Goal: Task Accomplishment & Management: Manage account settings

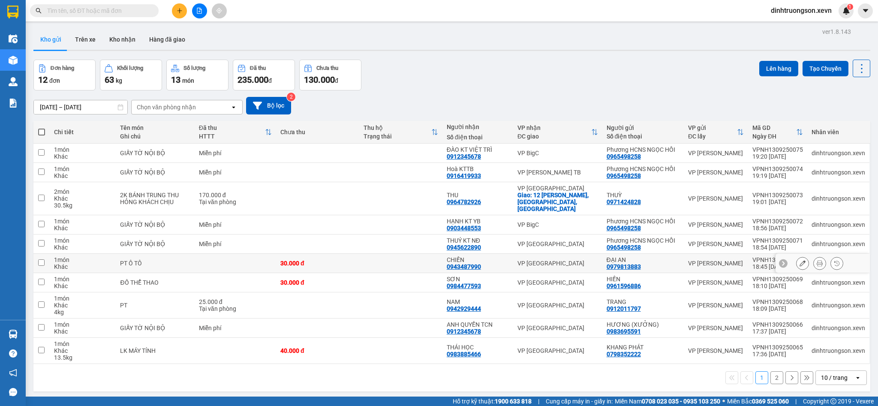
scroll to position [39, 0]
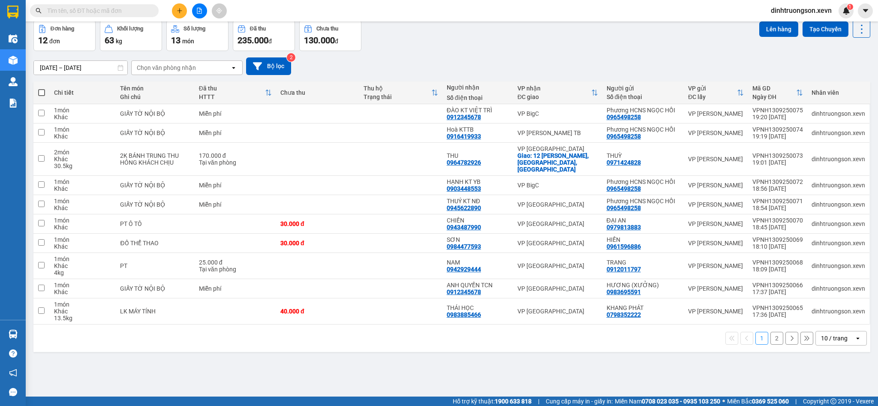
click at [770, 332] on button "2" at bounding box center [776, 338] width 13 height 13
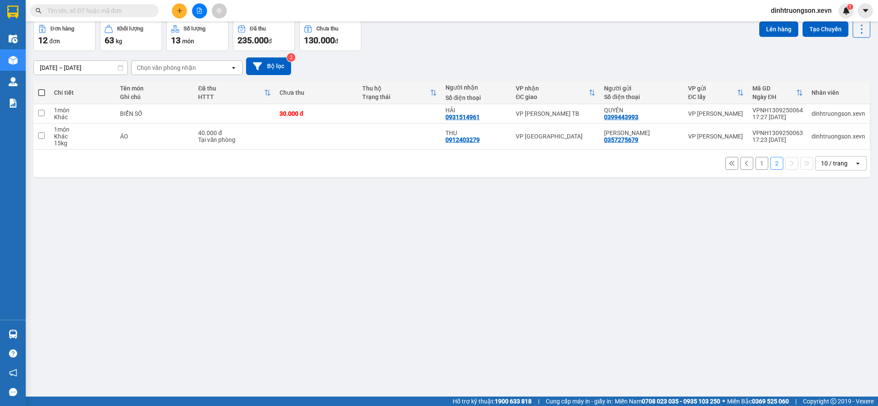
click at [755, 159] on button "1" at bounding box center [761, 163] width 13 height 13
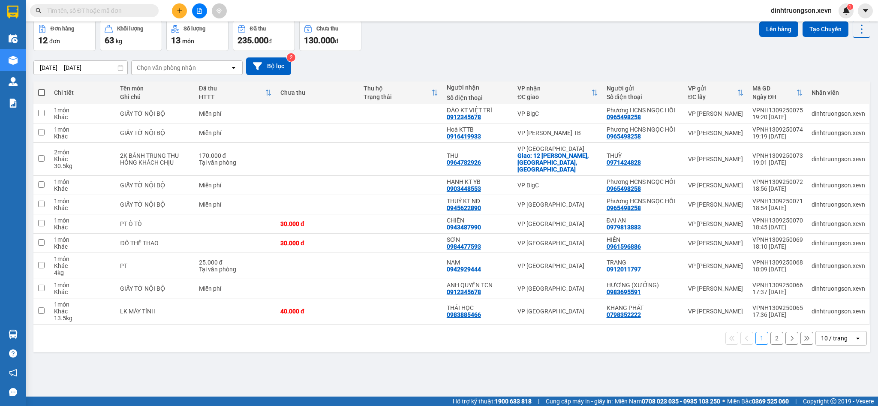
click at [834, 336] on div "10 / trang" at bounding box center [834, 338] width 39 height 14
click at [827, 315] on span "100 / trang" at bounding box center [827, 313] width 31 height 9
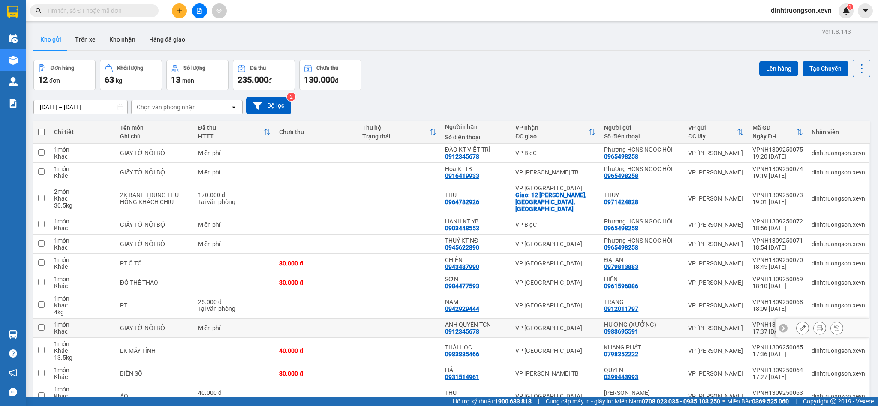
scroll to position [42, 0]
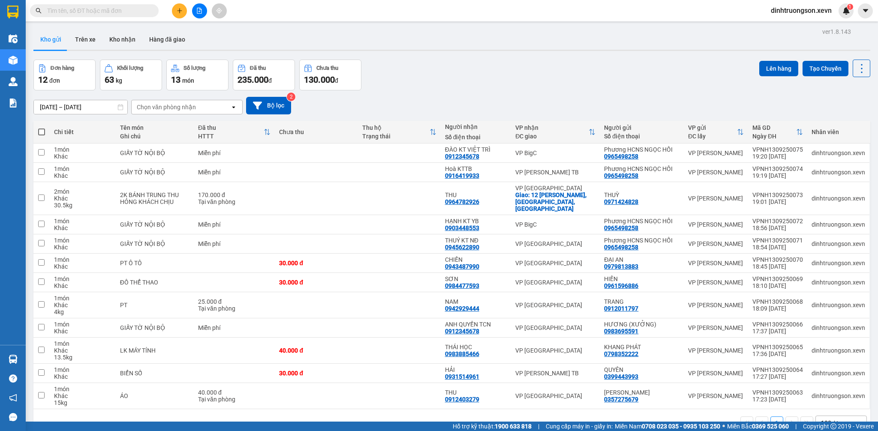
click at [640, 57] on div "ver 1.8.143 Kho gửi Trên xe Kho nhận Hàng đã giao Đơn hàng 12 đơn Khối lượng 63…" at bounding box center [451, 241] width 843 height 431
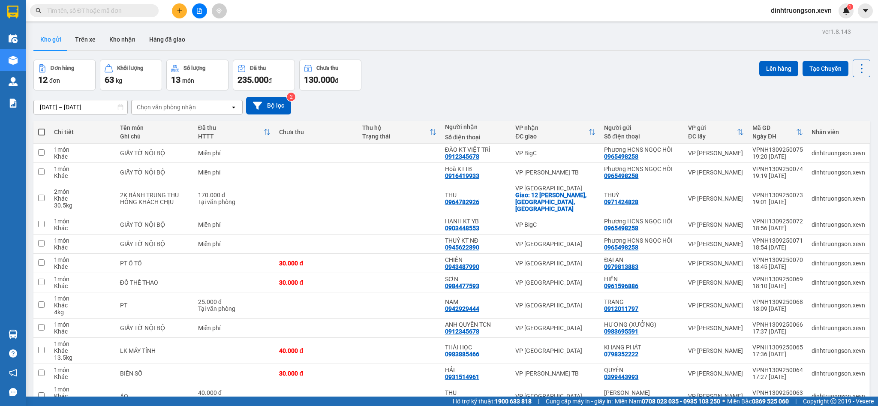
click at [566, 79] on div "Đơn hàng 12 đơn Khối lượng 63 kg Số lượng 13 món Đã thu 235.000 đ Chưa thu 130.…" at bounding box center [451, 75] width 836 height 31
click at [565, 86] on div "Đơn hàng 12 đơn Khối lượng 63 kg Số lượng 13 món Đã thu 235.000 đ Chưa thu 130.…" at bounding box center [451, 75] width 836 height 31
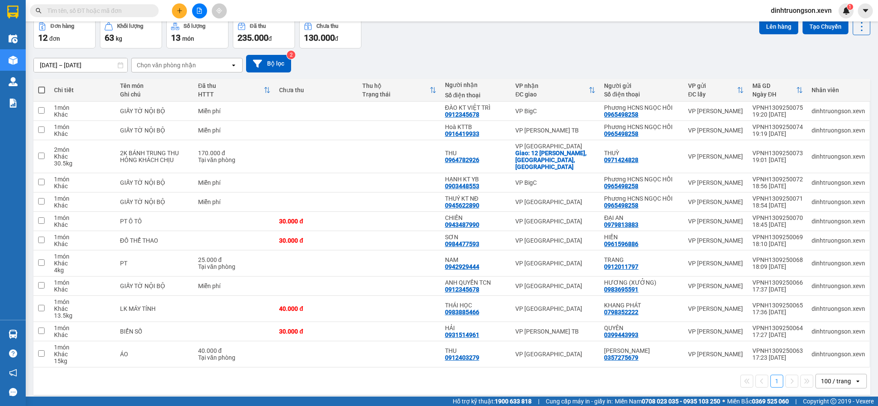
click at [477, 47] on div "Đơn hàng 12 đơn Khối lượng 63 kg Số lượng 13 món Đã thu 235.000 đ Chưa thu 130.…" at bounding box center [451, 33] width 836 height 31
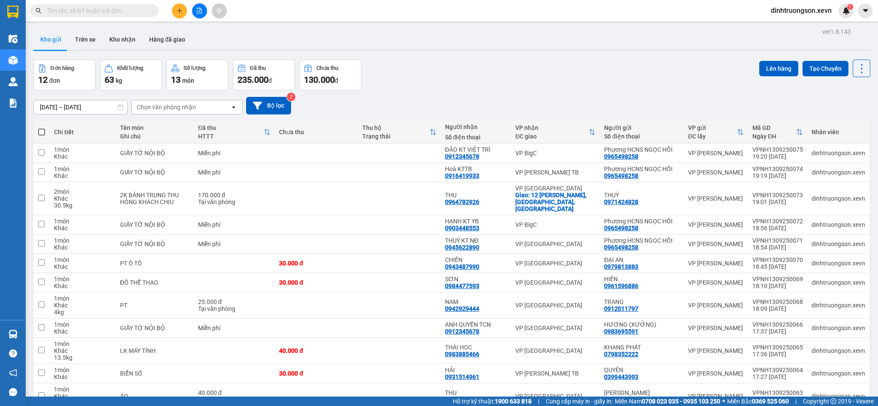
click at [656, 70] on div "Đơn hàng 12 đơn Khối lượng 63 kg Số lượng 13 món Đã thu 235.000 đ Chưa thu 130.…" at bounding box center [451, 75] width 836 height 31
click at [848, 10] on img at bounding box center [846, 11] width 8 height 8
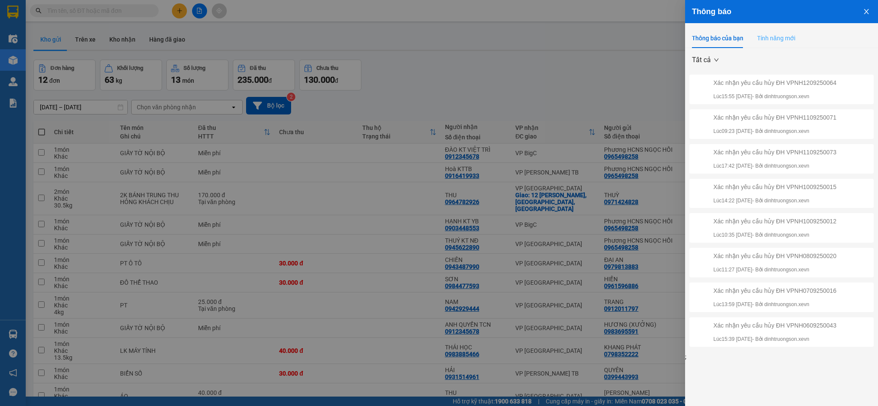
click at [762, 45] on div "Tính năng mới" at bounding box center [776, 38] width 38 height 20
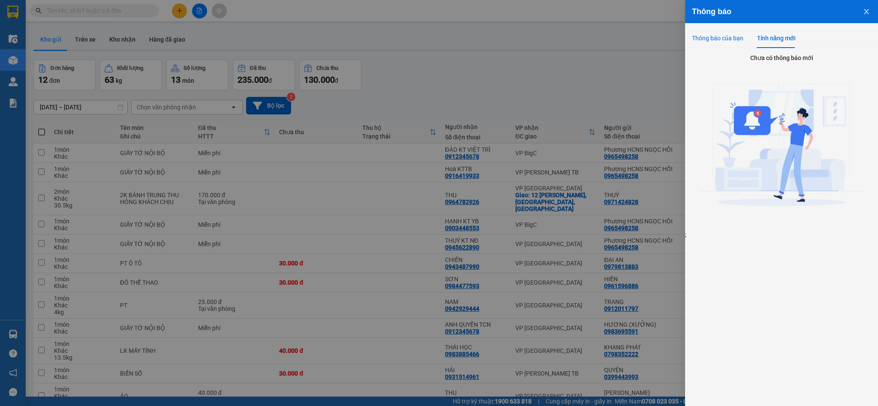
click at [718, 36] on div "Thông báo của bạn" at bounding box center [717, 37] width 51 height 9
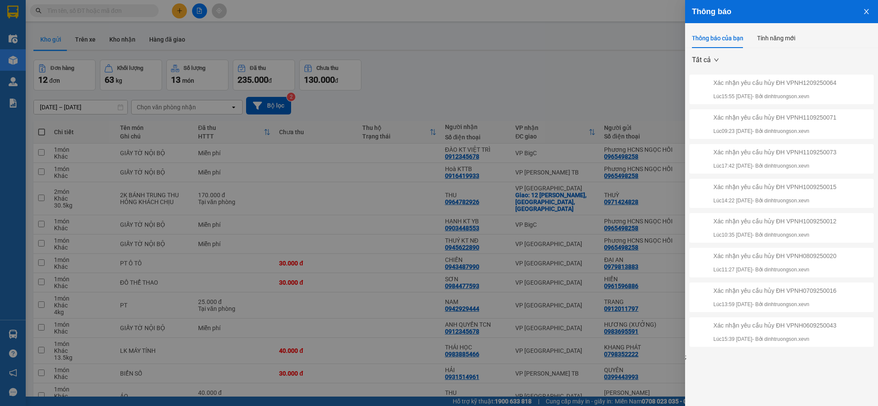
click at [871, 10] on button "Close" at bounding box center [865, 11] width 23 height 22
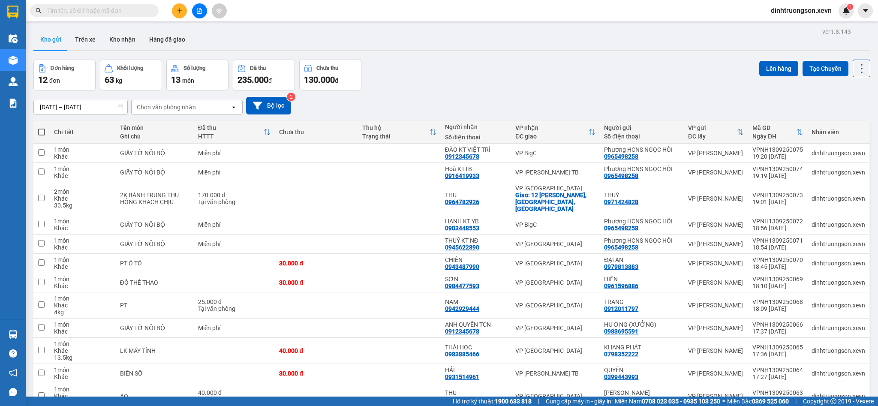
click at [677, 93] on div "12/09/2025 – 14/09/2025 Press the down arrow key to interact with the calendar …" at bounding box center [451, 105] width 836 height 30
click at [855, 69] on icon at bounding box center [861, 69] width 12 height 12
drag, startPoint x: 591, startPoint y: 80, endPoint x: 584, endPoint y: 84, distance: 7.9
click at [590, 80] on div "Đơn hàng 12 đơn Khối lượng 63 kg Số lượng 13 món Đã thu 235.000 đ Chưa thu 130.…" at bounding box center [451, 75] width 836 height 31
click at [500, 39] on div "Kho gửi Trên xe Kho nhận Hàng đã giao" at bounding box center [451, 40] width 836 height 23
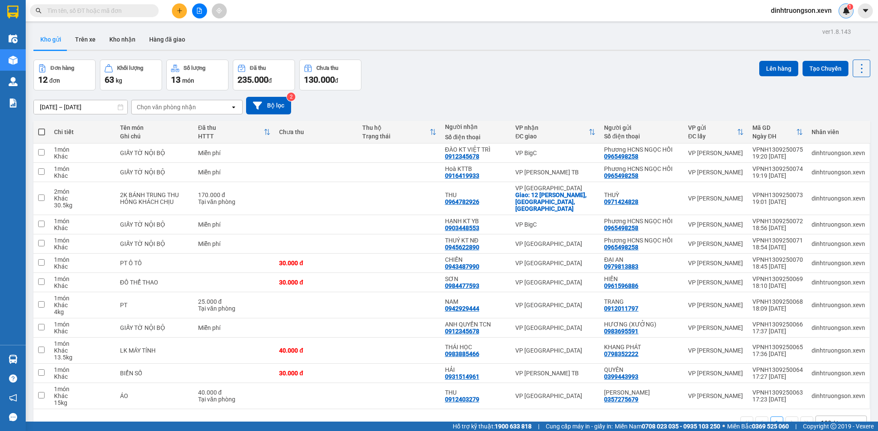
click at [852, 13] on div "1" at bounding box center [845, 10] width 15 height 15
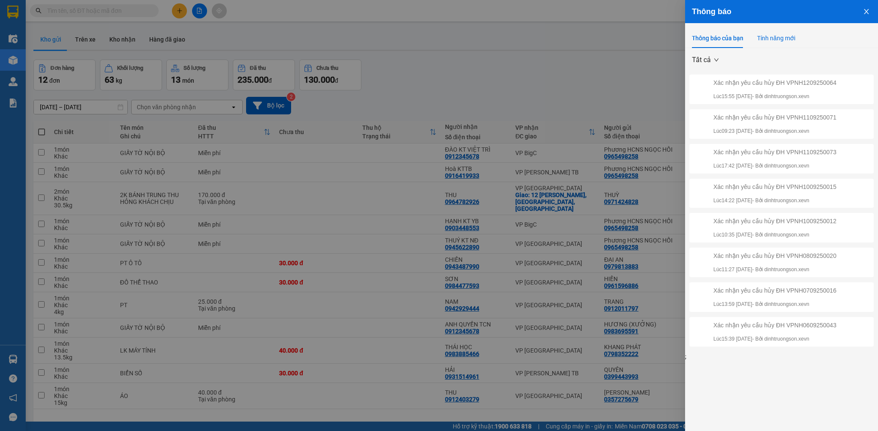
click at [782, 37] on div "Tính năng mới" at bounding box center [776, 37] width 38 height 9
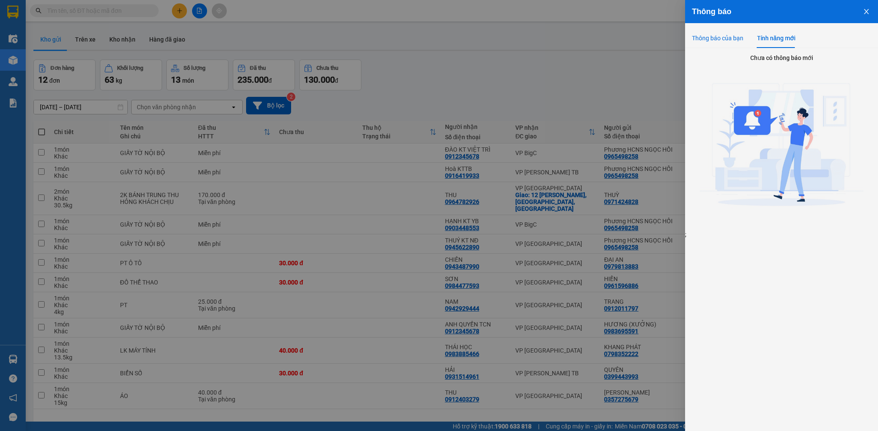
click at [724, 37] on div "Thông báo của bạn" at bounding box center [717, 37] width 51 height 9
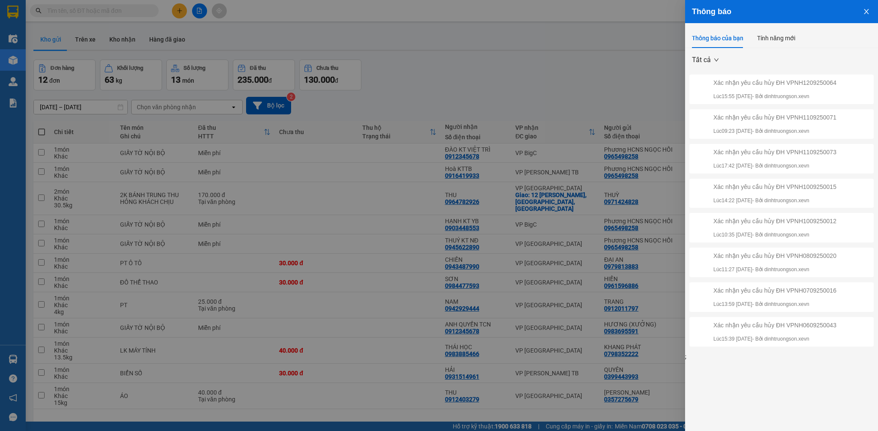
click at [866, 10] on icon "close" at bounding box center [866, 11] width 7 height 7
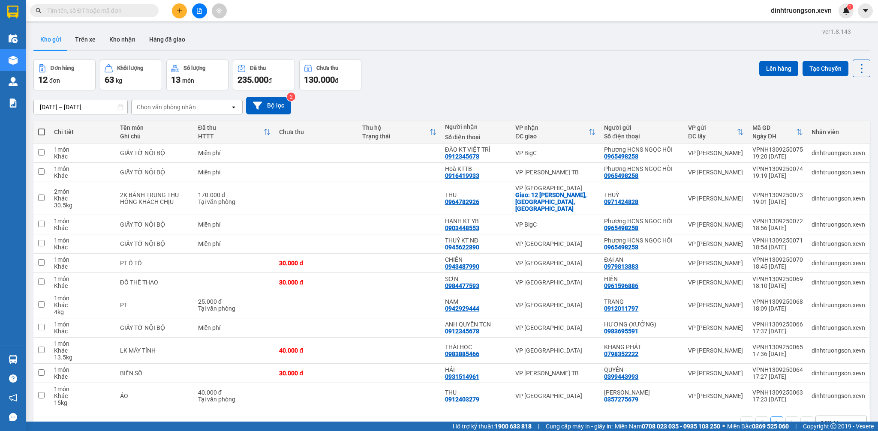
click at [181, 16] on button at bounding box center [179, 10] width 15 height 15
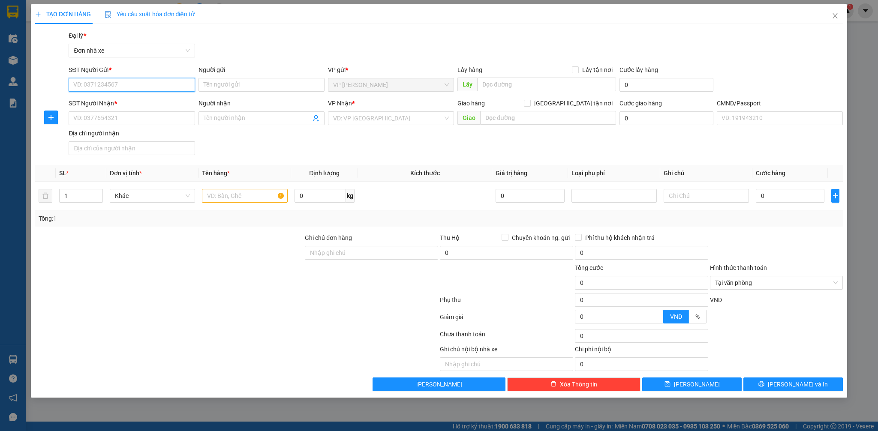
click at [165, 84] on input "SĐT Người Gửi *" at bounding box center [132, 85] width 126 height 14
click at [151, 90] on input "0338345500" at bounding box center [132, 85] width 126 height 14
type input "0338345500"
click at [143, 117] on input "SĐT Người Nhận *" at bounding box center [132, 118] width 126 height 14
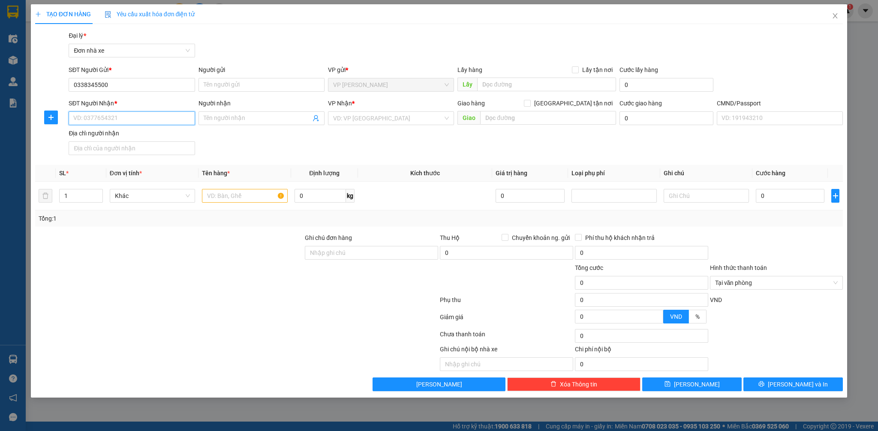
paste input "0338345500"
type input "0338345500"
click at [134, 134] on div "0338345500 - AN NHIÊN TB" at bounding box center [132, 135] width 116 height 9
type input "AN NHIÊN TB"
type input "phạm thị thu trang"
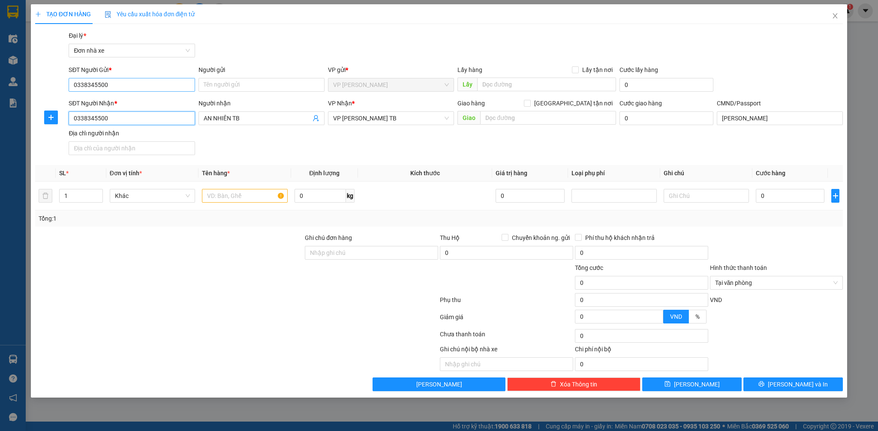
type input "0338345500"
click at [135, 86] on input "0338345500" at bounding box center [132, 85] width 126 height 14
click at [141, 99] on div "0976391798 - LABOSMILE GOLD" at bounding box center [132, 101] width 116 height 9
type input "0976391798"
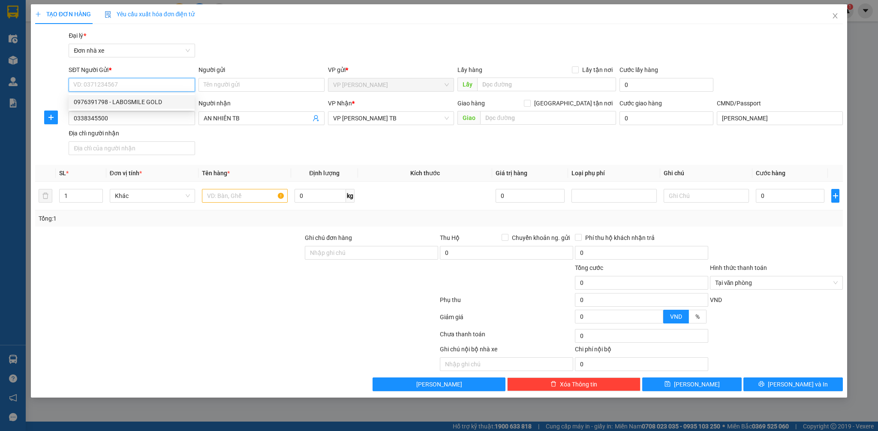
type input "LABOSMILE GOLD"
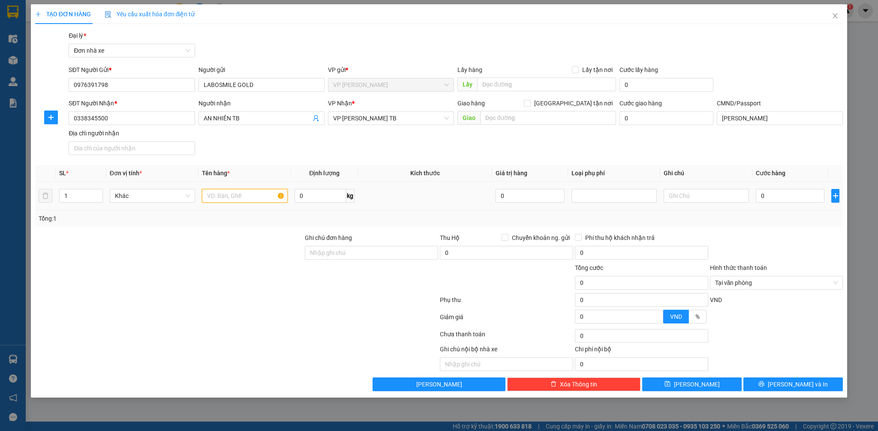
click at [240, 198] on input "text" at bounding box center [244, 196] width 85 height 14
click at [149, 87] on input "0976391798" at bounding box center [132, 85] width 126 height 14
click at [158, 88] on input "0976391798" at bounding box center [132, 85] width 126 height 14
type input "0976391604"
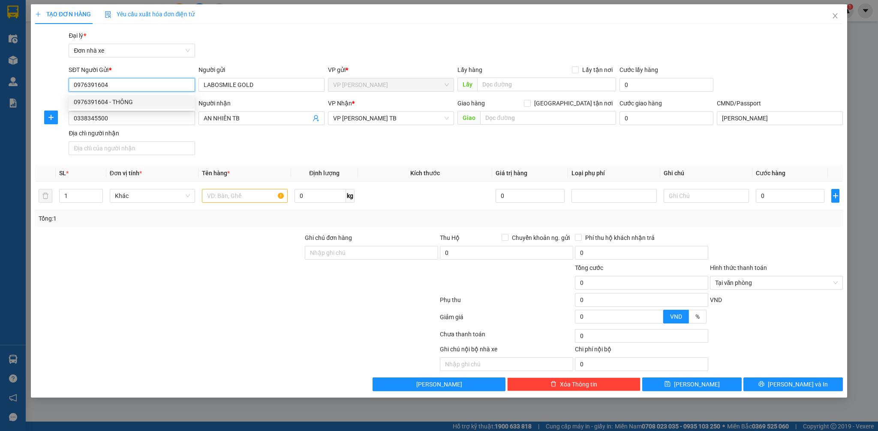
click at [144, 100] on div "0976391604 - THÔNG" at bounding box center [132, 101] width 116 height 9
type input "THÔNG"
type input "0976391604"
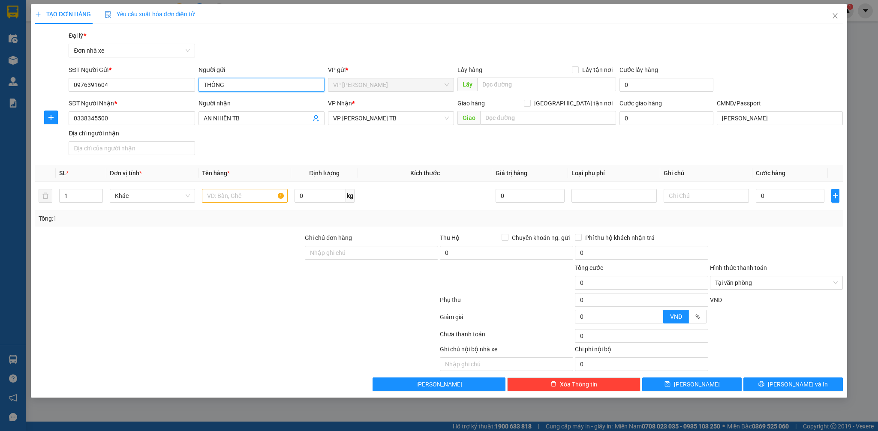
click at [204, 86] on input "THÔNG" at bounding box center [261, 85] width 126 height 14
type input "lad THÔNG"
click at [284, 37] on div "Gói vận chuyển * Tiêu chuẩn Đại lý * Đơn nhà xe" at bounding box center [455, 46] width 777 height 30
click at [238, 198] on input "text" at bounding box center [244, 196] width 85 height 14
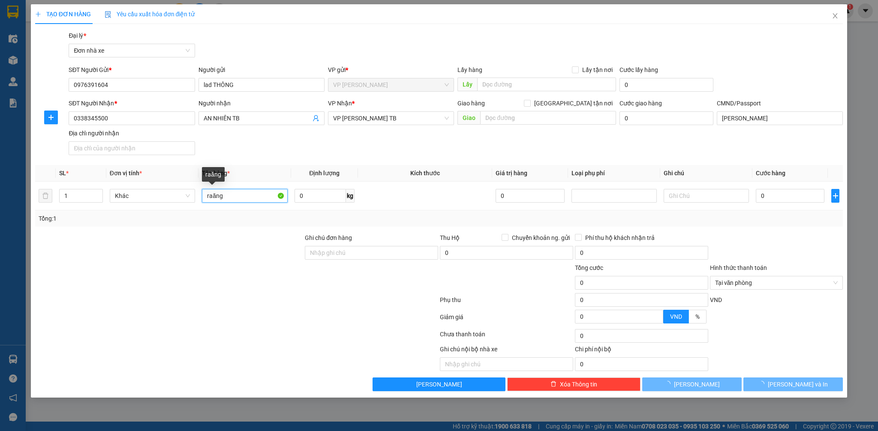
drag, startPoint x: 230, startPoint y: 193, endPoint x: 128, endPoint y: 212, distance: 103.8
click at [128, 212] on div "SL * Đơn vị tính * Tên hàng * Định lượng Kích thước Giá trị hàng Loại phụ phí G…" at bounding box center [439, 196] width 808 height 62
drag, startPoint x: 232, startPoint y: 198, endPoint x: 155, endPoint y: 201, distance: 77.6
click at [155, 201] on tr "1 Khác rưang 0 kg 0 0" at bounding box center [439, 196] width 808 height 29
type input "răng"
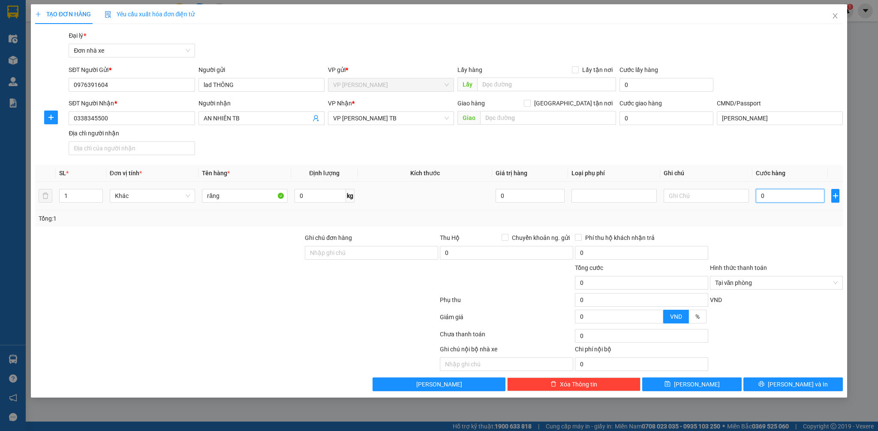
click at [782, 195] on input "0" at bounding box center [789, 196] width 69 height 14
type input "2"
type input "25"
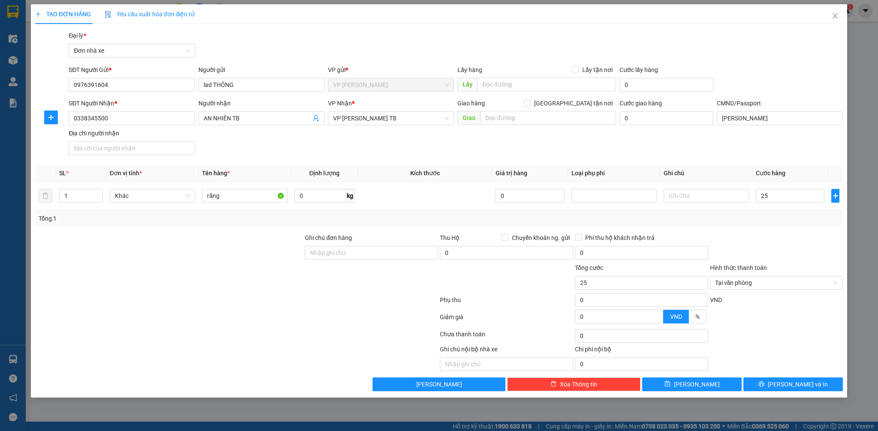
type input "25.000"
click at [776, 242] on div at bounding box center [776, 248] width 135 height 30
click at [799, 384] on span "Lưu và In" at bounding box center [797, 384] width 60 height 9
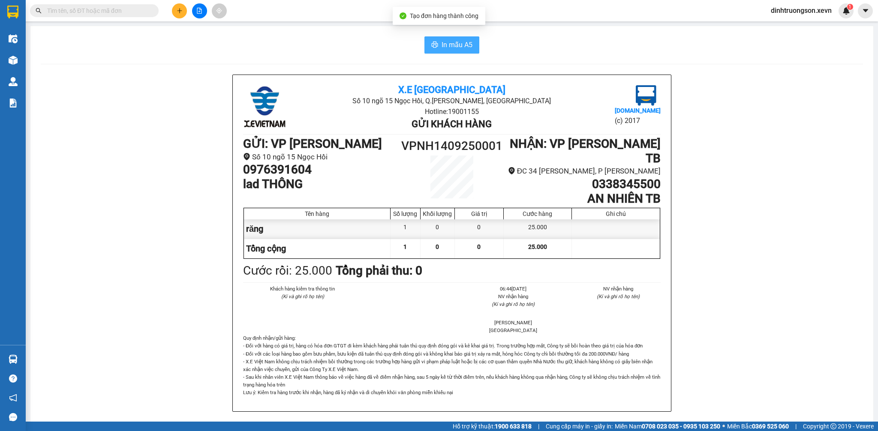
click at [453, 42] on span "In mẫu A5" at bounding box center [456, 44] width 31 height 11
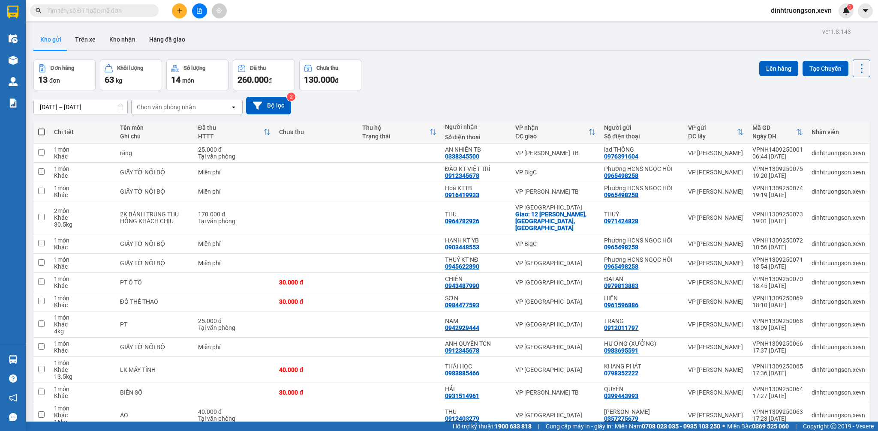
click at [552, 69] on div "Đơn hàng 13 đơn Khối lượng 63 kg Số lượng 14 món Đã thu 260.000 đ Chưa thu 130.…" at bounding box center [451, 75] width 836 height 31
drag, startPoint x: 640, startPoint y: 156, endPoint x: 600, endPoint y: 159, distance: 40.4
click at [604, 159] on div "lad THÔNG 0976391604" at bounding box center [641, 153] width 75 height 14
checkbox input "true"
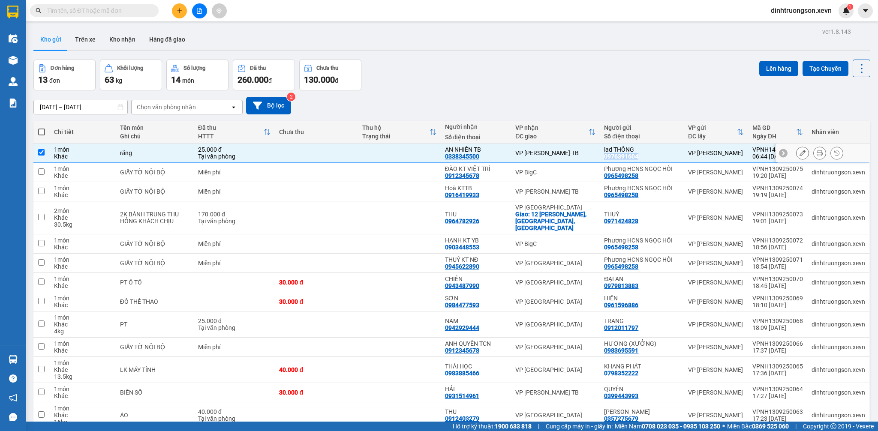
copy div "0976391604"
click at [174, 9] on button at bounding box center [179, 10] width 15 height 15
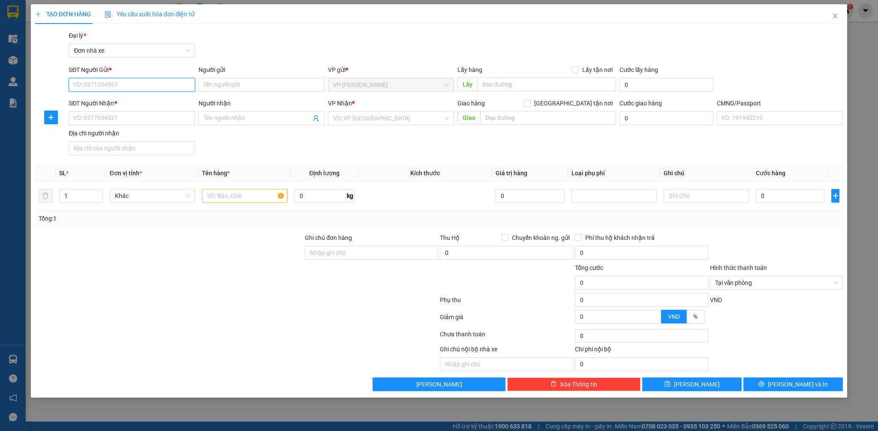
click at [136, 85] on input "SĐT Người Gửi *" at bounding box center [132, 85] width 126 height 14
paste input "0976391604"
type input "0976391604"
drag, startPoint x: 142, startPoint y: 99, endPoint x: 152, endPoint y: 118, distance: 22.2
click at [142, 99] on div "0976391604 - lad THÔNG" at bounding box center [132, 101] width 116 height 9
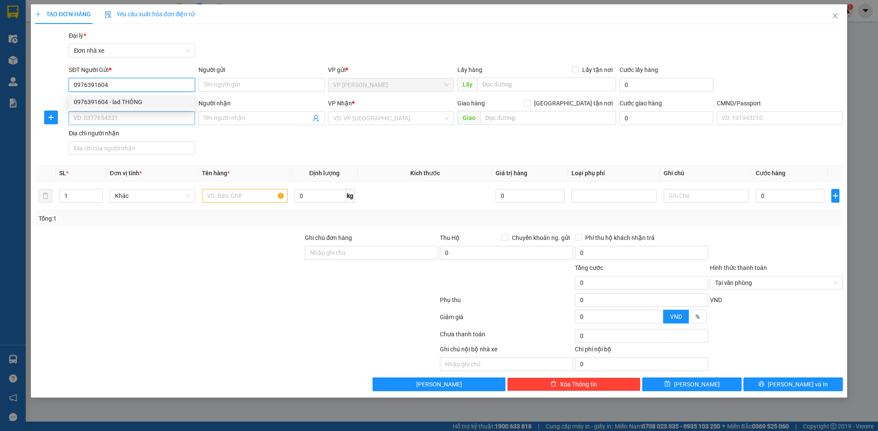
type input "lad THÔNG"
type input "0338345500"
type input "AN NHIÊN TB"
type input "phạm thị thu trang"
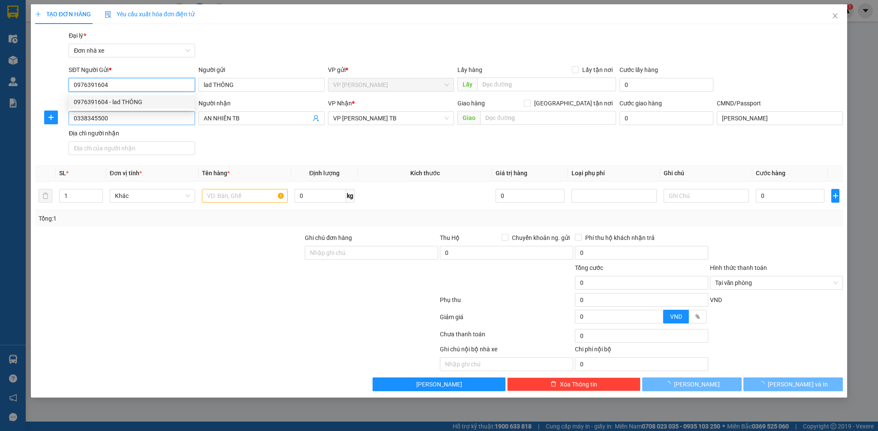
type input "0976391604"
click at [152, 118] on input "0338345500" at bounding box center [132, 118] width 126 height 14
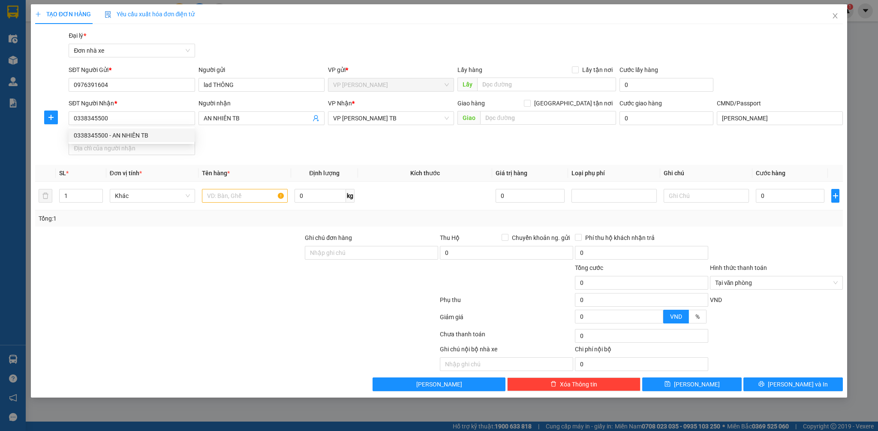
click at [245, 152] on div "SĐT Người Nhận * 0338345500 Người nhận AN NHIÊN TB VP Nhận * VP Trần Phú TB Gia…" at bounding box center [455, 129] width 777 height 60
click at [316, 118] on icon "user-add" at bounding box center [316, 118] width 6 height 6
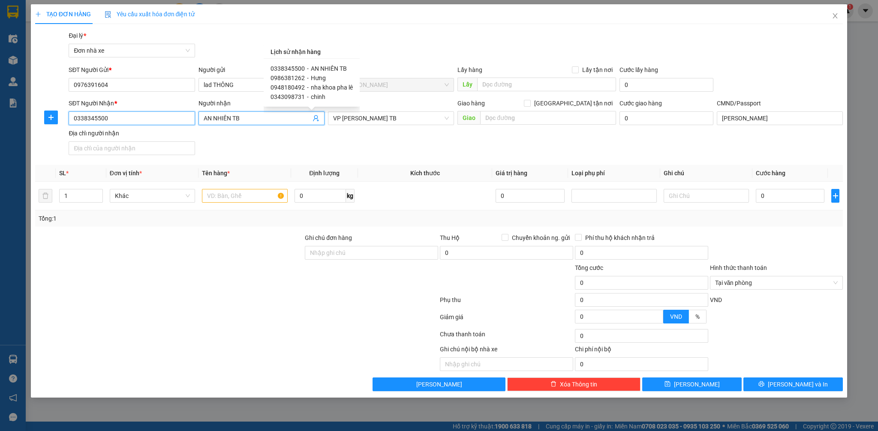
click at [175, 120] on input "0338345500" at bounding box center [132, 118] width 126 height 14
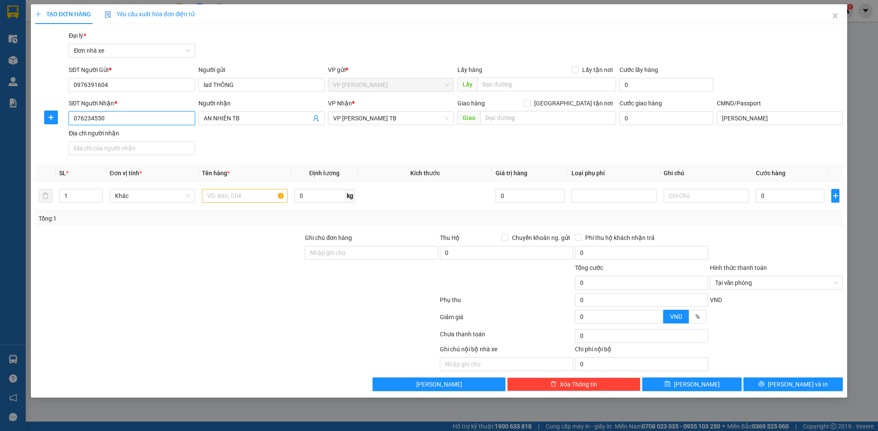
type input "0762345500"
click at [158, 133] on div "0762345500 - AN NHIÊN NĐ" at bounding box center [132, 135] width 116 height 9
type input "AN NHIÊN NĐ"
type input "036092005380 VŨ VĂN NAM"
type input "291 LƯƠNG THẾ VINH"
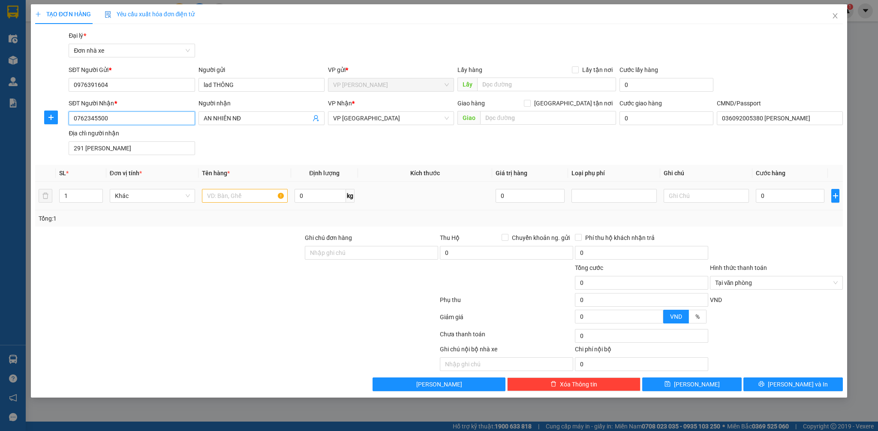
type input "0762345500"
click at [264, 198] on input "text" at bounding box center [244, 196] width 85 height 14
type input "RĂNG"
click at [776, 198] on input "0" at bounding box center [789, 196] width 69 height 14
type input "25"
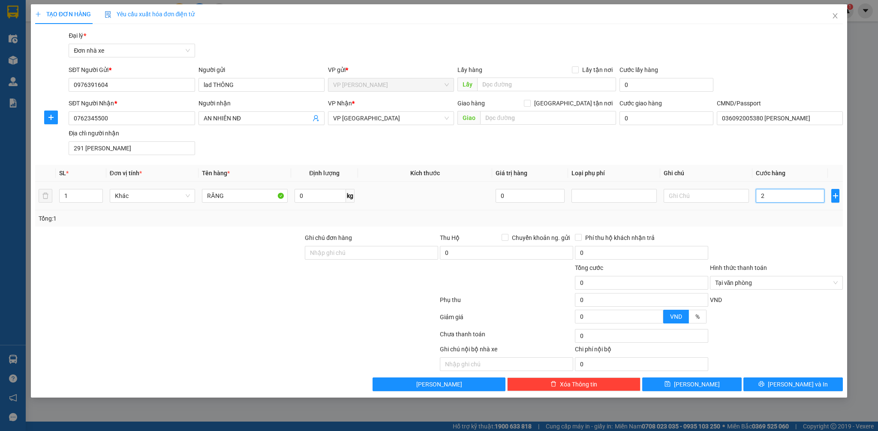
type input "25"
type input "25.000"
click at [777, 219] on div "Tổng: 1" at bounding box center [439, 218] width 801 height 9
click at [764, 384] on icon "printer" at bounding box center [761, 384] width 6 height 6
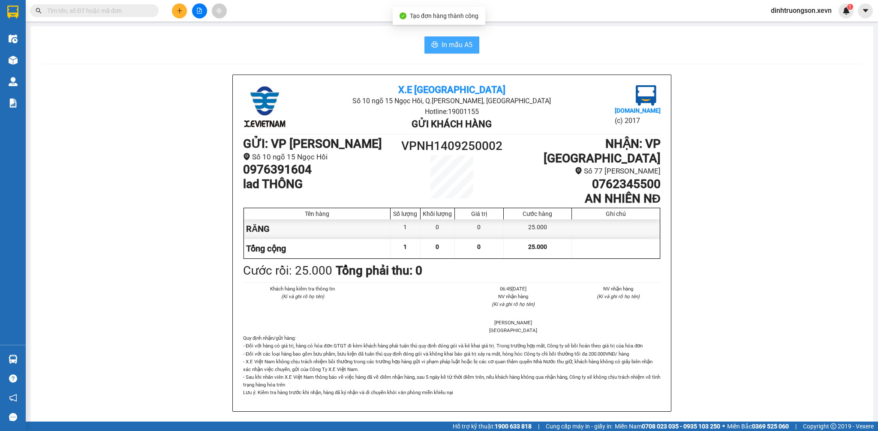
click at [456, 41] on span "In mẫu A5" at bounding box center [456, 44] width 31 height 11
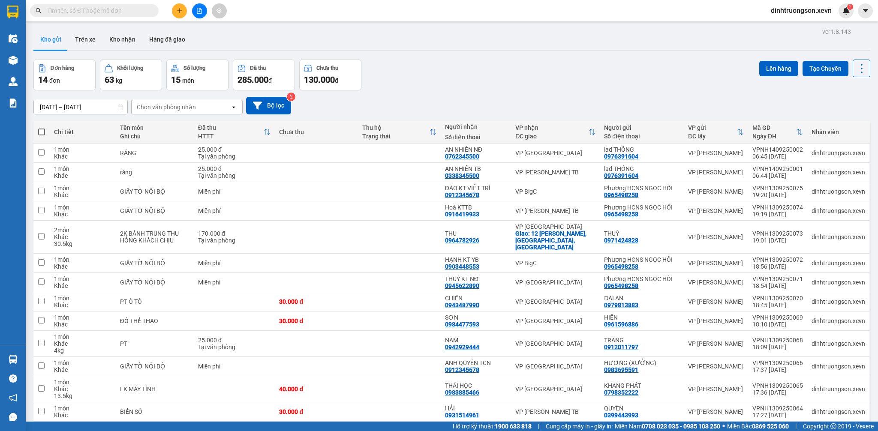
click at [548, 85] on div "Đơn hàng 14 đơn Khối lượng 63 kg Số lượng 15 món Đã thu 285.000 đ Chưa thu 130.…" at bounding box center [451, 75] width 836 height 31
click at [172, 112] on div "Chọn văn phòng nhận" at bounding box center [181, 107] width 99 height 14
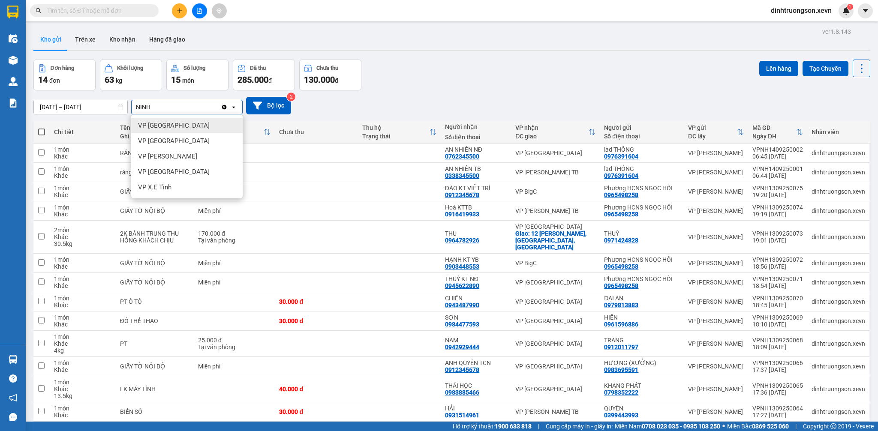
type input "NINH"
click at [172, 123] on span "VP [GEOGRAPHIC_DATA]" at bounding box center [174, 125] width 72 height 9
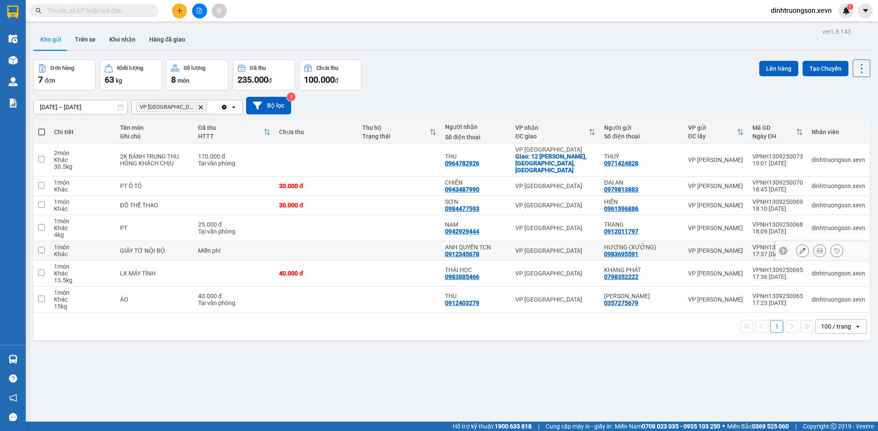
click at [201, 247] on div "Miễn phí" at bounding box center [234, 250] width 73 height 7
checkbox input "true"
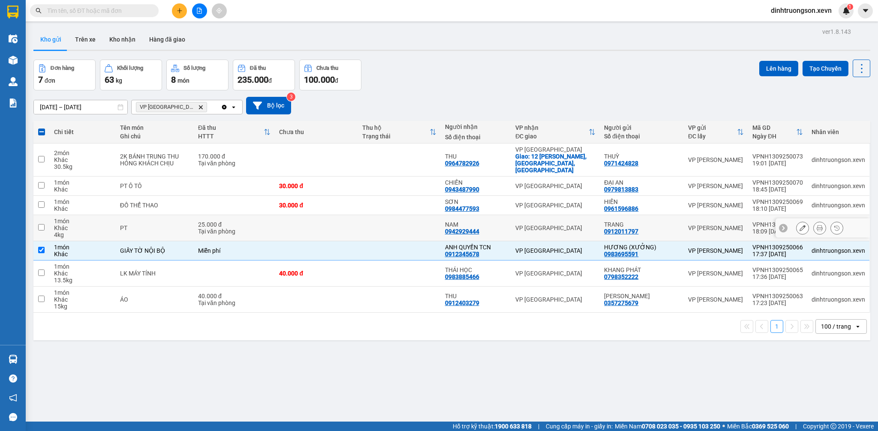
click at [253, 221] on div "25.000 đ" at bounding box center [234, 224] width 73 height 7
checkbox input "true"
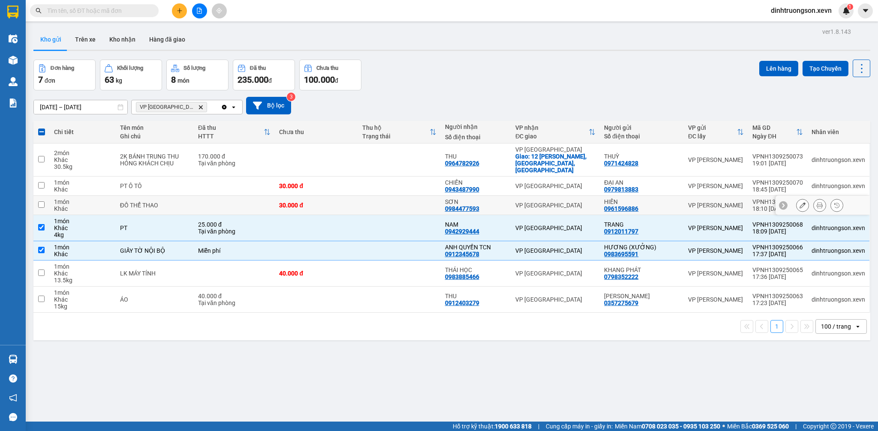
click at [315, 202] on div "30.000 đ" at bounding box center [316, 205] width 74 height 7
checkbox input "true"
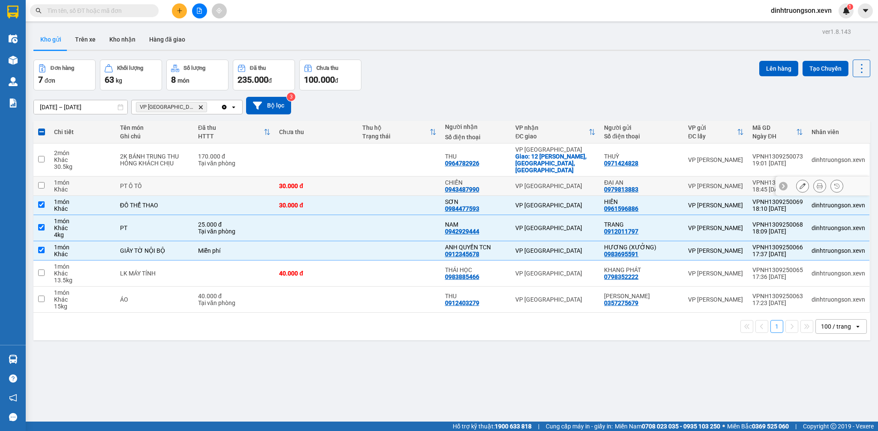
click at [289, 183] on div "30.000 đ" at bounding box center [316, 186] width 74 height 7
checkbox input "true"
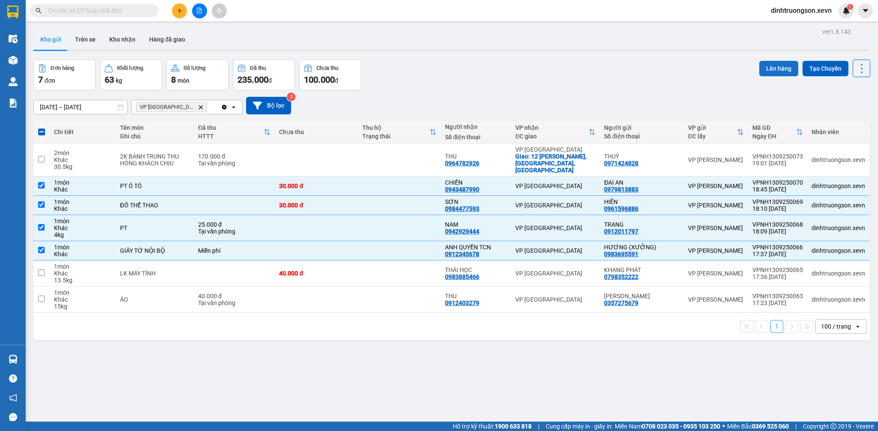
click at [770, 68] on button "Lên hàng" at bounding box center [778, 68] width 39 height 15
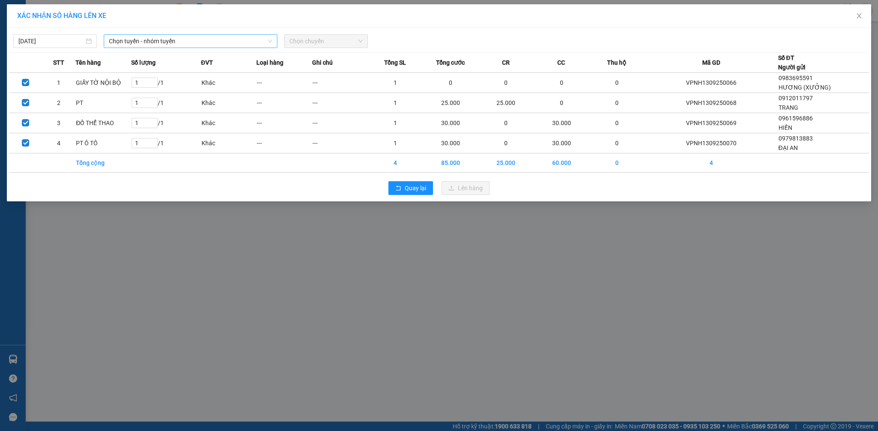
drag, startPoint x: 260, startPoint y: 40, endPoint x: 255, endPoint y: 44, distance: 6.1
click at [259, 39] on span "Chọn tuyến - nhóm tuyến" at bounding box center [190, 41] width 163 height 13
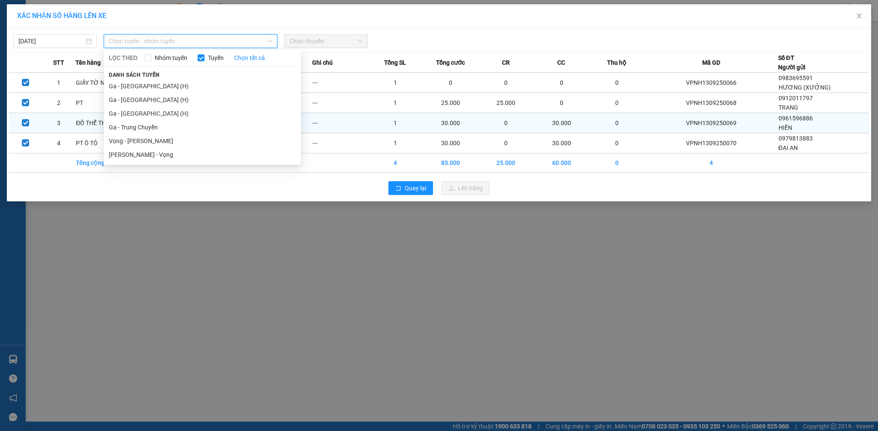
drag, startPoint x: 168, startPoint y: 109, endPoint x: 170, endPoint y: 113, distance: 4.4
click at [168, 111] on li "Ga - [GEOGRAPHIC_DATA] (H)" at bounding box center [202, 114] width 197 height 14
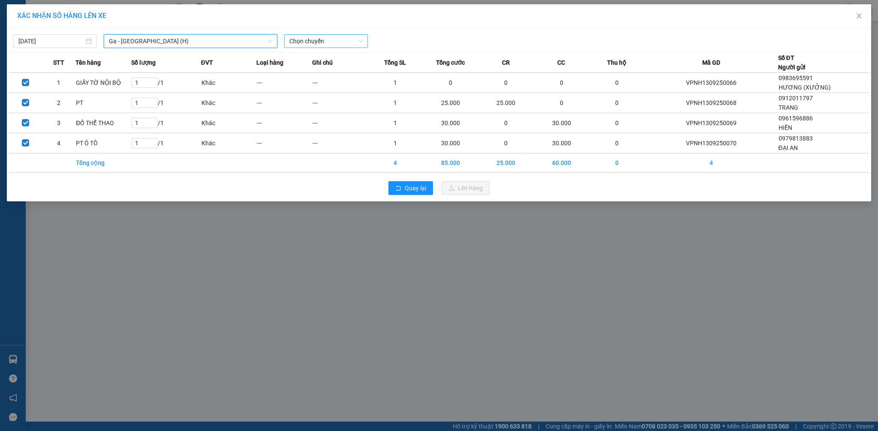
click at [315, 42] on span "Chọn chuyến" at bounding box center [325, 41] width 73 height 13
type input "476"
click at [313, 55] on div "07:00 (TC) - 29E-324.76" at bounding box center [322, 58] width 67 height 9
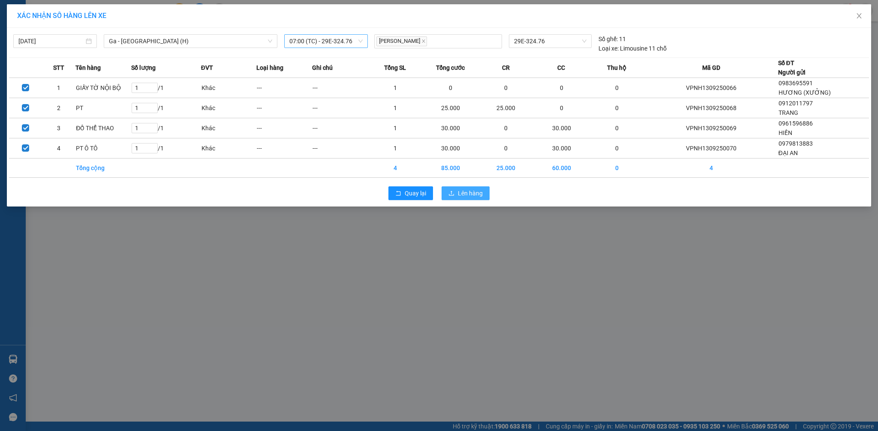
click at [463, 192] on span "Lên hàng" at bounding box center [470, 193] width 25 height 9
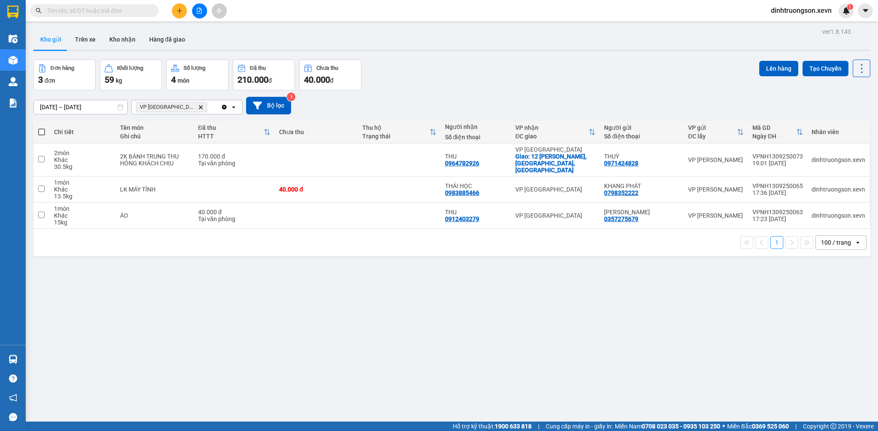
click at [198, 109] on icon "Delete" at bounding box center [200, 107] width 5 height 5
click at [184, 109] on div "Chọn văn phòng nhận" at bounding box center [166, 107] width 59 height 9
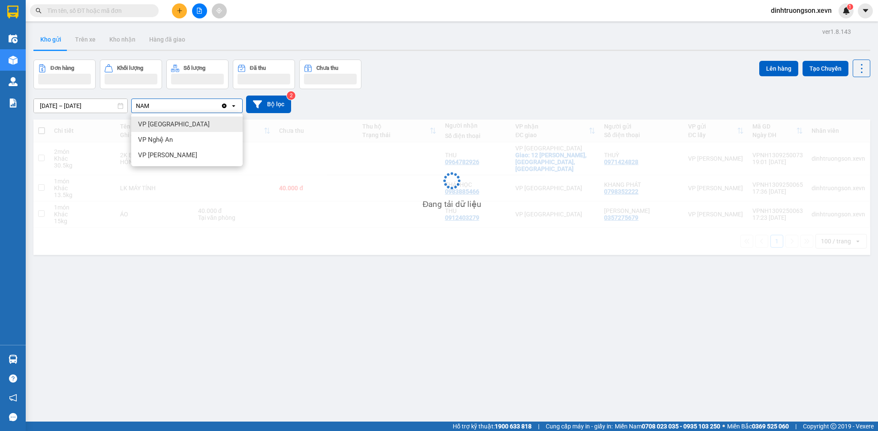
type input "NAM"
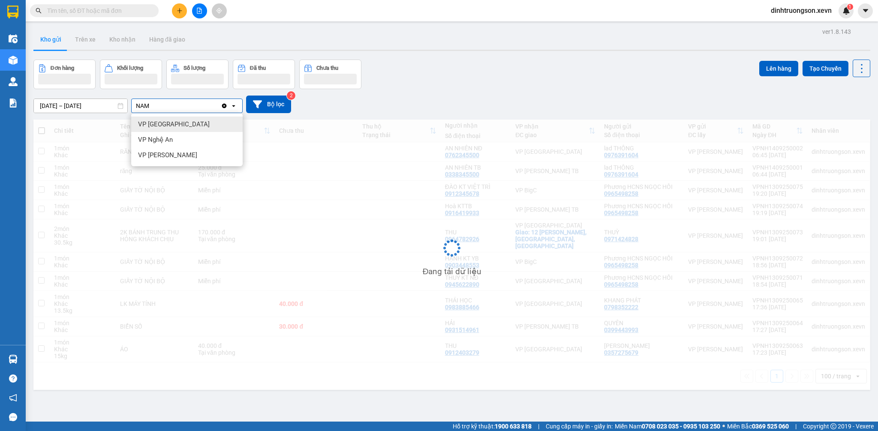
click at [180, 125] on div "VP [GEOGRAPHIC_DATA]" at bounding box center [186, 124] width 111 height 15
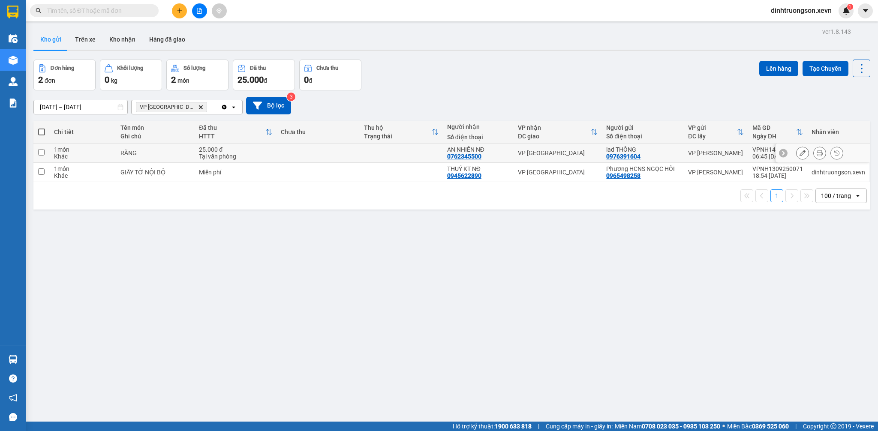
click at [260, 159] on div "Tại văn phòng" at bounding box center [235, 156] width 73 height 7
checkbox input "true"
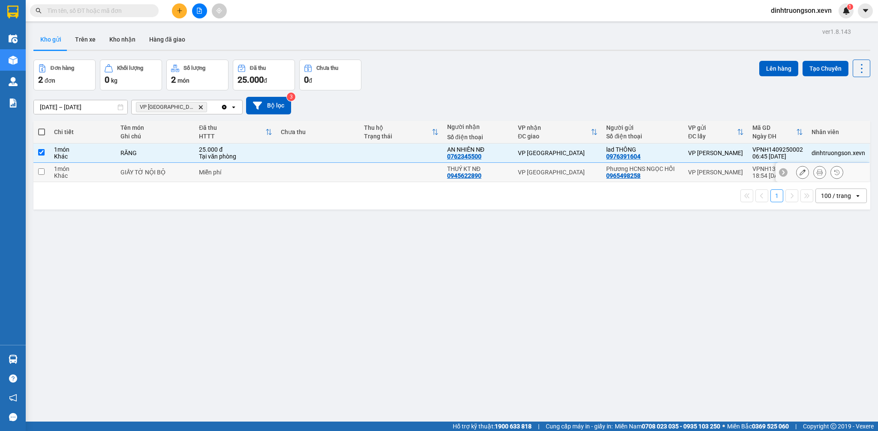
click at [263, 171] on div "Miễn phí" at bounding box center [235, 172] width 73 height 7
checkbox input "true"
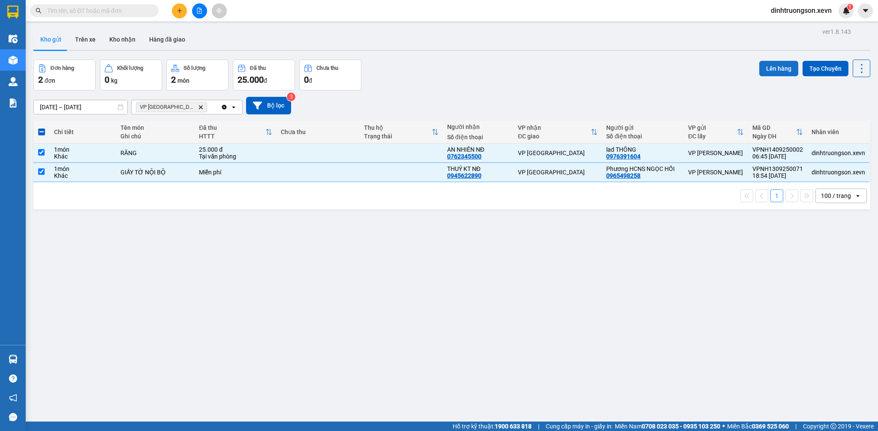
click at [776, 68] on button "Lên hàng" at bounding box center [778, 68] width 39 height 15
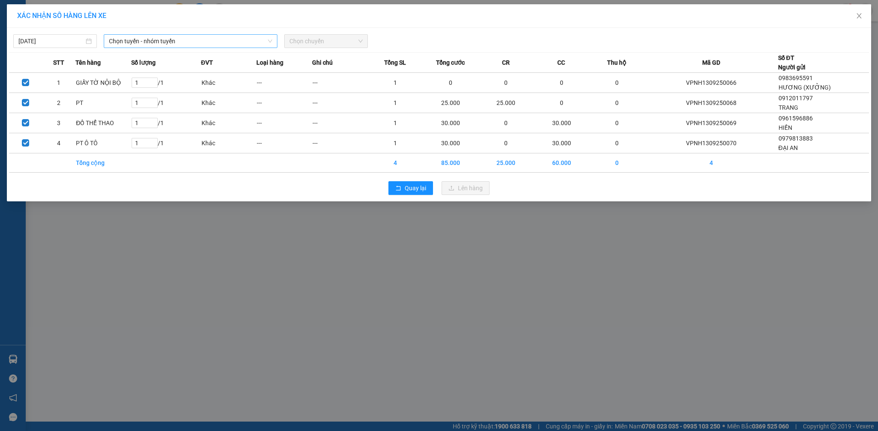
click at [232, 44] on span "Chọn tuyến - nhóm tuyến" at bounding box center [190, 41] width 163 height 13
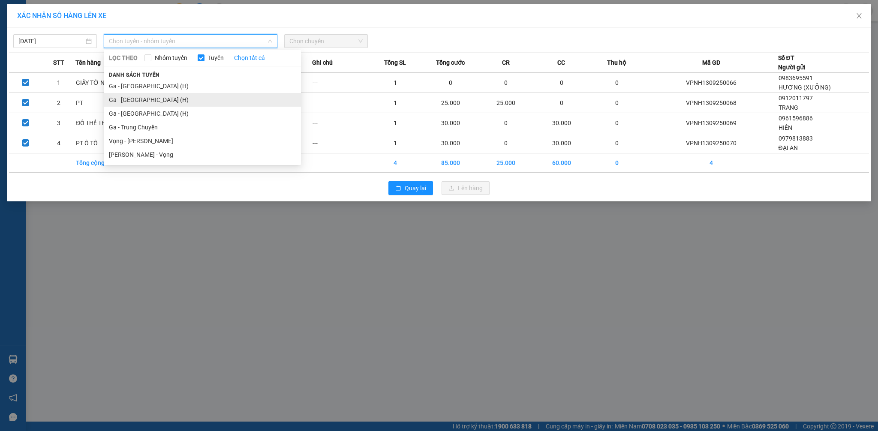
click at [152, 100] on li "Ga - Nam Định (H)" at bounding box center [202, 100] width 197 height 14
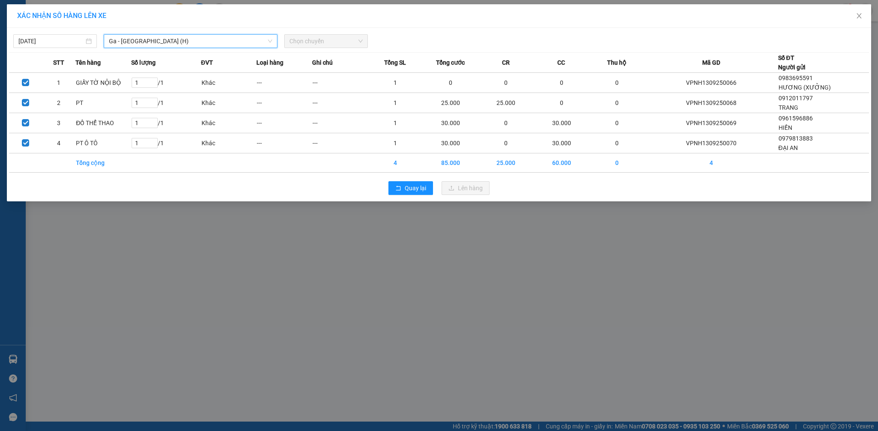
click at [304, 44] on span "Chọn chuyến" at bounding box center [325, 41] width 73 height 13
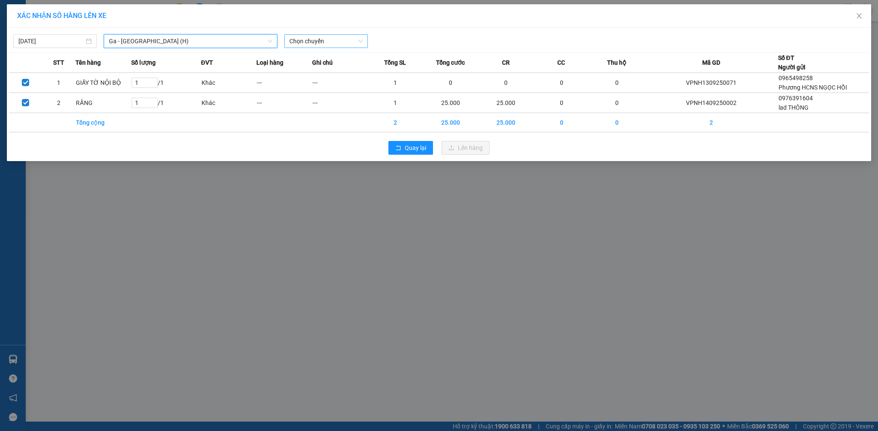
click at [323, 42] on span "Chọn chuyến" at bounding box center [325, 41] width 73 height 13
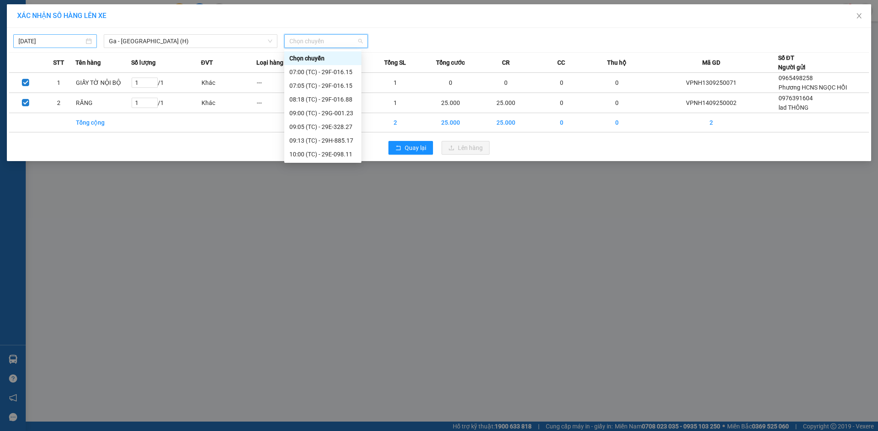
click at [69, 42] on input "13/09/2025" at bounding box center [51, 40] width 66 height 9
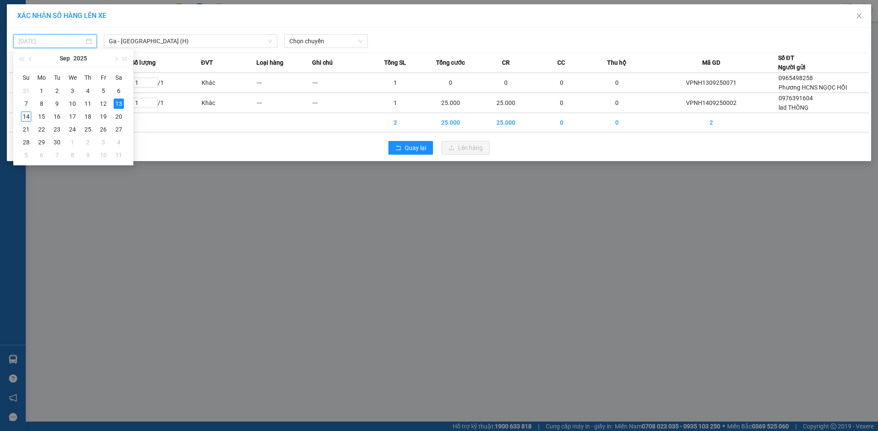
click at [24, 116] on div "14" at bounding box center [26, 116] width 10 height 10
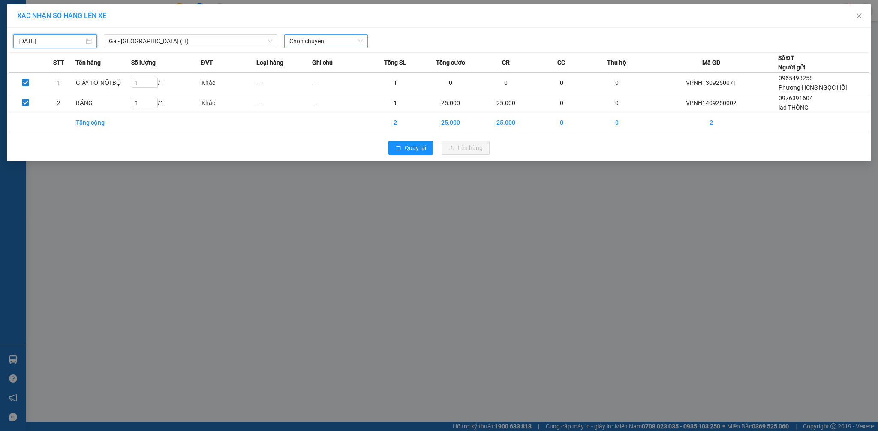
type input "14/09/2025"
click at [314, 41] on span "Chọn chuyến" at bounding box center [325, 41] width 73 height 13
click at [291, 45] on input "6:58" at bounding box center [322, 41] width 67 height 13
type input "06:58"
click at [359, 75] on div "Thêm chuyến " 06:58 "" at bounding box center [329, 72] width 91 height 15
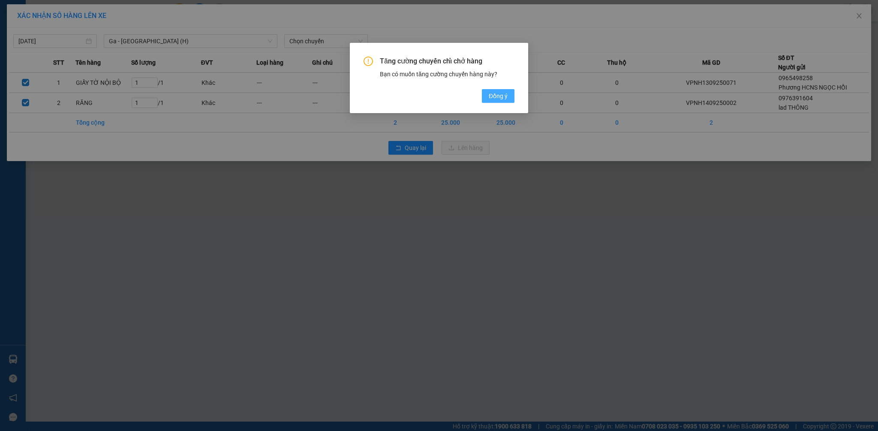
click at [497, 93] on span "Đồng ý" at bounding box center [497, 95] width 19 height 9
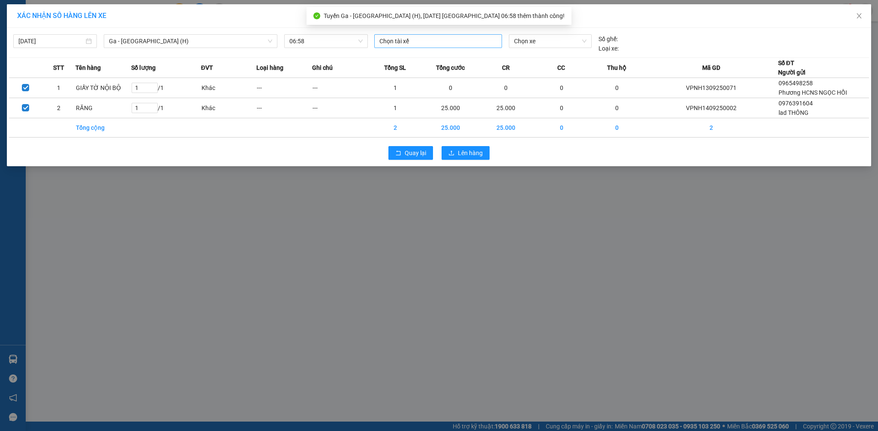
click at [419, 40] on div at bounding box center [437, 41] width 123 height 10
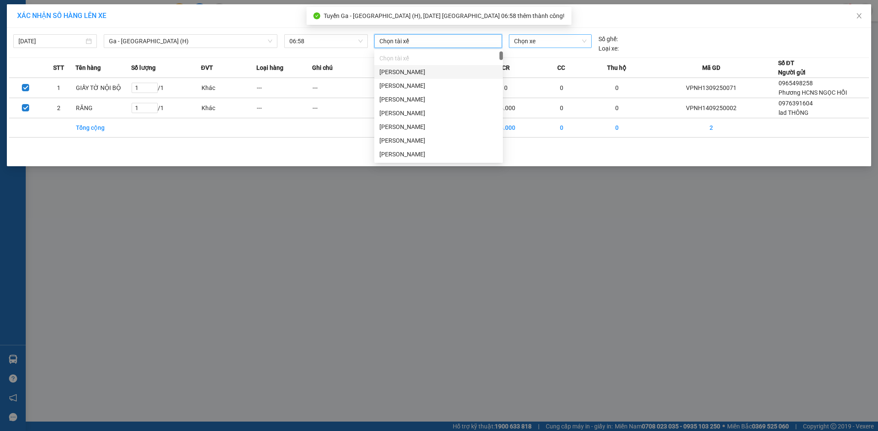
click at [546, 41] on span "Chọn xe" at bounding box center [550, 41] width 72 height 13
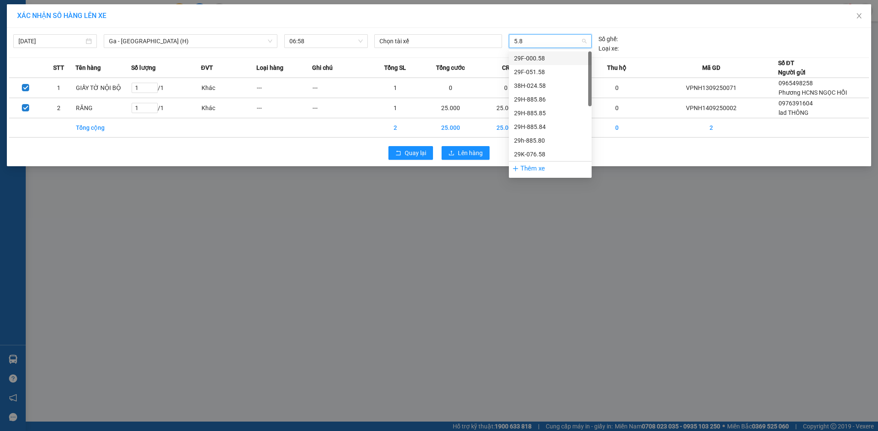
type input "5.85"
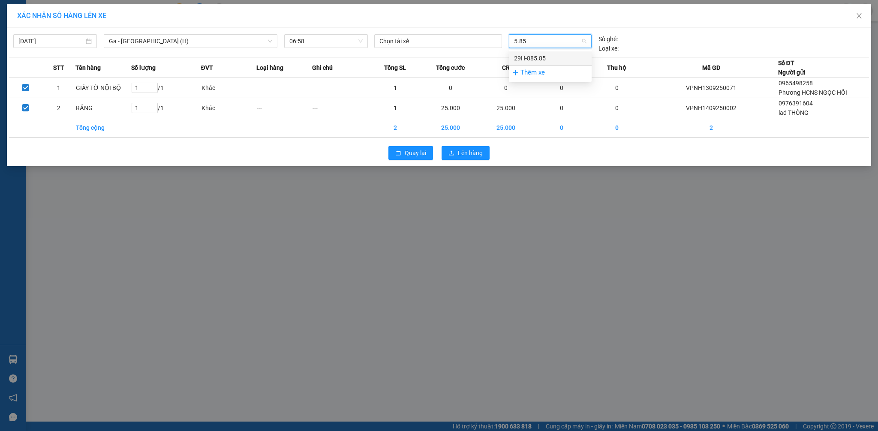
click at [554, 52] on div "29H-885.85" at bounding box center [550, 58] width 83 height 14
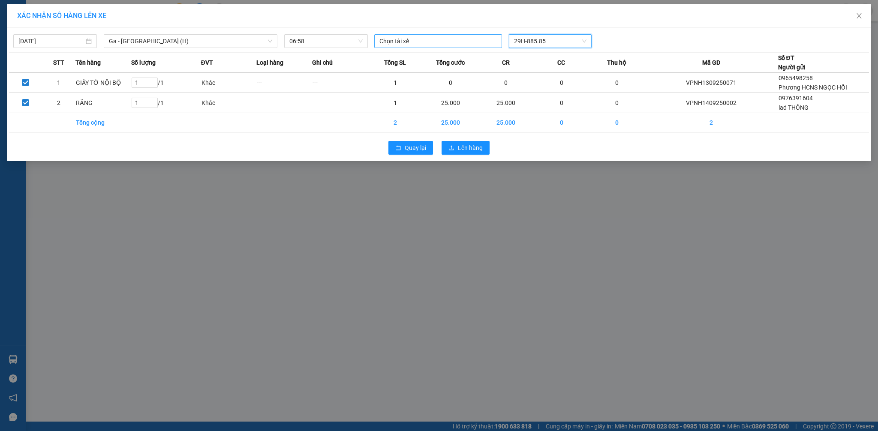
click at [475, 41] on div at bounding box center [437, 41] width 123 height 10
type input "BÙI QUÝ"
click at [434, 59] on div "Bùi Quý Phúc" at bounding box center [438, 58] width 118 height 9
click at [607, 42] on div "Bùi Quý Phúc 29H-885.85" at bounding box center [550, 41] width 359 height 14
click at [470, 150] on span "Lên hàng" at bounding box center [470, 148] width 25 height 9
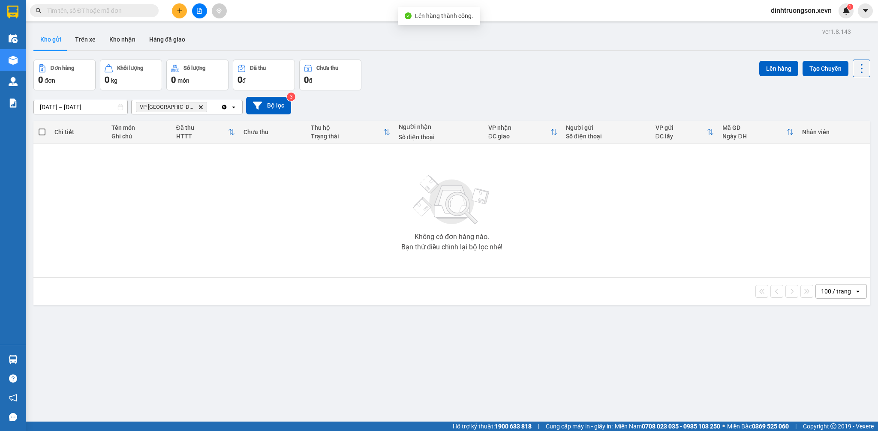
click at [199, 106] on icon "VP Nam Định, close by backspace" at bounding box center [201, 107] width 4 height 4
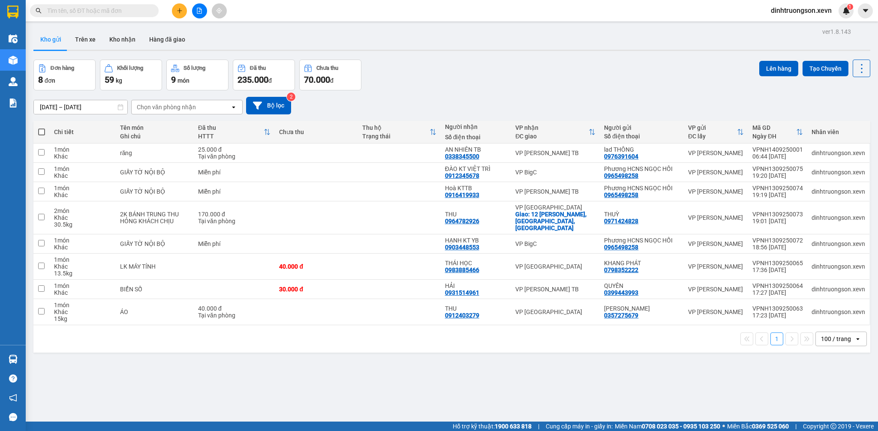
click at [219, 107] on div "Chọn văn phòng nhận" at bounding box center [181, 107] width 99 height 14
type input "TB"
click at [218, 123] on div "VP [PERSON_NAME] TB" at bounding box center [186, 125] width 111 height 15
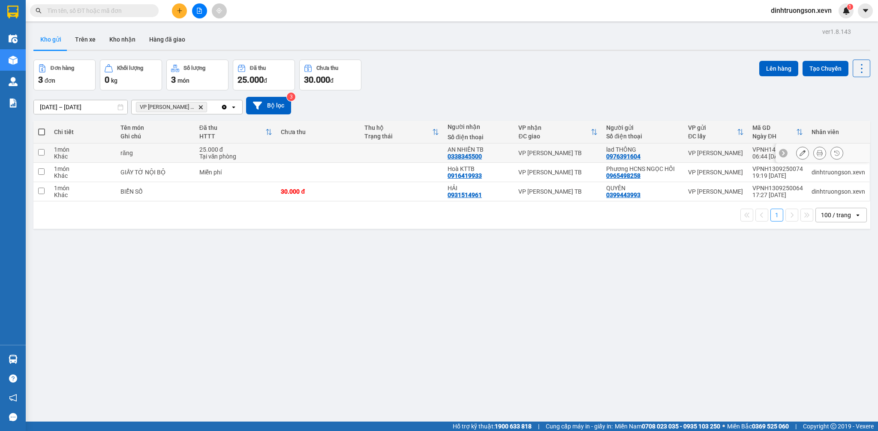
click at [264, 154] on div "Tại văn phòng" at bounding box center [235, 156] width 73 height 7
checkbox input "true"
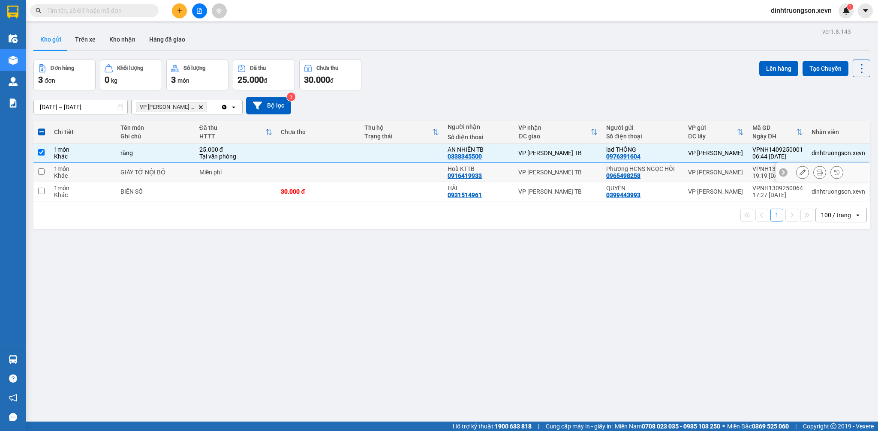
click at [269, 175] on div "Miễn phí" at bounding box center [235, 172] width 73 height 7
checkbox input "true"
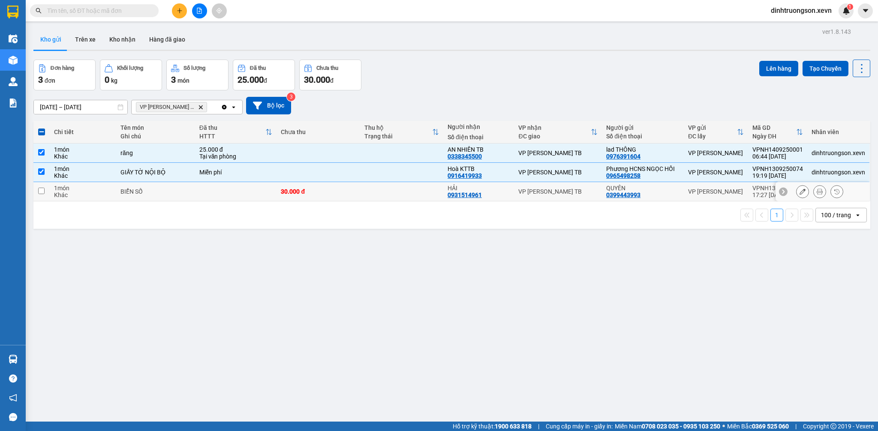
click at [273, 195] on td at bounding box center [236, 191] width 82 height 19
checkbox input "true"
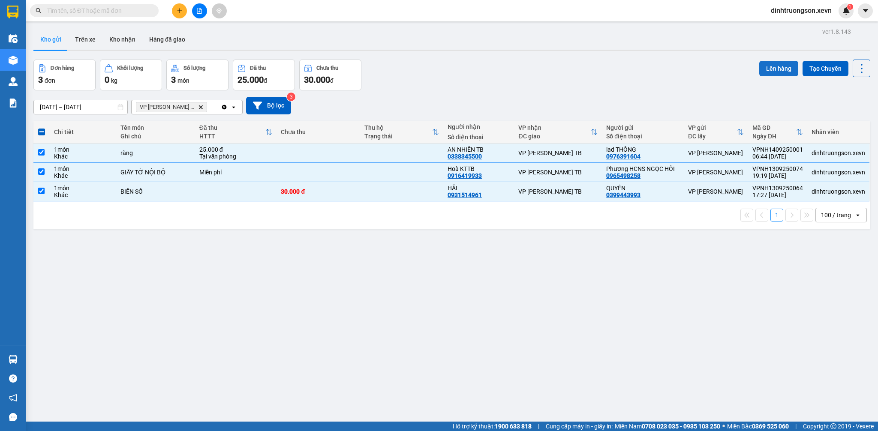
click at [779, 66] on button "Lên hàng" at bounding box center [778, 68] width 39 height 15
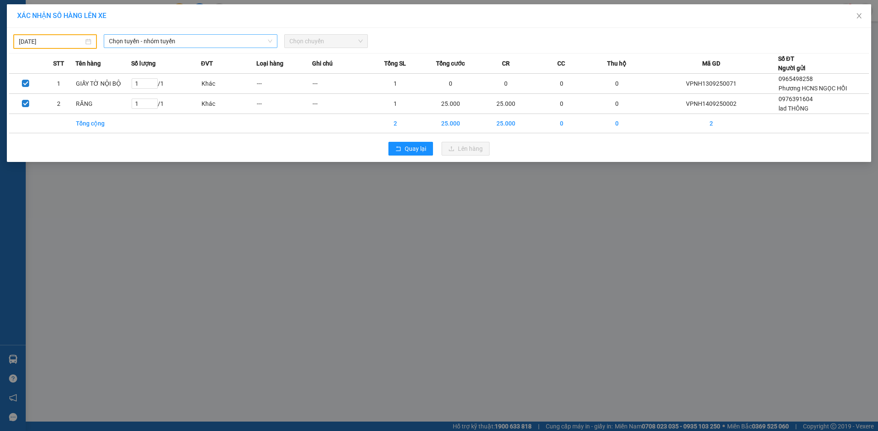
click at [199, 40] on span "Chọn tuyến - nhóm tuyến" at bounding box center [190, 41] width 163 height 13
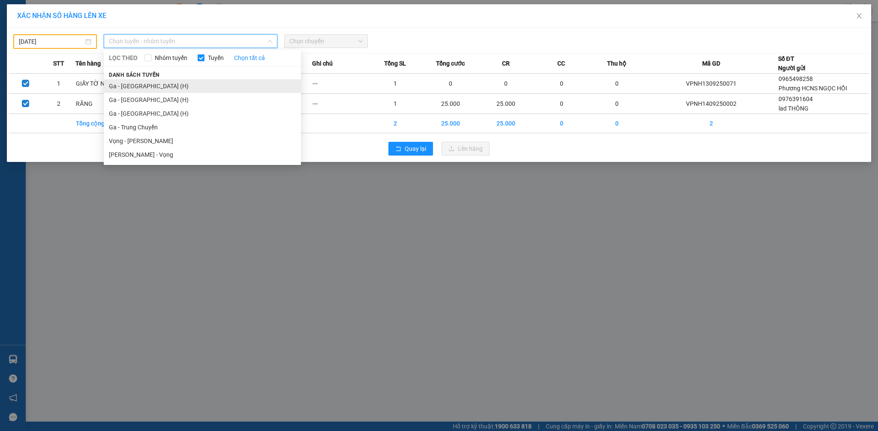
click at [150, 84] on li "Ga - Thái Bình (H)" at bounding box center [202, 86] width 197 height 14
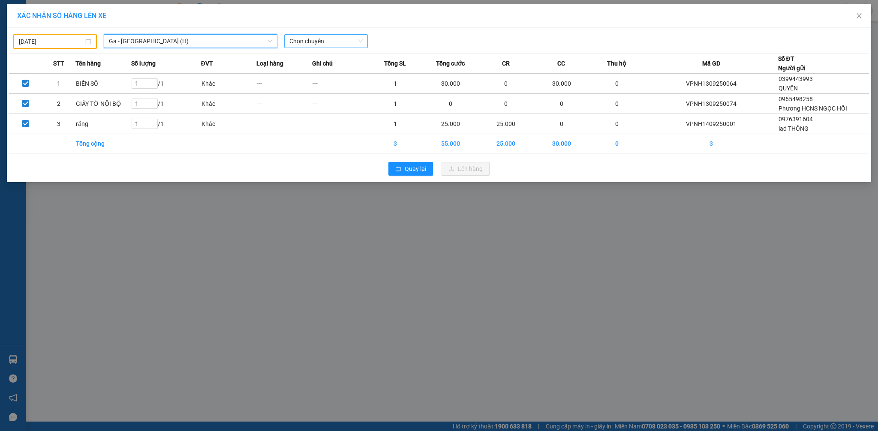
click at [321, 41] on span "Chọn chuyến" at bounding box center [325, 41] width 73 height 13
click at [84, 40] on div "13/09/2025" at bounding box center [55, 41] width 72 height 9
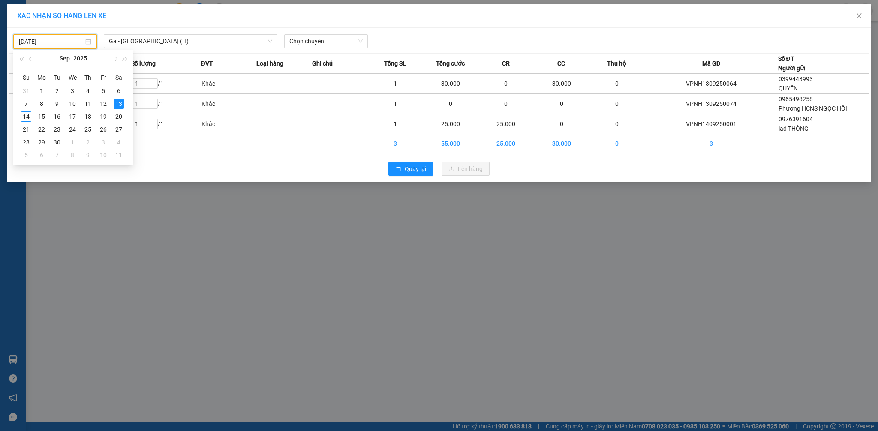
click at [69, 40] on input "13/09/2025" at bounding box center [51, 41] width 65 height 9
click at [26, 115] on div "14" at bounding box center [26, 116] width 10 height 10
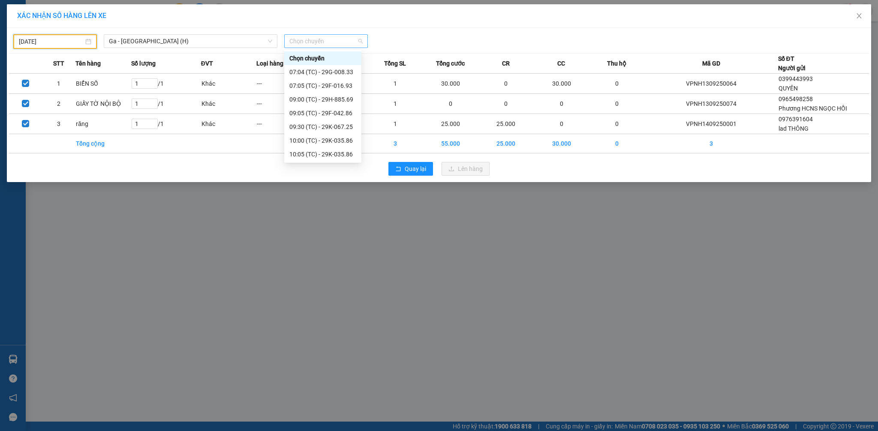
click at [337, 41] on span "Chọn chuyến" at bounding box center [325, 41] width 73 height 13
type input "14/09/2025"
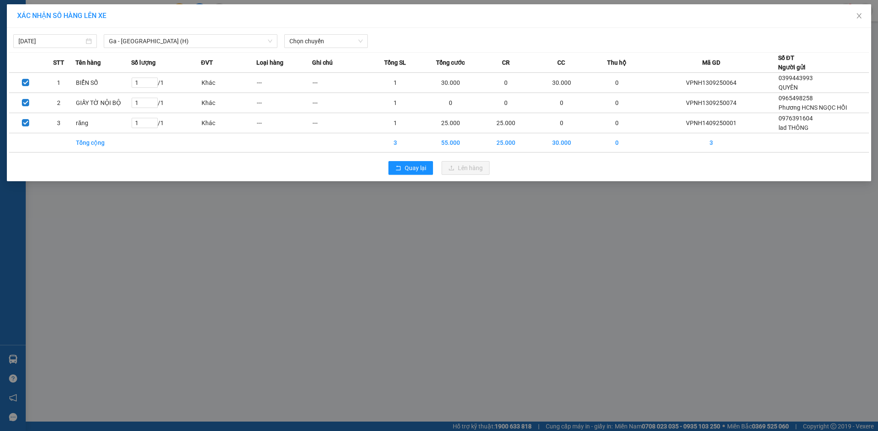
click at [441, 32] on div "14/09/2025 Ga - Thái Bình (H) LỌC THEO Nhóm tuyến Tuyến Chọn tất cả Danh sách t…" at bounding box center [439, 39] width 860 height 18
click at [314, 41] on span "Chọn chuyến" at bounding box center [325, 41] width 73 height 13
click at [311, 44] on span "Chọn chuyến" at bounding box center [325, 41] width 73 height 13
type input "06:01"
click at [343, 72] on div "Thêm chuyến " 06:01 "" at bounding box center [329, 72] width 91 height 15
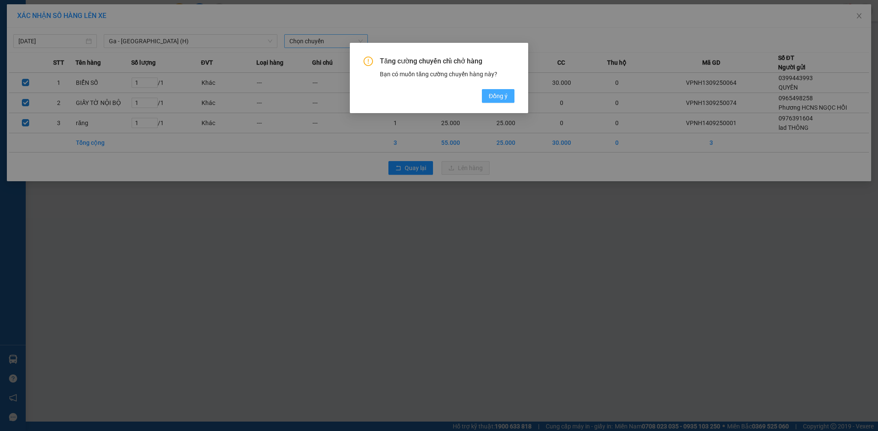
click at [485, 95] on button "Đồng ý" at bounding box center [498, 96] width 33 height 14
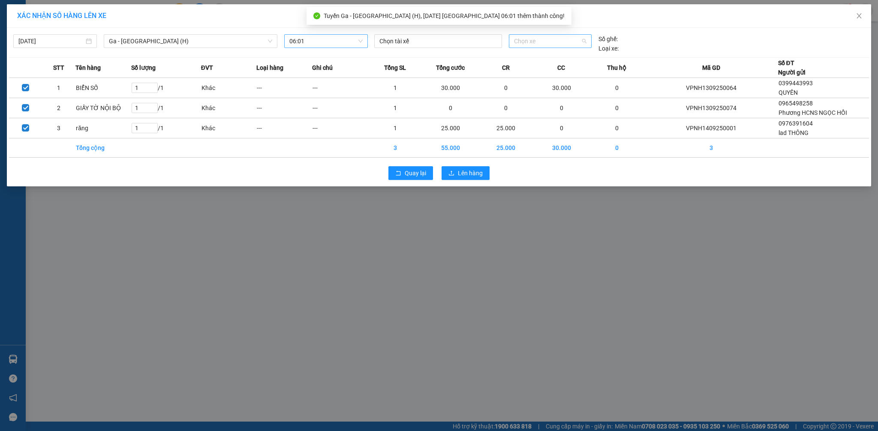
click at [529, 40] on span "Chọn xe" at bounding box center [550, 41] width 72 height 13
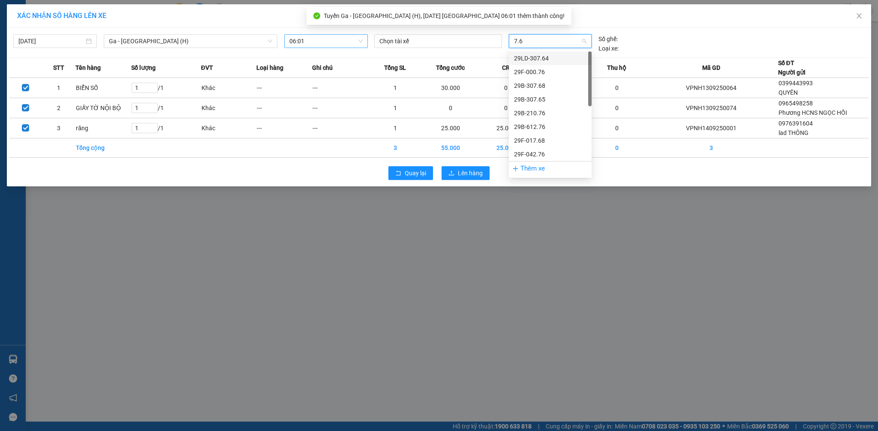
type input "7.67"
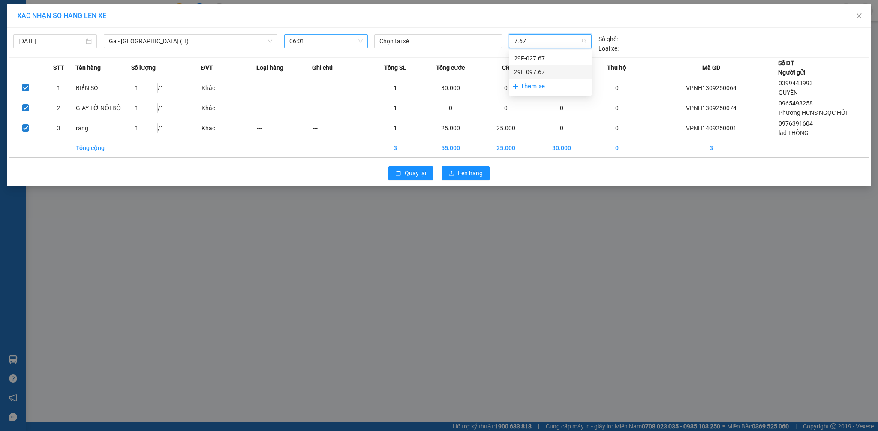
click at [559, 72] on div "29E-097.67" at bounding box center [550, 71] width 72 height 9
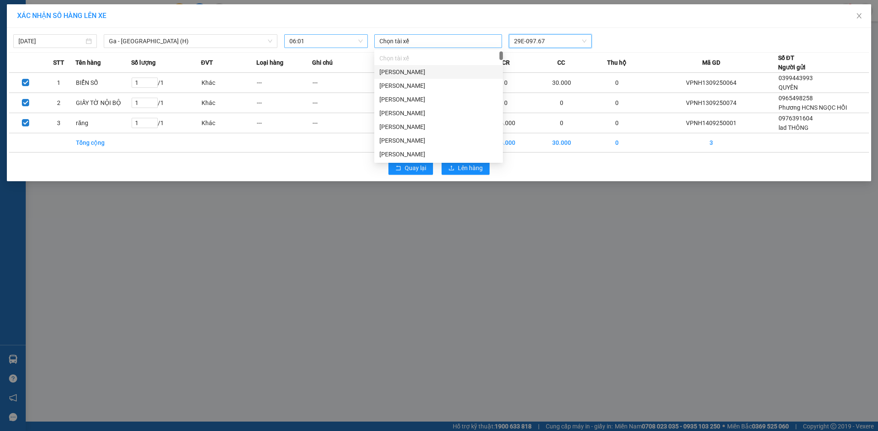
click at [460, 42] on div at bounding box center [437, 41] width 123 height 10
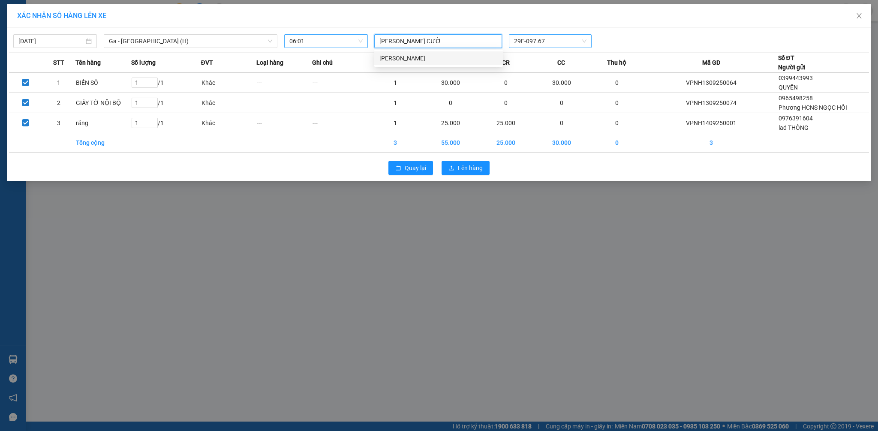
type input "NGUYỄN VIỆT CƯỜNG"
click at [462, 54] on div "Nguyễn Việt Cường" at bounding box center [438, 58] width 118 height 9
click at [629, 34] on div "Nguyễn Việt Cường Nguyễn Việt Cường 29E-097.67" at bounding box center [550, 41] width 359 height 14
click at [469, 164] on span "Lên hàng" at bounding box center [470, 168] width 25 height 9
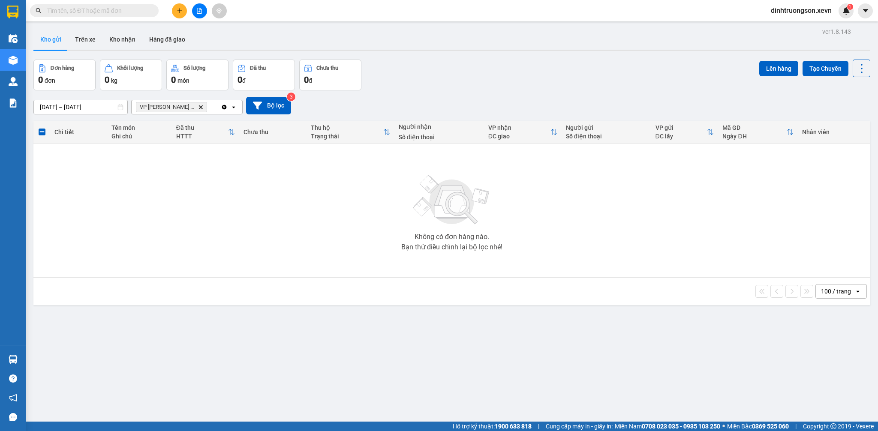
click at [198, 105] on icon "Delete" at bounding box center [200, 107] width 5 height 5
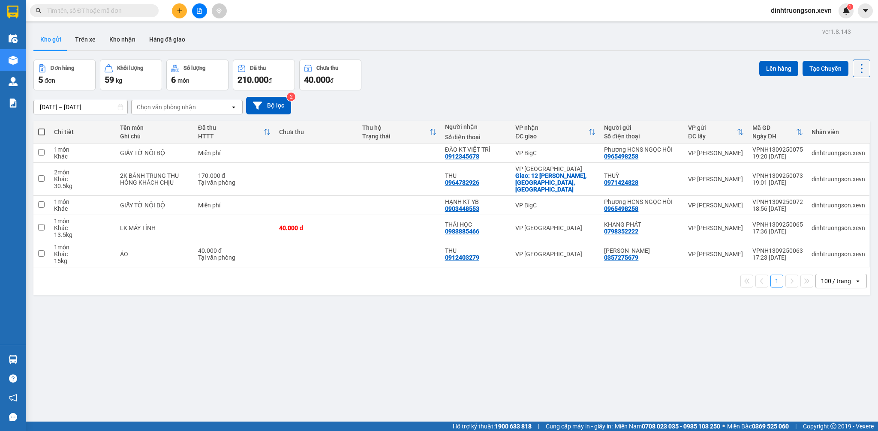
click at [432, 75] on div "Đơn hàng 5 đơn Khối lượng 59 kg Số lượng 6 món Đã thu 210.000 đ Chưa thu 40.000…" at bounding box center [451, 75] width 836 height 31
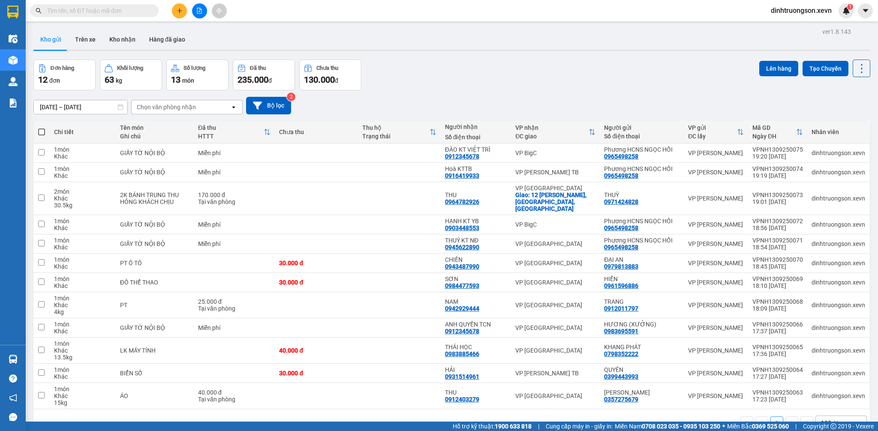
click at [427, 49] on div "Kho gửi Trên xe Kho nhận Hàng đã giao" at bounding box center [451, 40] width 836 height 23
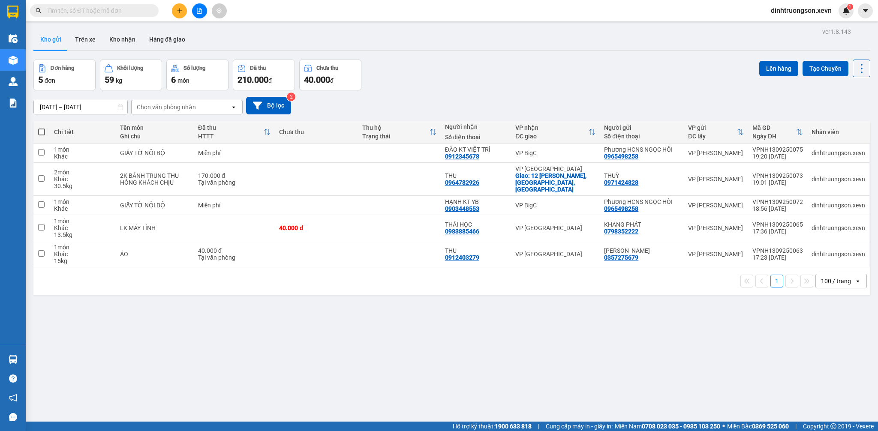
click at [160, 105] on div "Chọn văn phòng nhận" at bounding box center [166, 107] width 59 height 9
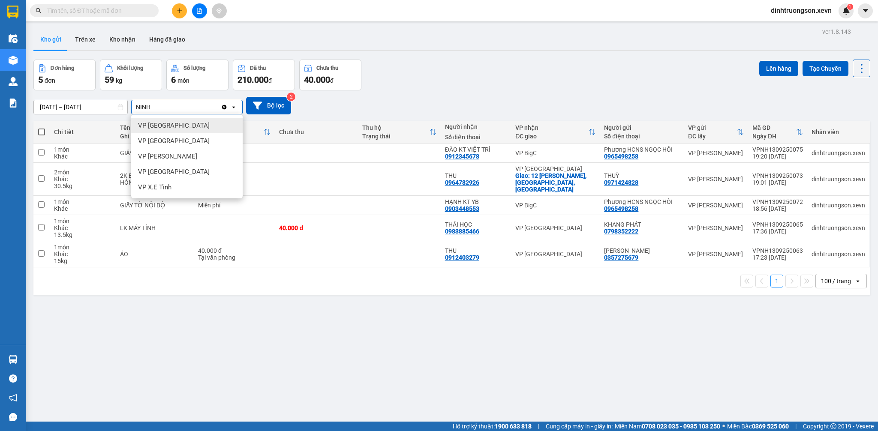
type input "NINH"
click at [162, 124] on span "VP [GEOGRAPHIC_DATA]" at bounding box center [174, 125] width 72 height 9
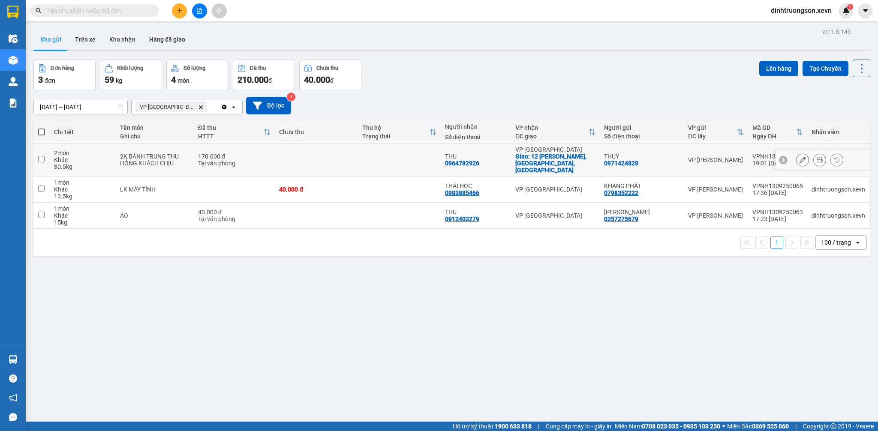
click at [168, 160] on div "HỎNG KHÁCH CHỊU" at bounding box center [154, 163] width 69 height 7
checkbox input "true"
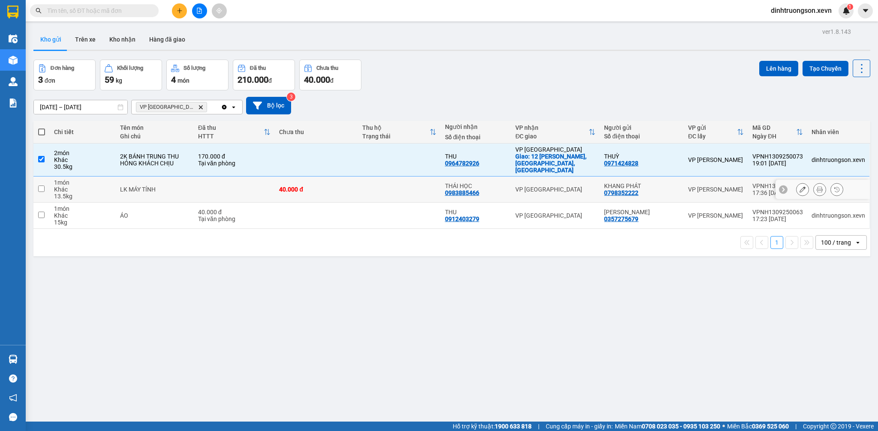
drag, startPoint x: 175, startPoint y: 176, endPoint x: 180, endPoint y: 186, distance: 10.7
click at [175, 177] on td "LK MÁY TÍNH" at bounding box center [155, 190] width 78 height 26
checkbox input "true"
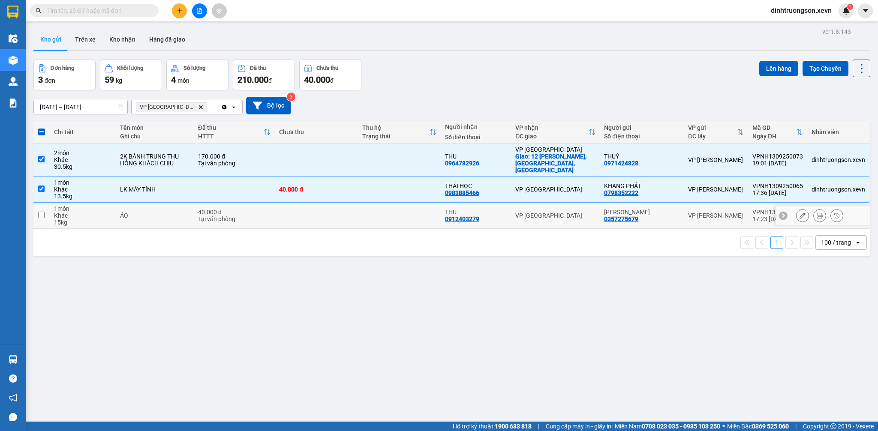
click at [188, 214] on td "ÁO" at bounding box center [155, 216] width 78 height 26
checkbox input "true"
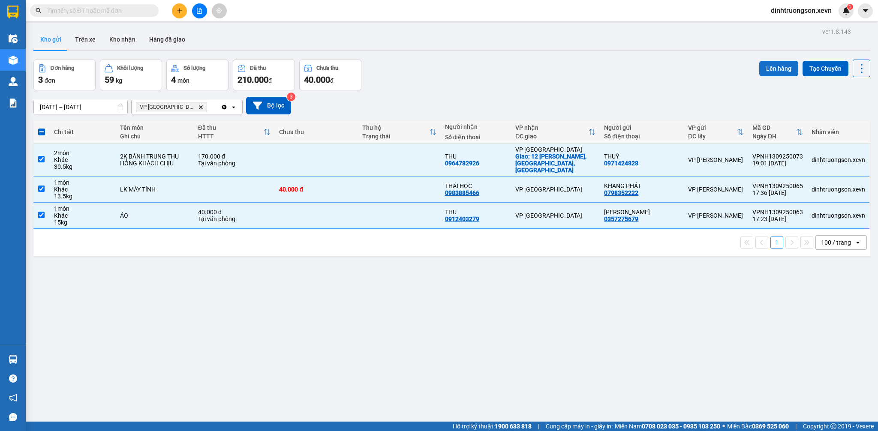
click at [778, 69] on button "Lên hàng" at bounding box center [778, 68] width 39 height 15
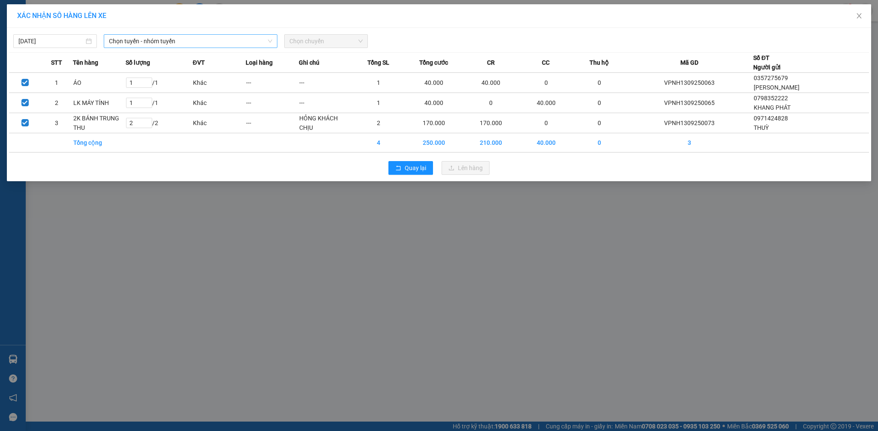
click at [189, 43] on span "Chọn tuyến - nhóm tuyến" at bounding box center [190, 41] width 163 height 13
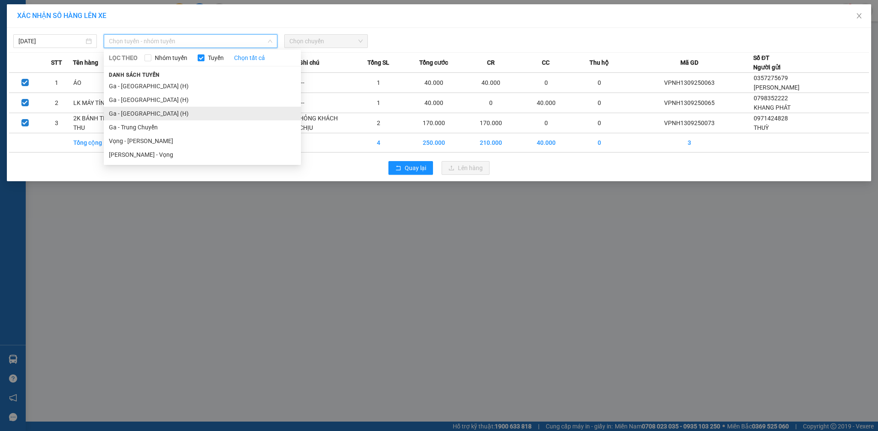
click at [161, 116] on li "Ga - Ninh Bình (H)" at bounding box center [202, 114] width 197 height 14
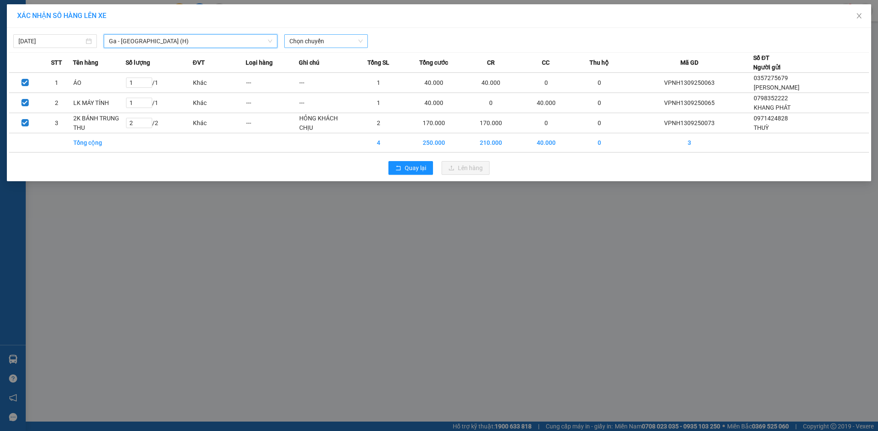
click at [334, 44] on span "Chọn chuyến" at bounding box center [325, 41] width 73 height 13
click at [294, 42] on input "06:24" at bounding box center [322, 41] width 67 height 13
type input "07:24"
click at [352, 69] on div "Thêm chuyến " 07:24 "" at bounding box center [329, 72] width 91 height 15
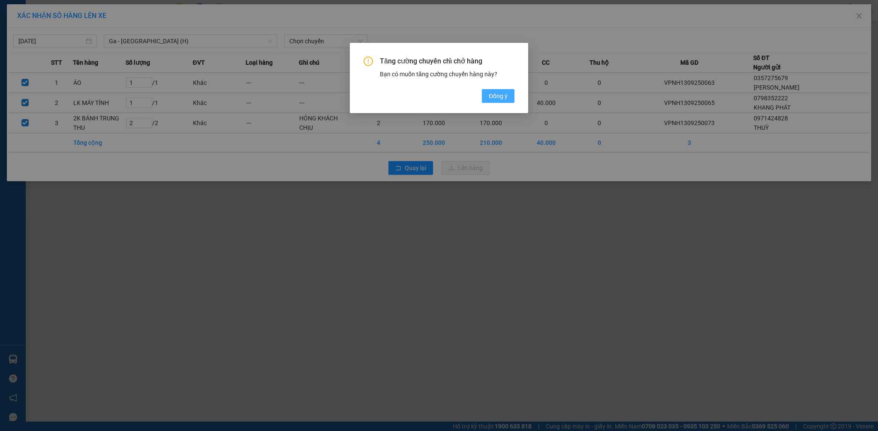
click at [503, 100] on span "Đồng ý" at bounding box center [497, 95] width 19 height 9
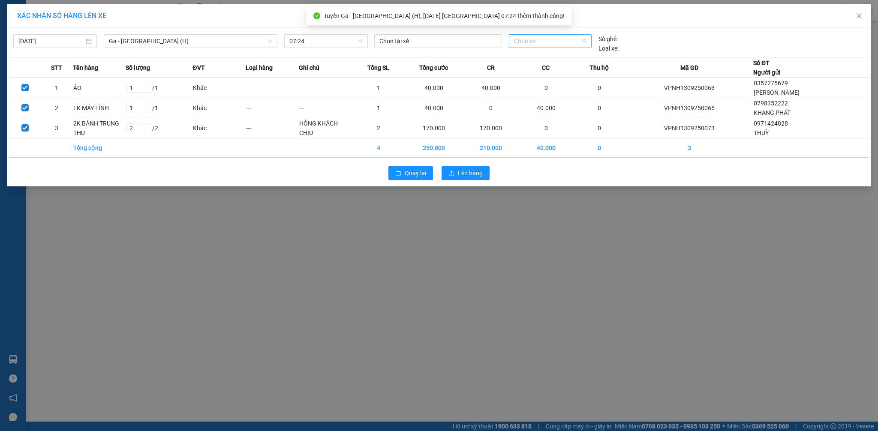
click at [527, 44] on span "Chọn xe" at bounding box center [550, 41] width 72 height 13
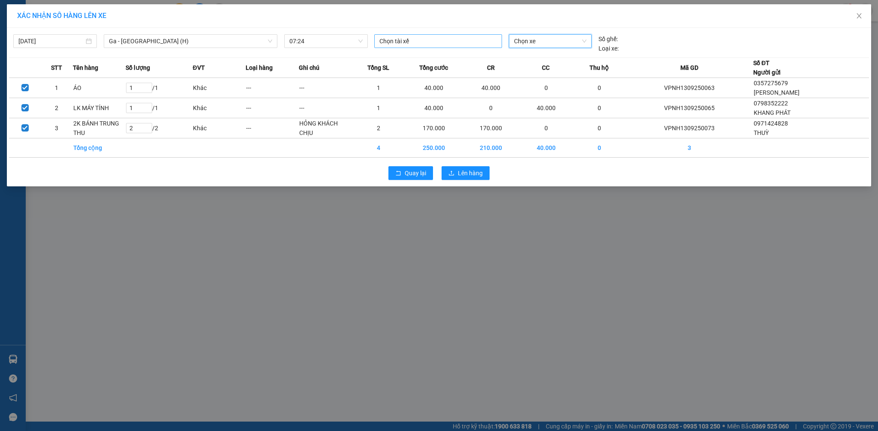
click at [459, 39] on div at bounding box center [437, 41] width 123 height 10
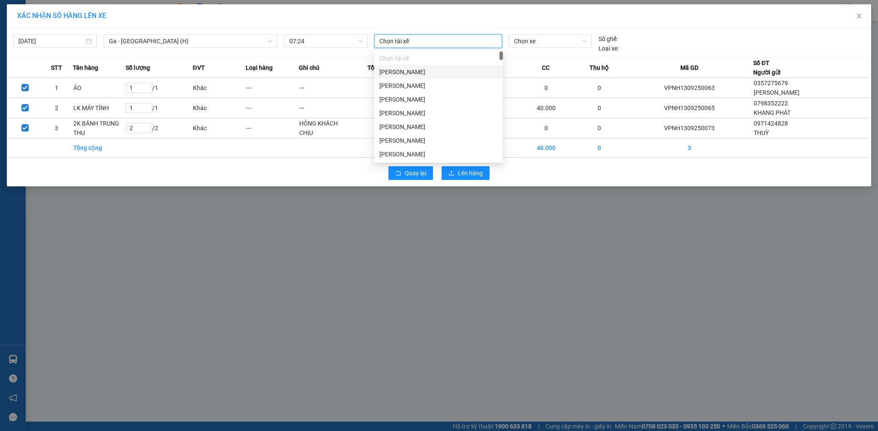
type input "G"
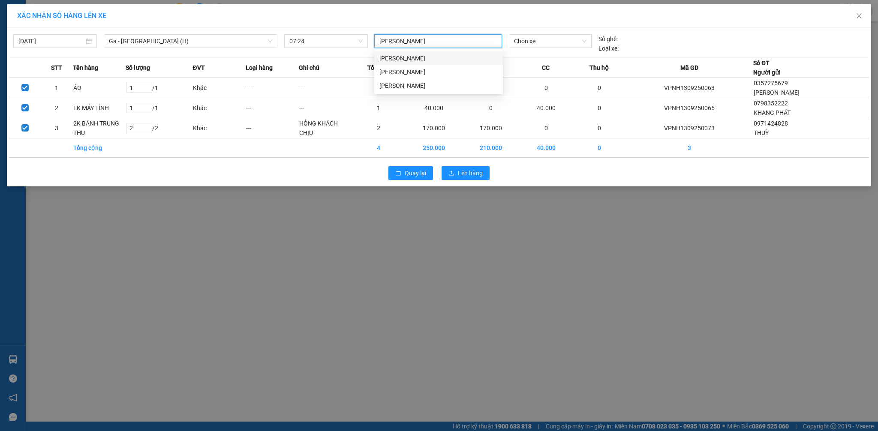
type input "NGUYỄN XUÂN THI"
click at [458, 60] on div "Nguyễn Xuân Thi" at bounding box center [438, 58] width 118 height 9
click at [522, 37] on span "Chọn xe" at bounding box center [550, 41] width 72 height 13
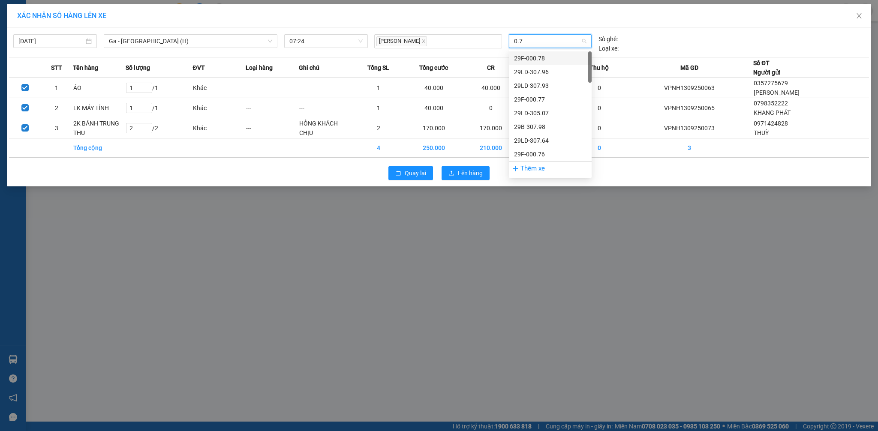
type input "0.71"
click at [549, 98] on div "29K-060.71" at bounding box center [550, 99] width 72 height 9
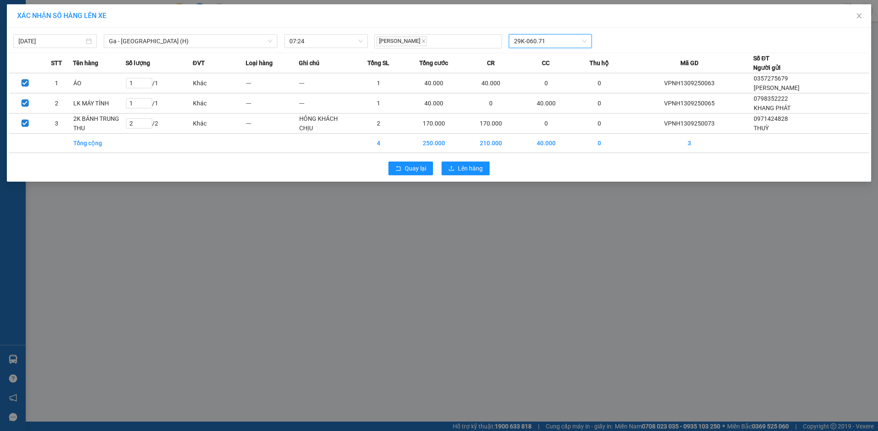
click at [632, 37] on div "Nguyễn Xuân Thi 29K-060.71 29K-060.71" at bounding box center [550, 41] width 359 height 14
click at [457, 168] on button "Lên hàng" at bounding box center [465, 169] width 48 height 14
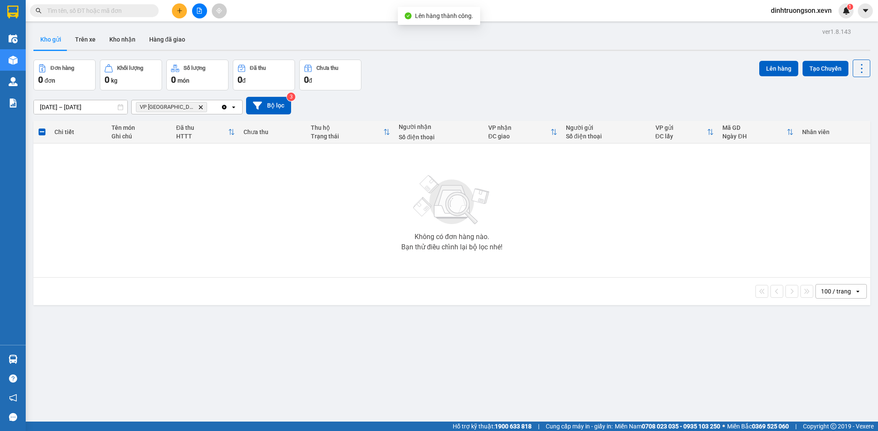
click at [198, 107] on icon "Delete" at bounding box center [200, 107] width 5 height 5
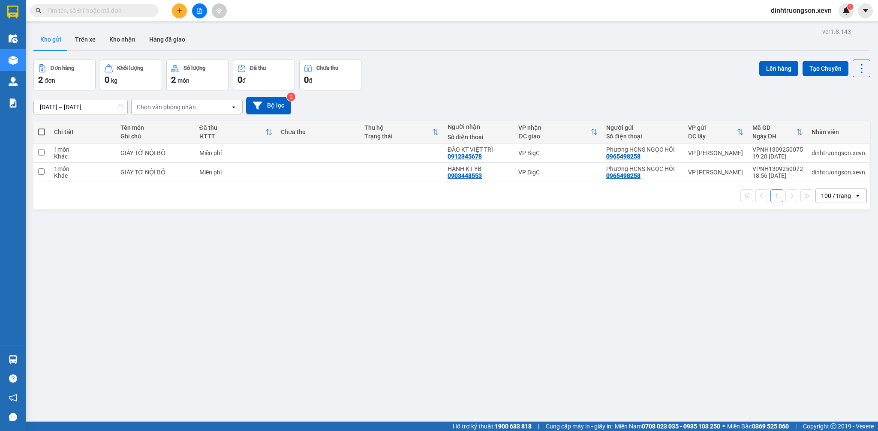
click at [519, 58] on div "ver 1.8.143 Kho gửi Trên xe Kho nhận Hàng đã giao Đơn hàng 2 đơn Khối lượng 0 k…" at bounding box center [451, 241] width 843 height 431
click at [426, 263] on div "ver 1.8.143 Kho gửi Trên xe Kho nhận Hàng đã giao Đơn hàng 2 đơn Khối lượng 0 k…" at bounding box center [451, 241] width 843 height 431
click at [360, 154] on td at bounding box center [401, 153] width 83 height 19
checkbox input "true"
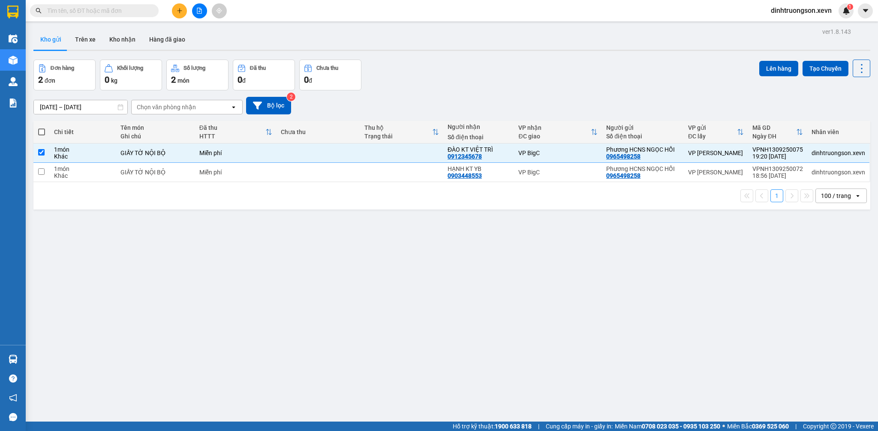
click at [350, 183] on div "1 100 / trang open" at bounding box center [451, 195] width 836 height 27
click at [348, 173] on td at bounding box center [317, 172] width 83 height 19
checkbox input "true"
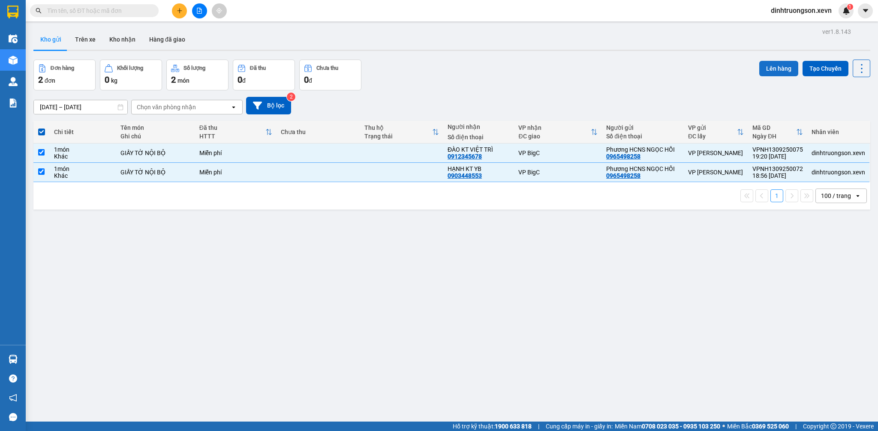
click at [773, 72] on button "Lên hàng" at bounding box center [778, 68] width 39 height 15
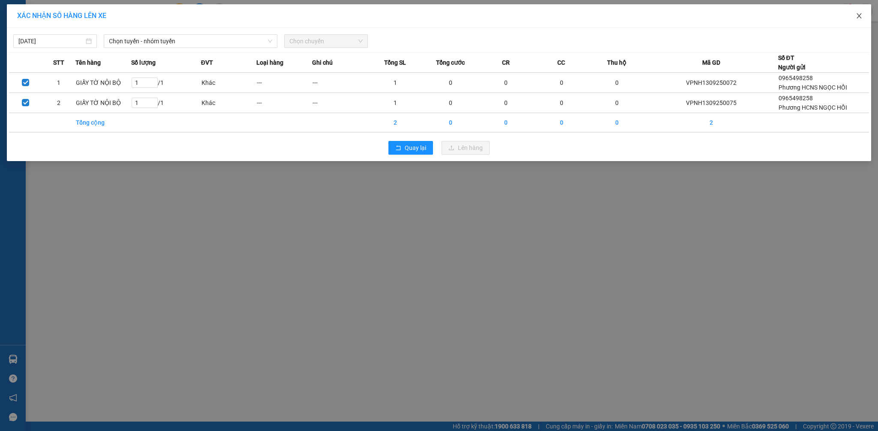
click at [853, 18] on span "Close" at bounding box center [859, 16] width 24 height 24
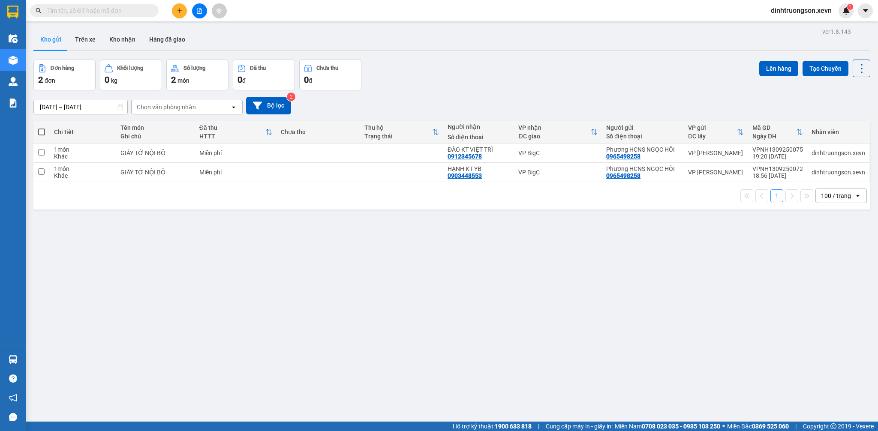
click at [443, 67] on div "Đơn hàng 2 đơn Khối lượng 0 kg Số lượng 2 món Đã thu 0 đ Chưa thu 0 đ Lên hàng …" at bounding box center [451, 75] width 836 height 31
click at [85, 44] on button "Trên xe" at bounding box center [85, 39] width 34 height 21
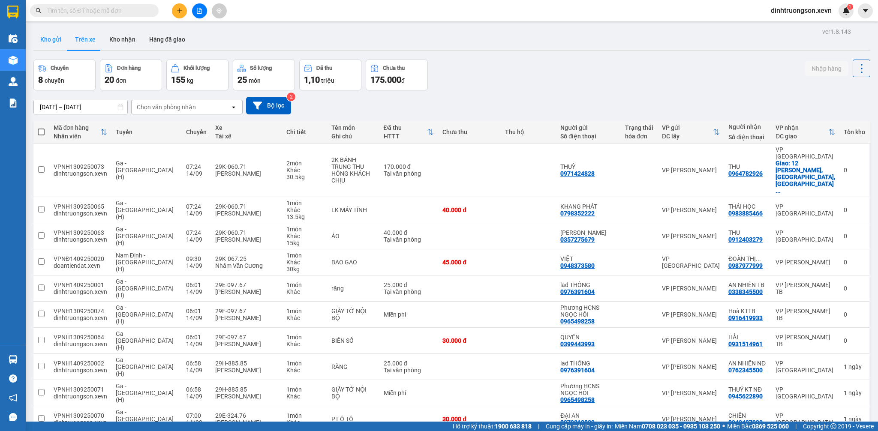
click at [56, 38] on button "Kho gửi" at bounding box center [50, 39] width 35 height 21
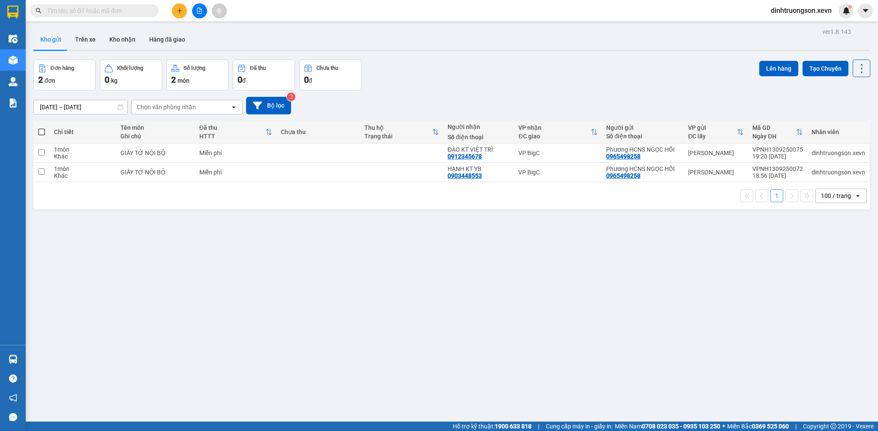
click at [416, 29] on div "Kho gửi Trên xe Kho nhận Hàng đã giao" at bounding box center [451, 40] width 836 height 23
click at [452, 75] on div "Đơn hàng 2 đơn Khối lượng 0 kg Số lượng 2 món Đã thu 0 đ Chưa thu 0 đ Lên hàng …" at bounding box center [451, 75] width 836 height 31
click at [448, 45] on div "Kho gửi Trên xe Kho nhận Hàng đã giao" at bounding box center [451, 40] width 836 height 23
click at [487, 63] on div "Đơn hàng 2 đơn Khối lượng 0 kg Số lượng 2 món Đã thu 0 đ Chưa thu 0 đ Lên hàng …" at bounding box center [451, 75] width 836 height 31
click at [470, 49] on div "Kho gửi Trên xe Kho nhận Hàng đã giao" at bounding box center [451, 40] width 836 height 23
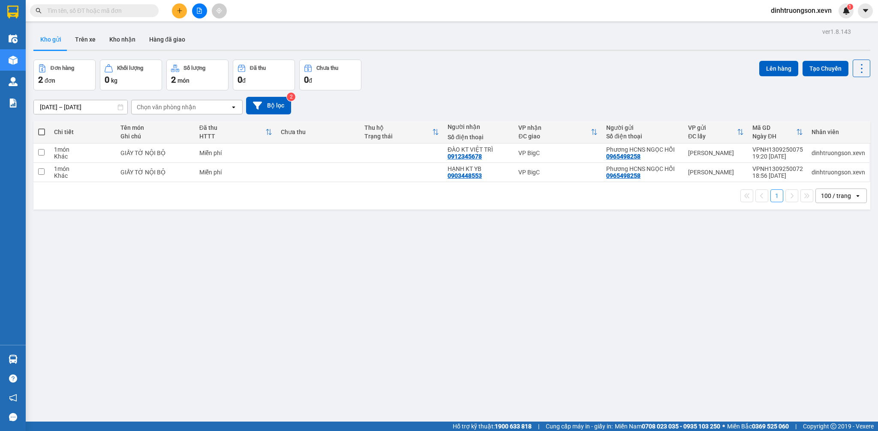
click at [657, 92] on div "12/09/2025 – 14/09/2025 Press the down arrow key to interact with the calendar …" at bounding box center [451, 105] width 836 height 30
click at [267, 29] on div "Kho gửi Trên xe Kho nhận Hàng đã giao" at bounding box center [451, 40] width 836 height 23
click at [848, 11] on img at bounding box center [846, 11] width 8 height 8
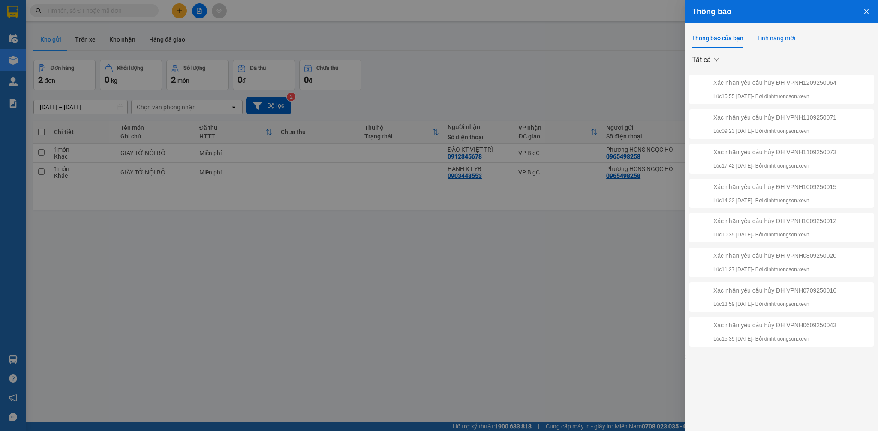
click at [782, 35] on div "Tính năng mới" at bounding box center [776, 37] width 38 height 9
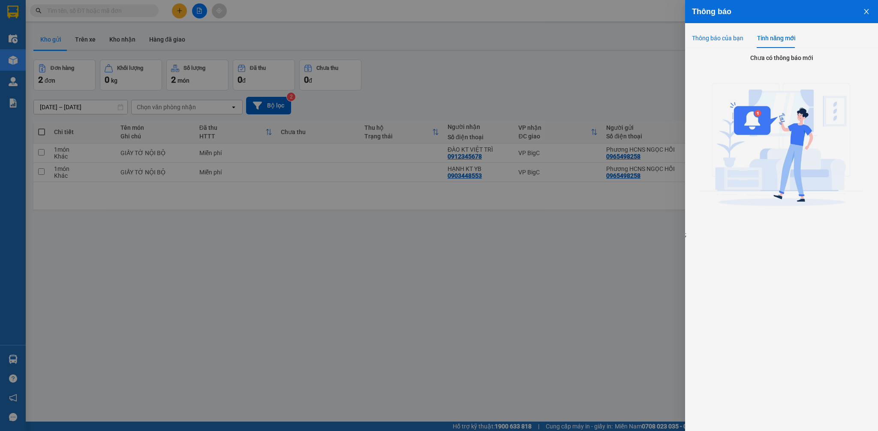
click at [738, 39] on div "Thông báo của bạn" at bounding box center [717, 37] width 51 height 9
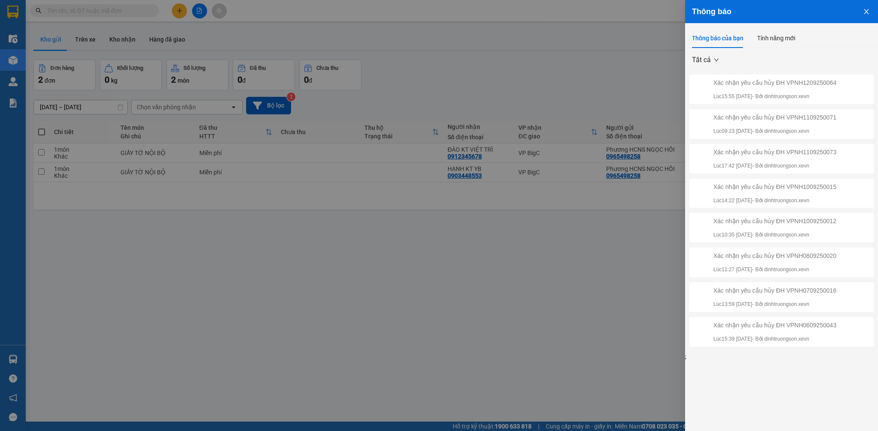
click at [868, 13] on icon "close" at bounding box center [866, 11] width 7 height 7
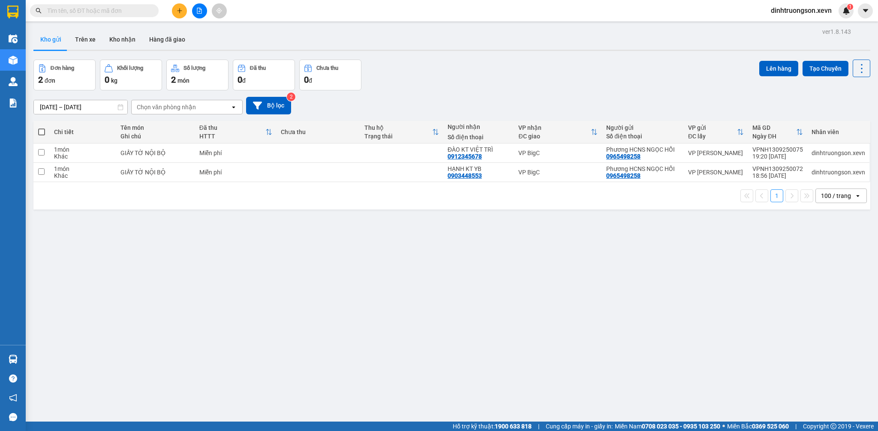
click at [466, 53] on div "ver 1.8.143 Kho gửi Trên xe Kho nhận Hàng đã giao Đơn hàng 2 đơn Khối lượng 0 k…" at bounding box center [451, 241] width 843 height 431
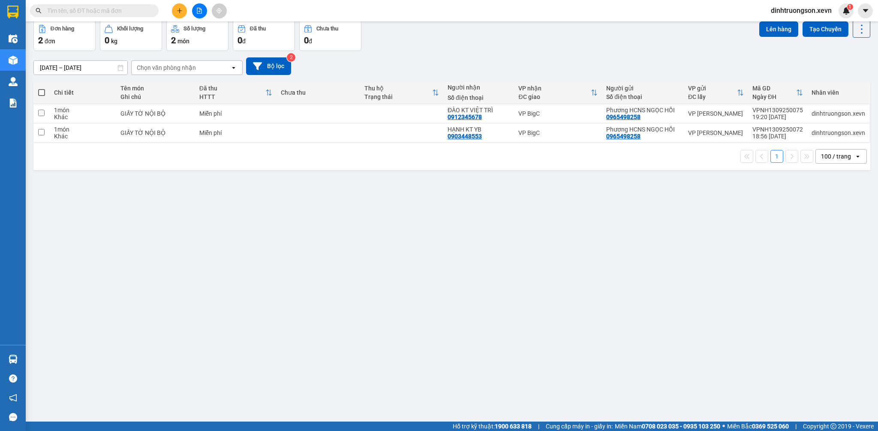
click at [839, 308] on div "ver 1.8.143 Kho gửi Trên xe Kho nhận Hàng đã giao Đơn hàng 2 đơn Khối lượng 0 k…" at bounding box center [451, 201] width 843 height 431
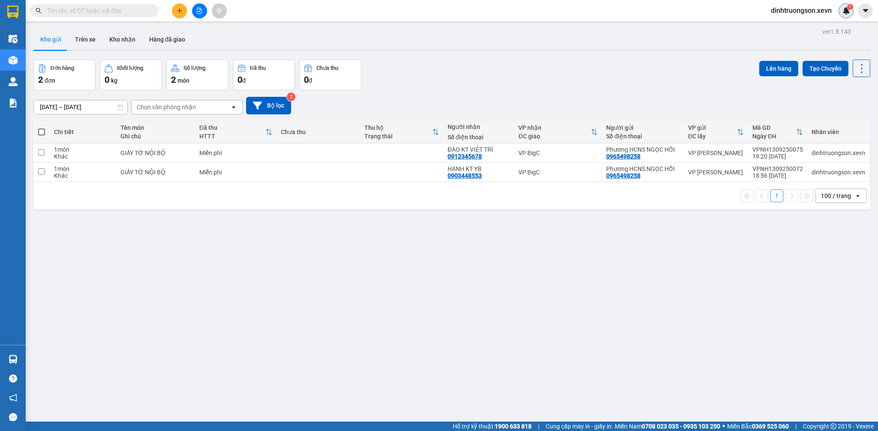
click at [849, 14] on img at bounding box center [846, 11] width 8 height 8
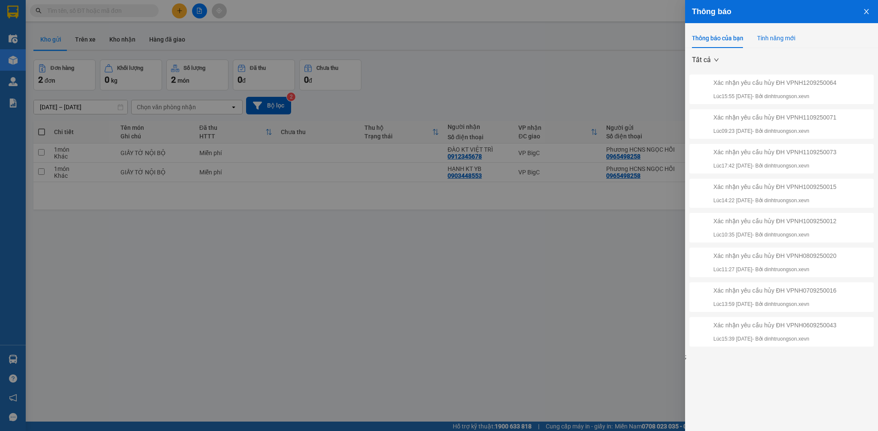
click at [791, 37] on div "Tính năng mới" at bounding box center [776, 37] width 38 height 9
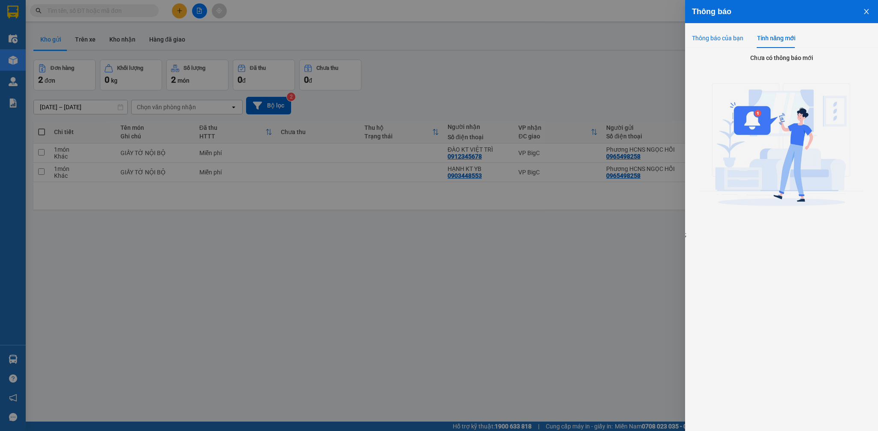
click at [721, 37] on div "Thông báo của bạn" at bounding box center [717, 37] width 51 height 9
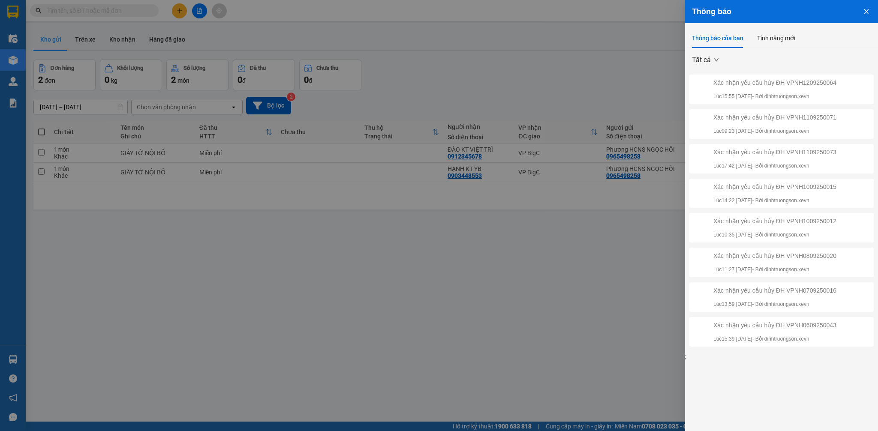
click at [867, 15] on button "Close" at bounding box center [865, 11] width 23 height 22
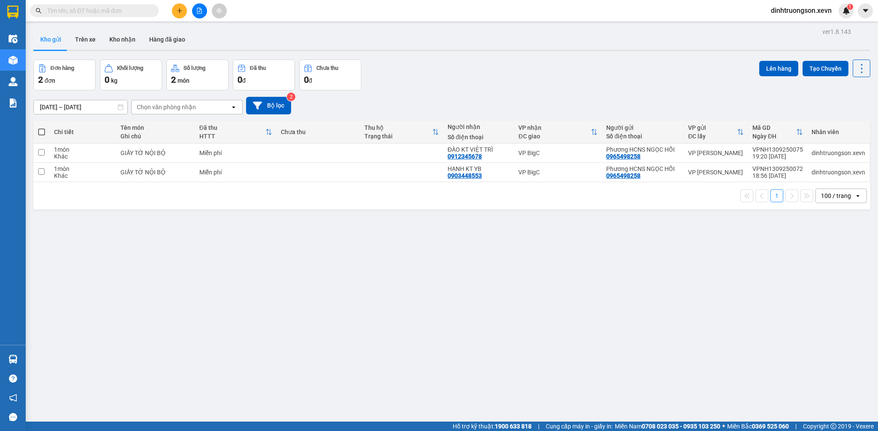
click at [604, 72] on div "Đơn hàng 2 đơn Khối lượng 0 kg Số lượng 2 món Đã thu 0 đ Chưa thu 0 đ Lên hàng …" at bounding box center [451, 75] width 836 height 31
click at [481, 57] on div "ver 1.8.143 Kho gửi Trên xe Kho nhận Hàng đã giao Đơn hàng 2 đơn Khối lượng 0 k…" at bounding box center [451, 241] width 843 height 431
click at [428, 75] on div "Đơn hàng 2 đơn Khối lượng 0 kg Số lượng 2 món Đã thu 0 đ Chưa thu 0 đ Lên hàng …" at bounding box center [451, 75] width 836 height 31
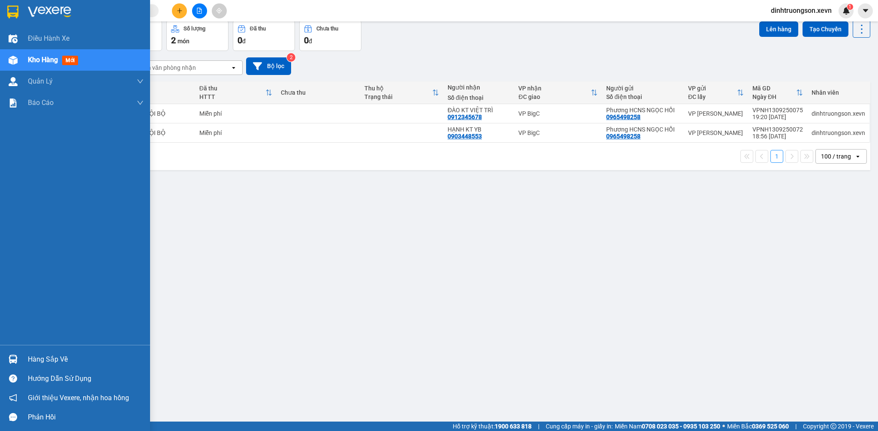
click at [53, 357] on div "Hàng sắp về" at bounding box center [86, 359] width 116 height 13
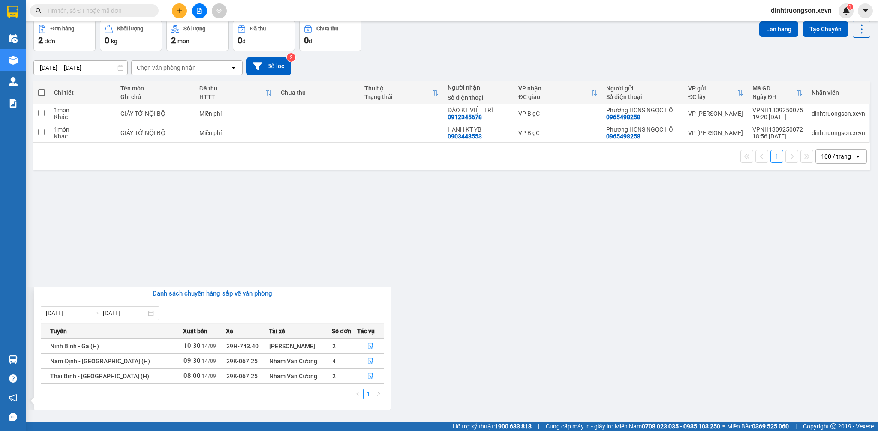
click at [557, 299] on section "Kết quả tìm kiếm ( 0 ) Bộ lọc No Data dinhtruongson.xevn 1 Điều hành xe Kho hàn…" at bounding box center [439, 215] width 878 height 431
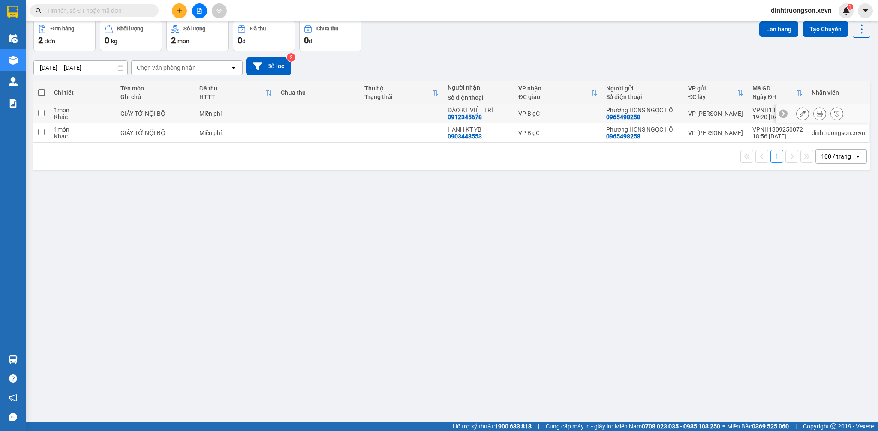
scroll to position [0, 0]
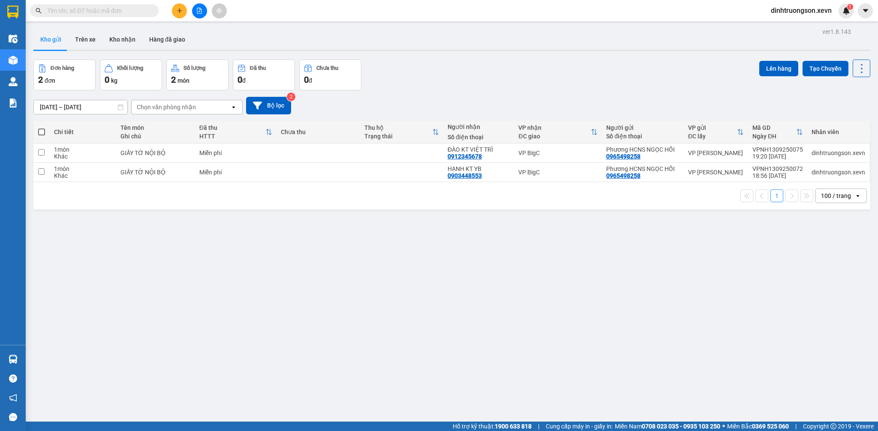
click at [181, 10] on icon "plus" at bounding box center [180, 11] width 6 height 6
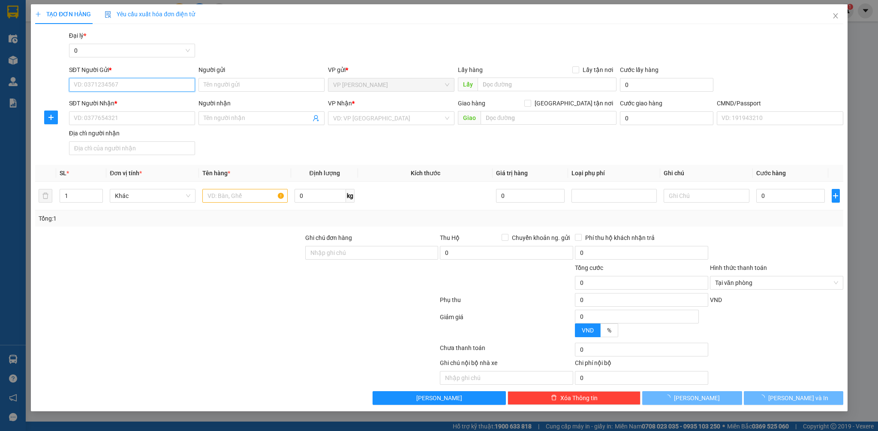
click at [166, 81] on input "SĐT Người Gửi *" at bounding box center [132, 85] width 126 height 14
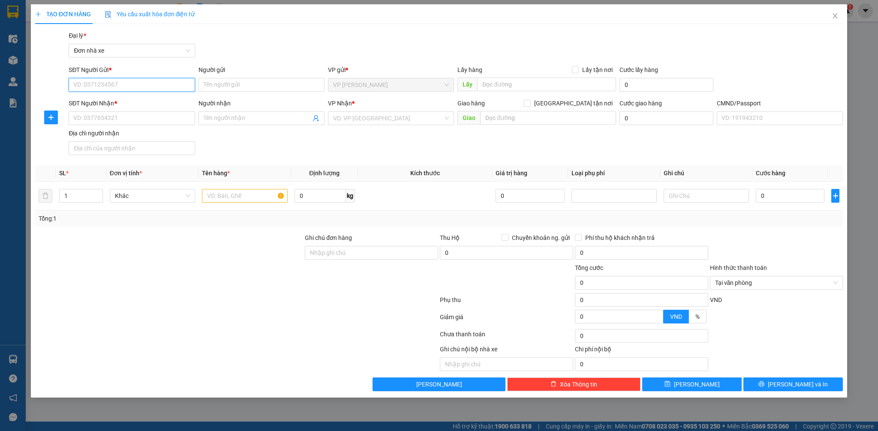
click at [135, 89] on input "SĐT Người Gửi *" at bounding box center [132, 85] width 126 height 14
type input "0913340737"
click at [210, 82] on input "Người gửi" at bounding box center [261, 85] width 126 height 14
type input "D"
type input "ĐỨC"
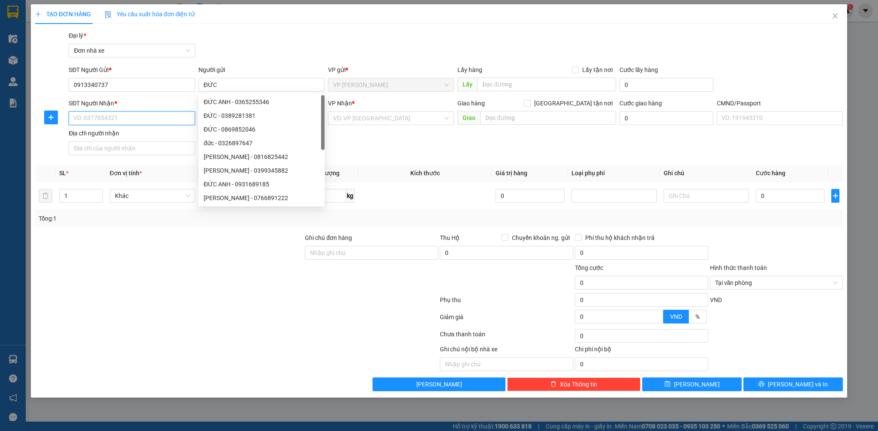
click at [173, 114] on input "SĐT Người Nhận *" at bounding box center [132, 118] width 126 height 14
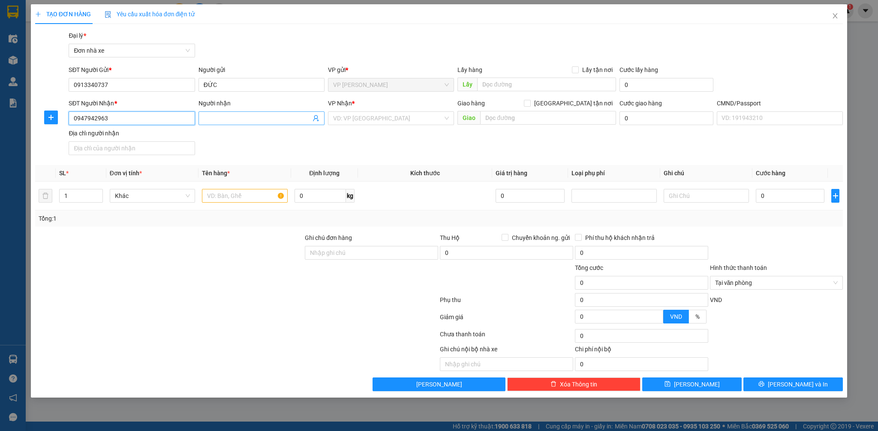
type input "0947942963"
click at [214, 114] on input "Người nhận" at bounding box center [257, 118] width 107 height 9
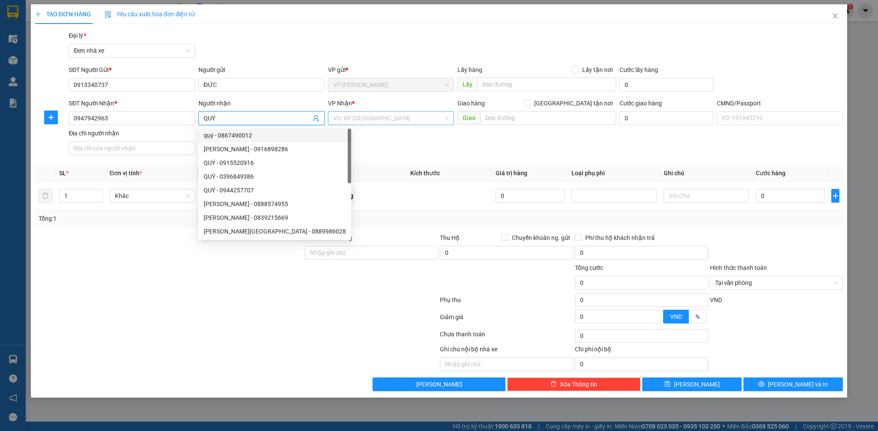
type input "QUÝ"
click at [361, 112] on input "search" at bounding box center [388, 118] width 110 height 13
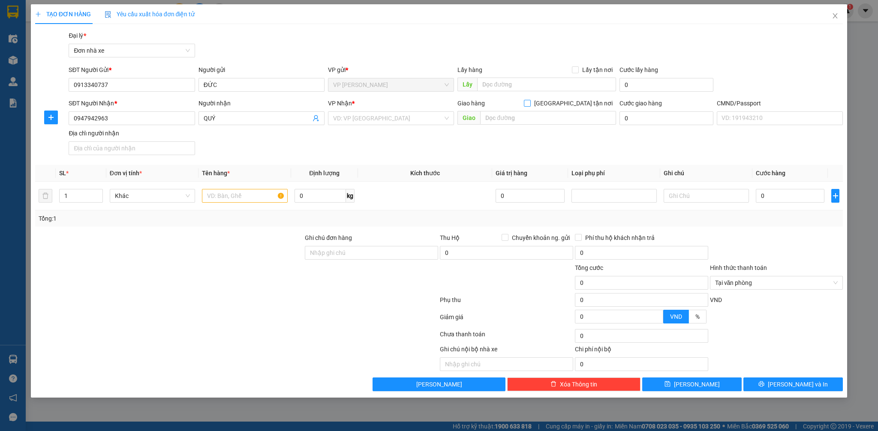
click at [530, 100] on input "Giao tận nơi" at bounding box center [527, 103] width 6 height 6
checkbox input "true"
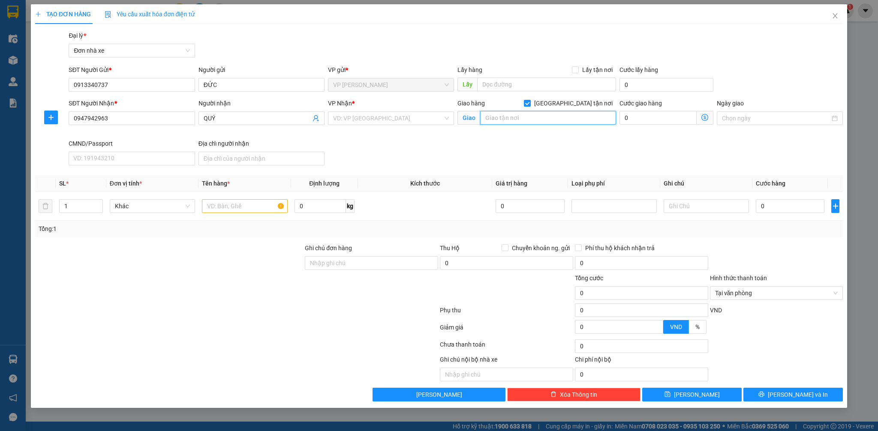
click at [570, 117] on input "text" at bounding box center [548, 118] width 136 height 14
type input "2"
type input "221 HẢI THƯỢNG LAN ÔNG HOA LƯ NINH BÌNH"
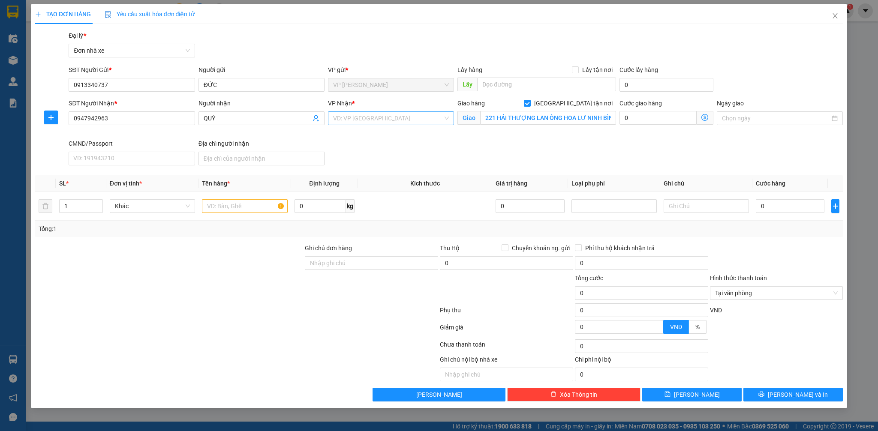
click at [387, 122] on input "search" at bounding box center [388, 118] width 110 height 13
type input "NINH"
click at [382, 136] on div "VP Ninh Bình" at bounding box center [391, 135] width 116 height 9
click at [247, 201] on input "text" at bounding box center [244, 206] width 85 height 14
type input "SỮA"
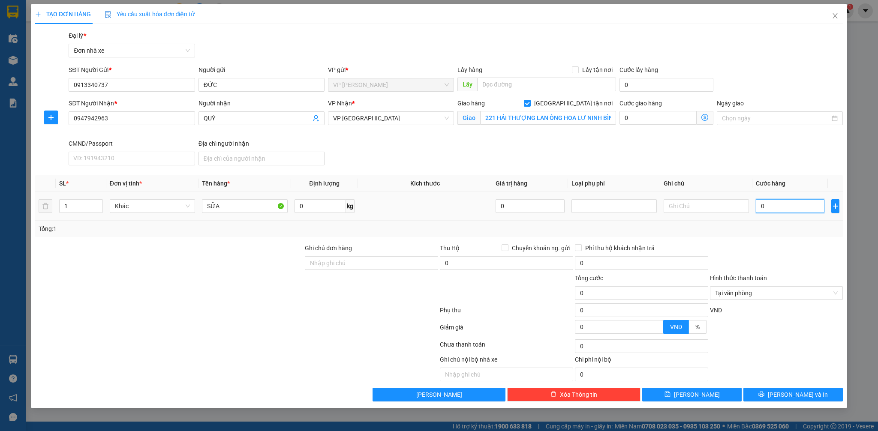
click at [797, 213] on input "0" at bounding box center [789, 206] width 69 height 14
click at [306, 206] on input "0" at bounding box center [320, 206] width 52 height 14
type input "10"
click at [797, 205] on input "0" at bounding box center [789, 206] width 69 height 14
type input "3"
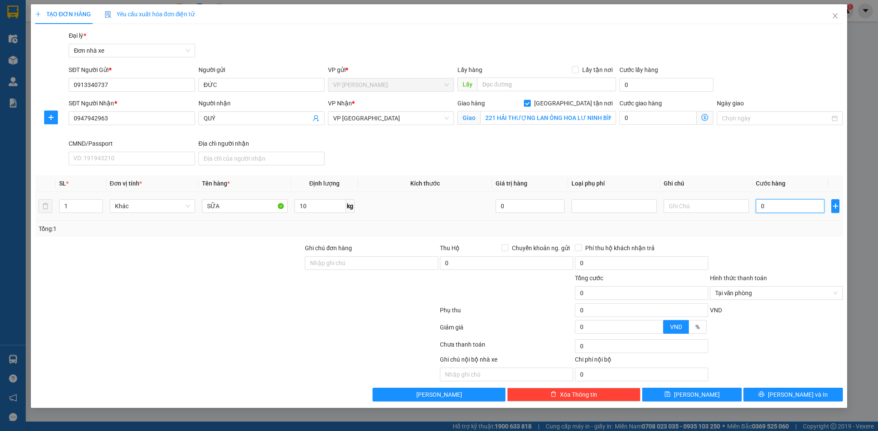
type input "3"
type input "30"
type input "30.000"
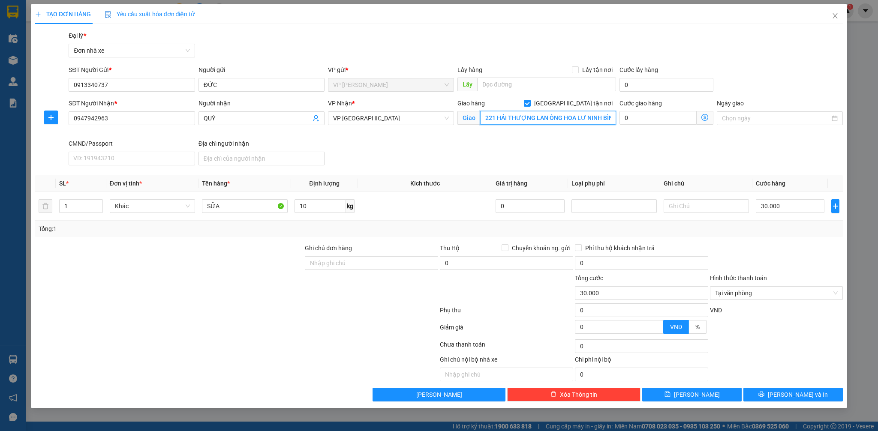
click at [546, 118] on input "221 HẢI THƯỢNG LAN ÔNG HOA LƯ NINH BÌNH" at bounding box center [548, 118] width 136 height 14
click at [676, 123] on input "0" at bounding box center [657, 118] width 77 height 14
type input "4"
type input "30.040"
type input "40"
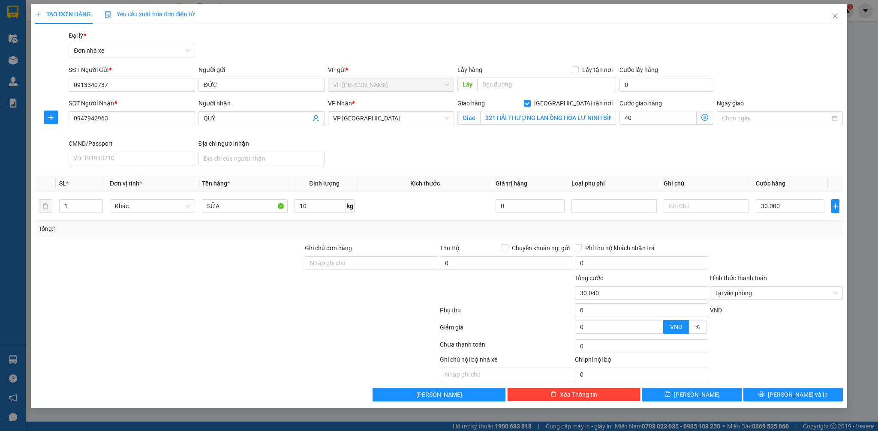
type input "70.000"
type input "40.000"
click at [782, 243] on div at bounding box center [776, 258] width 135 height 30
click at [807, 394] on span "[PERSON_NAME] và In" at bounding box center [797, 394] width 60 height 9
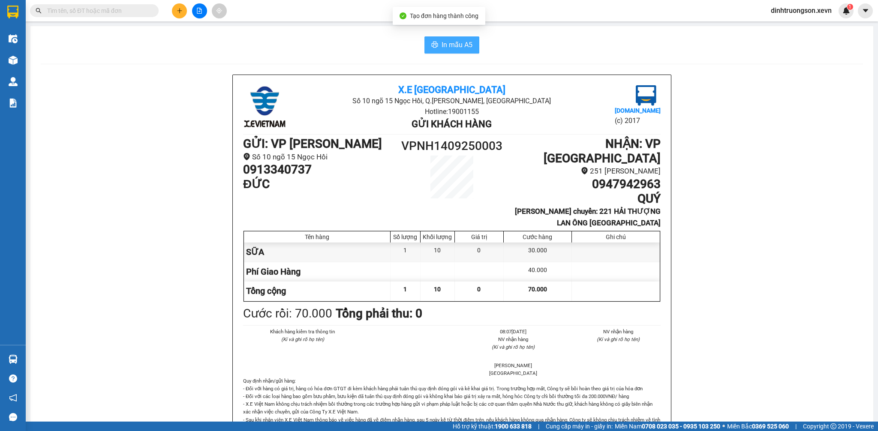
click at [451, 49] on span "In mẫu A5" at bounding box center [456, 44] width 31 height 11
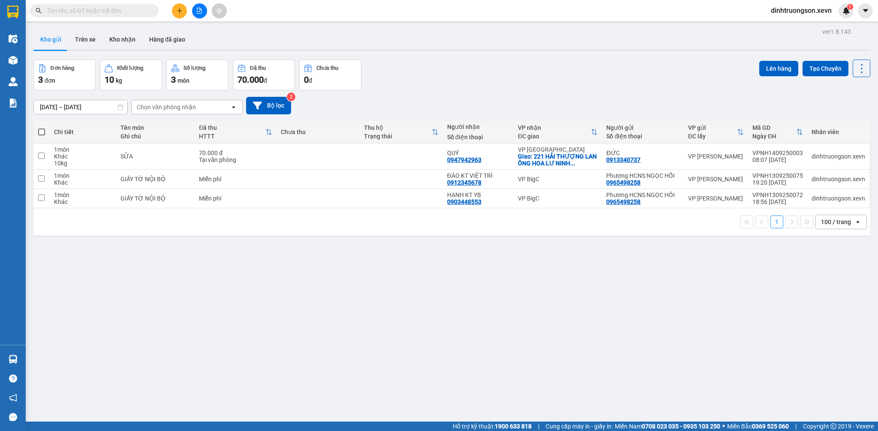
click at [451, 49] on div "Kho gửi Trên xe Kho nhận Hàng đã giao" at bounding box center [451, 40] width 836 height 23
click at [503, 77] on div "Đơn hàng 3 đơn Khối lượng 10 kg Số lượng 3 món Đã thu 70.000 đ Chưa thu 0 đ Lên…" at bounding box center [451, 75] width 836 height 31
click at [465, 90] on div "Đơn hàng 3 đơn Khối lượng 10 kg Số lượng 3 món Đã thu 70.000 đ Chưa thu 0 đ Lên…" at bounding box center [451, 75] width 836 height 31
click at [184, 11] on button at bounding box center [179, 10] width 15 height 15
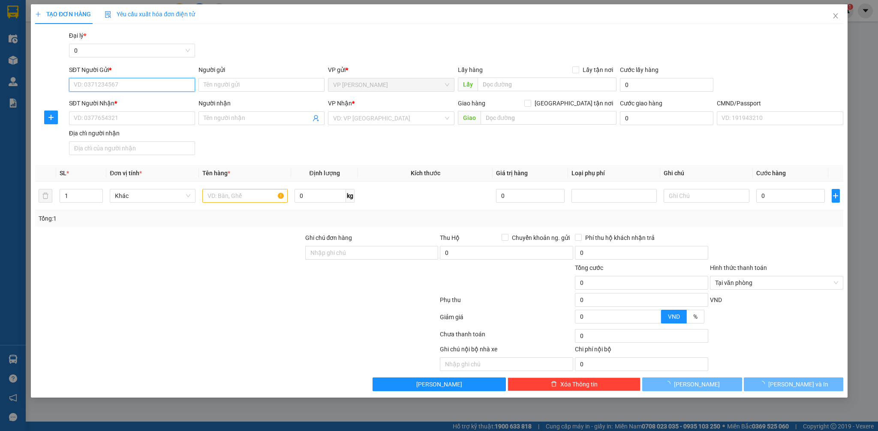
click at [169, 88] on input "SĐT Người Gửi *" at bounding box center [132, 85] width 126 height 14
type input "0981995947"
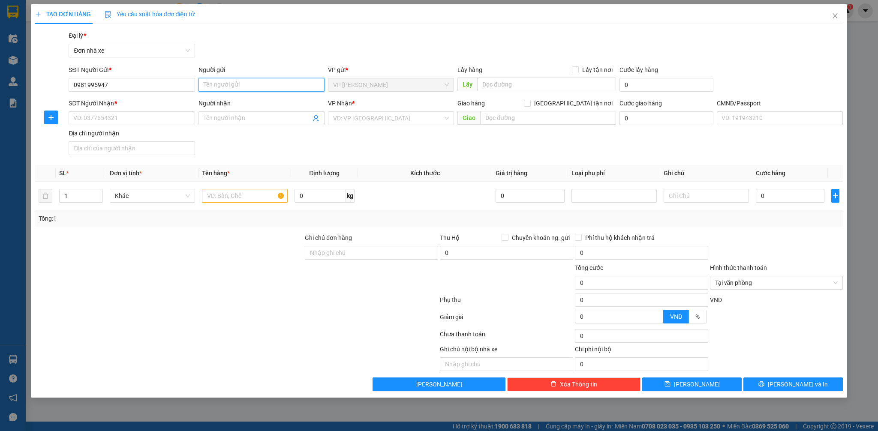
click at [234, 84] on input "Người gửi" at bounding box center [261, 85] width 126 height 14
type input "MẠNH"
click at [234, 36] on div "Gói vận chuyển * Tiêu chuẩn Đại lý * Đơn nhà xe" at bounding box center [455, 46] width 777 height 30
click at [140, 123] on input "SĐT Người Nhận *" at bounding box center [132, 118] width 126 height 14
click at [150, 89] on input "0981995947" at bounding box center [132, 85] width 126 height 14
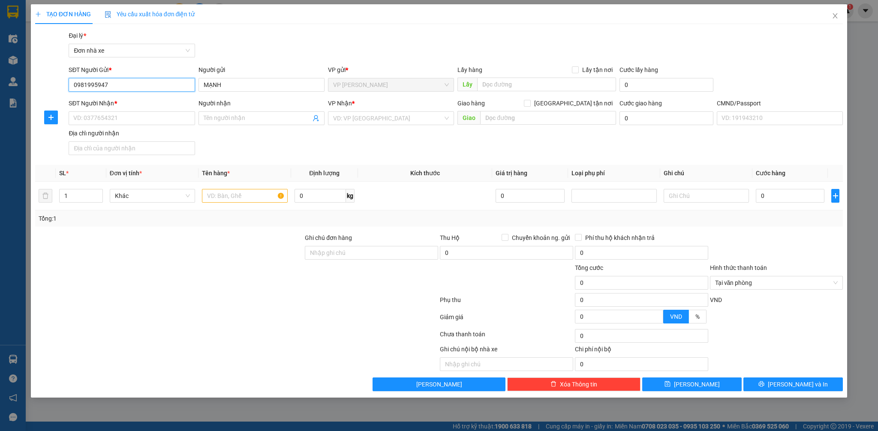
click at [150, 89] on input "0981995947" at bounding box center [132, 85] width 126 height 14
click at [156, 116] on input "SĐT Người Nhận *" at bounding box center [132, 118] width 126 height 14
paste input "0981995947"
type input "0981995947"
click at [150, 84] on input "0981995947" at bounding box center [132, 85] width 126 height 14
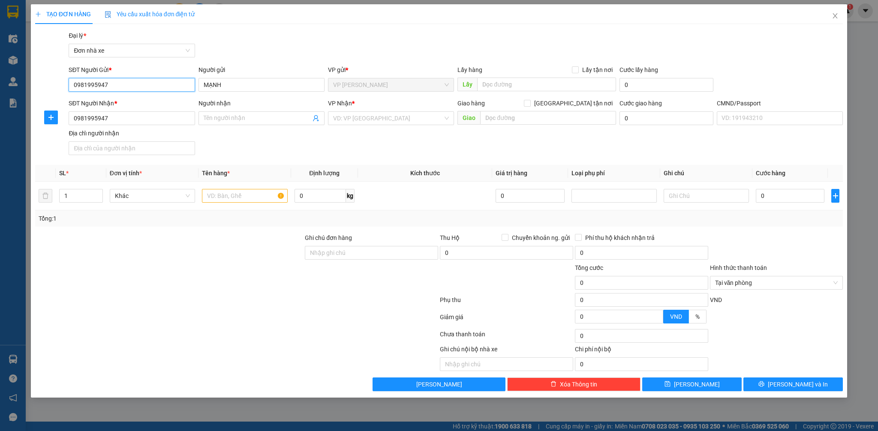
click at [150, 84] on input "0981995947" at bounding box center [132, 85] width 126 height 14
type input "0988321095"
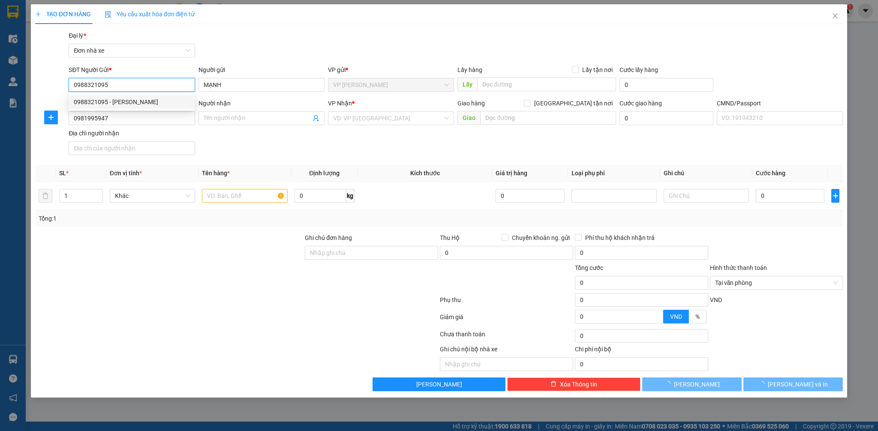
click at [162, 101] on div "0988321095 - TUẤN ANH" at bounding box center [132, 101] width 116 height 9
type input "TUẤN ANH"
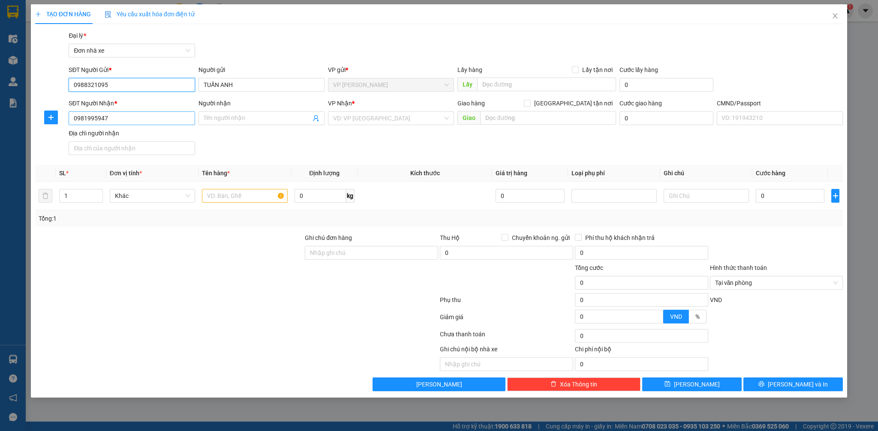
type input "0988321095"
click at [180, 111] on input "0981995947" at bounding box center [132, 118] width 126 height 14
click at [219, 117] on input "Người nhận" at bounding box center [257, 118] width 107 height 9
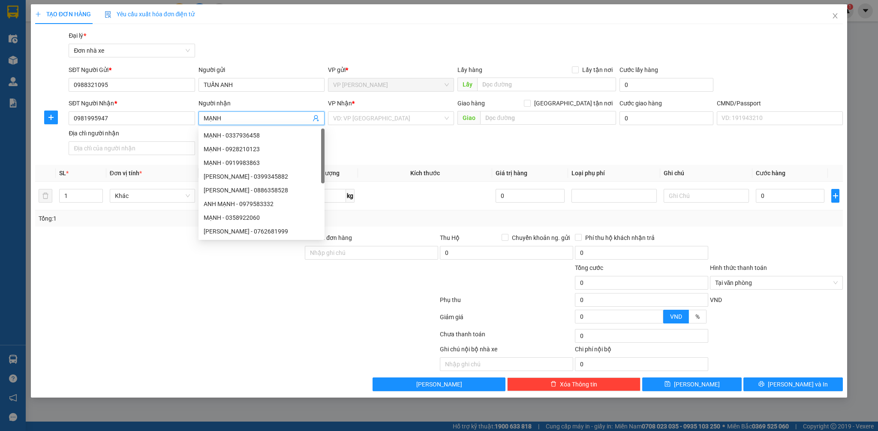
type input "MẠNH"
click at [279, 30] on div "TẠO ĐƠN HÀNG Yêu cầu xuất hóa đơn điện tử Transit Pickup Surcharge Ids Transit …" at bounding box center [439, 197] width 808 height 387
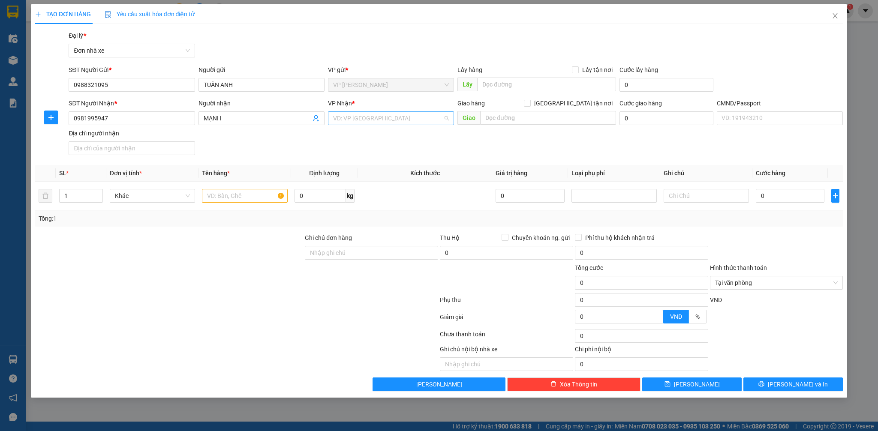
click at [351, 123] on input "search" at bounding box center [388, 118] width 110 height 13
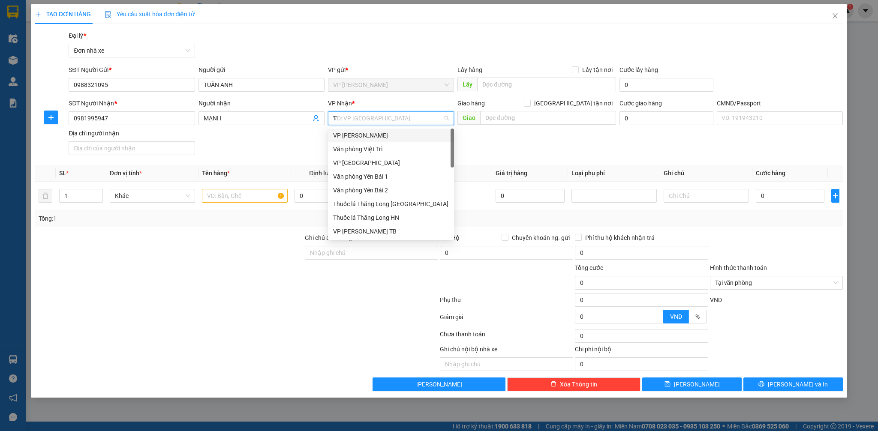
type input "TB"
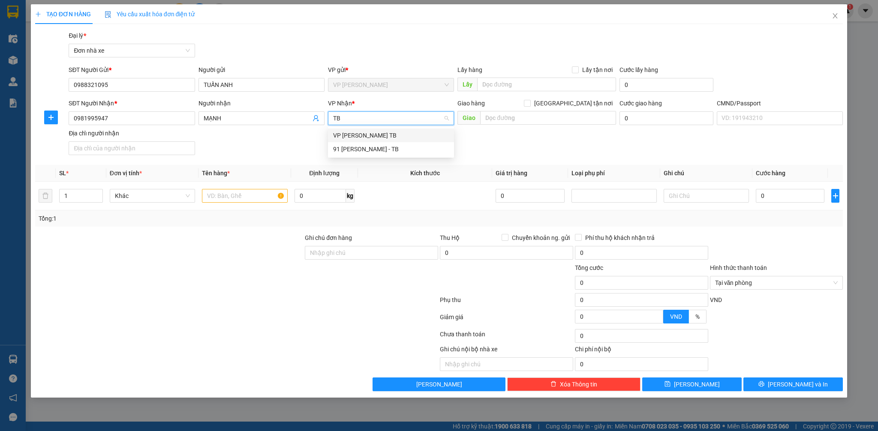
click at [351, 132] on div "VP [PERSON_NAME] TB" at bounding box center [391, 135] width 116 height 9
click at [250, 198] on input "text" at bounding box center [244, 196] width 85 height 14
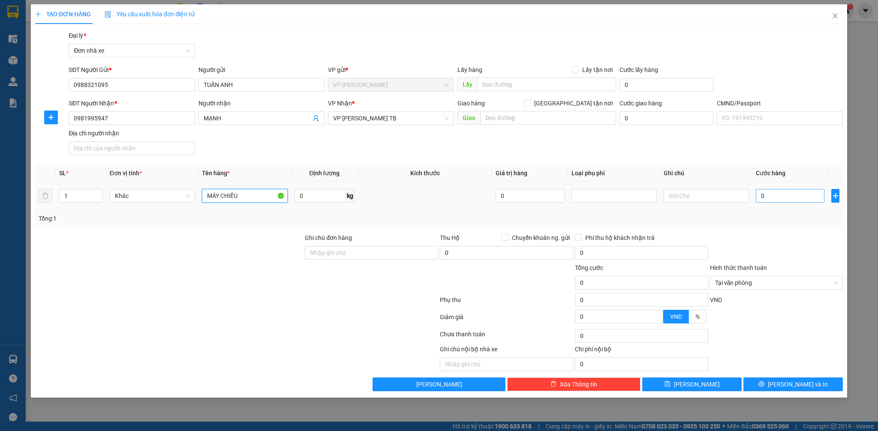
type input "MÁY CHIẾU"
click at [793, 196] on input "0" at bounding box center [789, 196] width 69 height 14
type input "3"
type input "30"
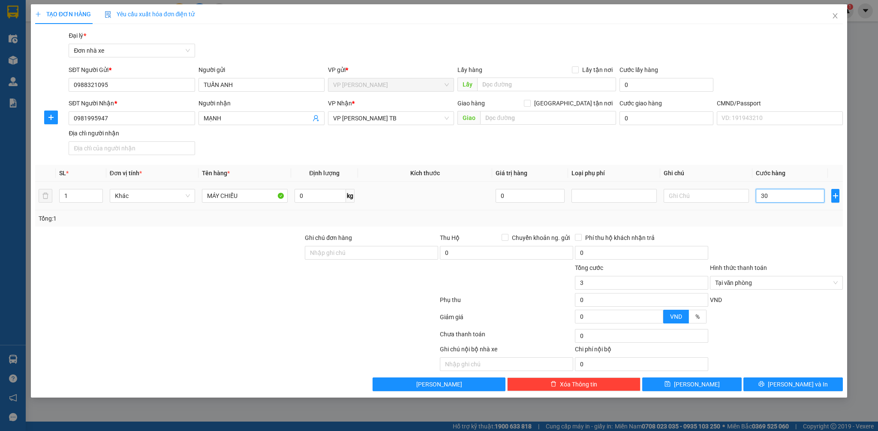
type input "30"
type input "30.000"
click at [801, 227] on div "Transit Pickup Surcharge Ids Transit Deliver Surcharge Ids Transit Deliver Surc…" at bounding box center [439, 211] width 808 height 360
type input "30.000"
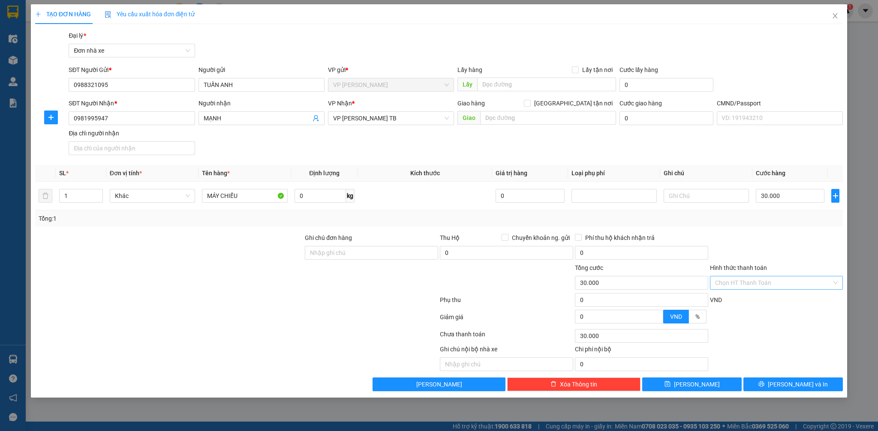
click at [787, 376] on div "Transit Pickup Surcharge Ids Transit Deliver Surcharge Ids Transit Deliver Surc…" at bounding box center [439, 211] width 808 height 360
click at [787, 379] on button "Lưu và In" at bounding box center [792, 385] width 99 height 14
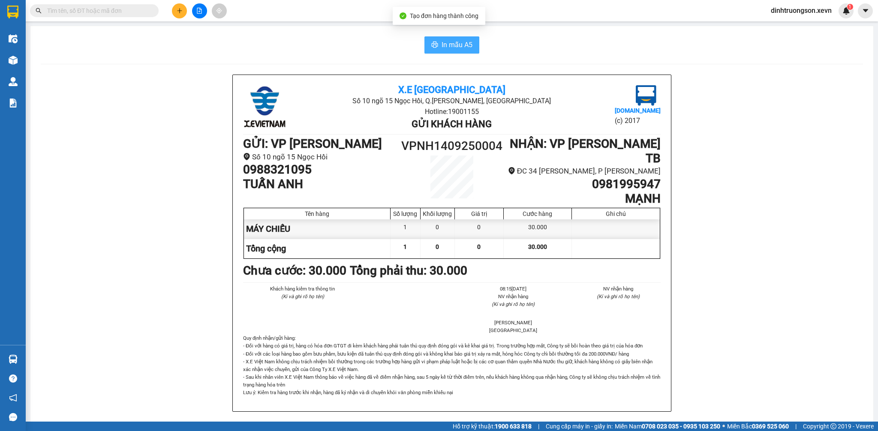
click at [435, 43] on button "In mẫu A5" at bounding box center [451, 44] width 55 height 17
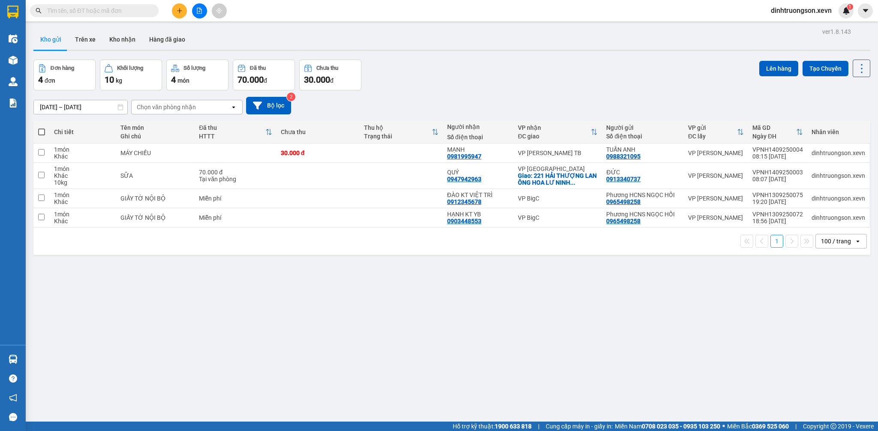
click at [456, 99] on div "12/09/2025 – 14/09/2025 Press the down arrow key to interact with the calendar …" at bounding box center [451, 106] width 836 height 18
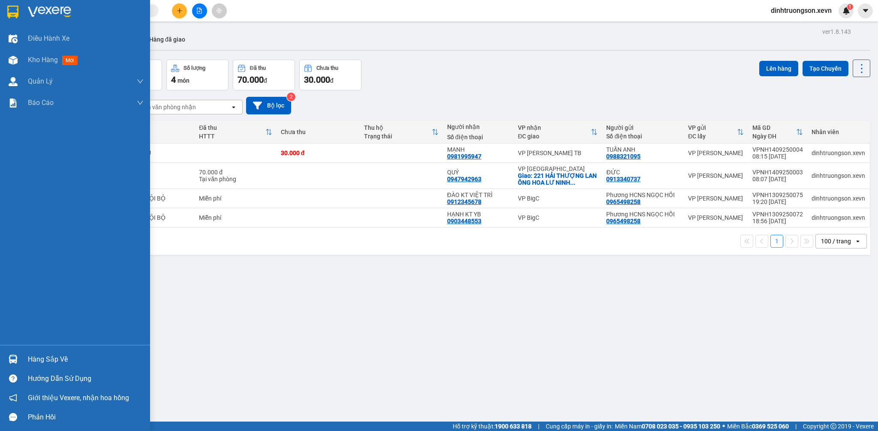
click at [39, 366] on div "Hàng sắp về" at bounding box center [86, 359] width 116 height 13
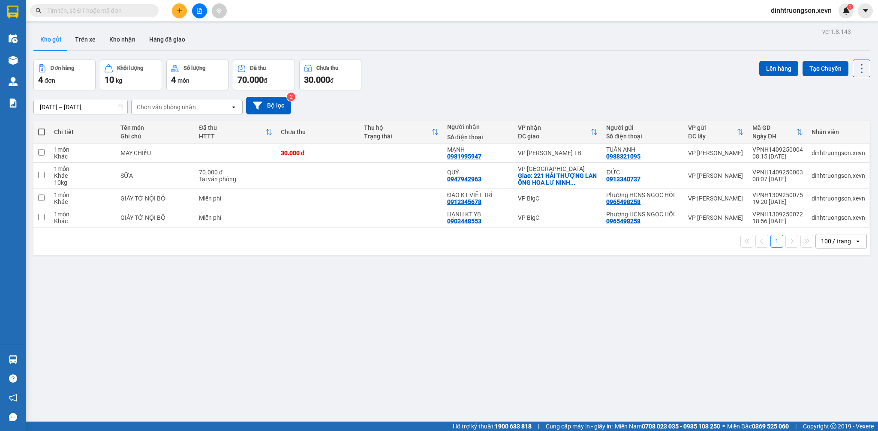
click at [428, 81] on div "Đơn hàng 4 đơn Khối lượng 10 kg Số lượng 4 món Đã thu 70.000 đ Chưa thu 30.000 …" at bounding box center [451, 75] width 836 height 31
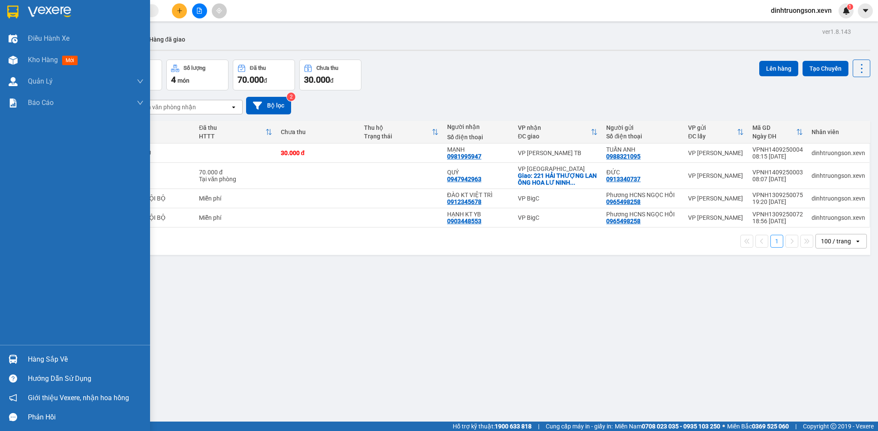
click at [75, 362] on div "Hàng sắp về" at bounding box center [86, 359] width 116 height 13
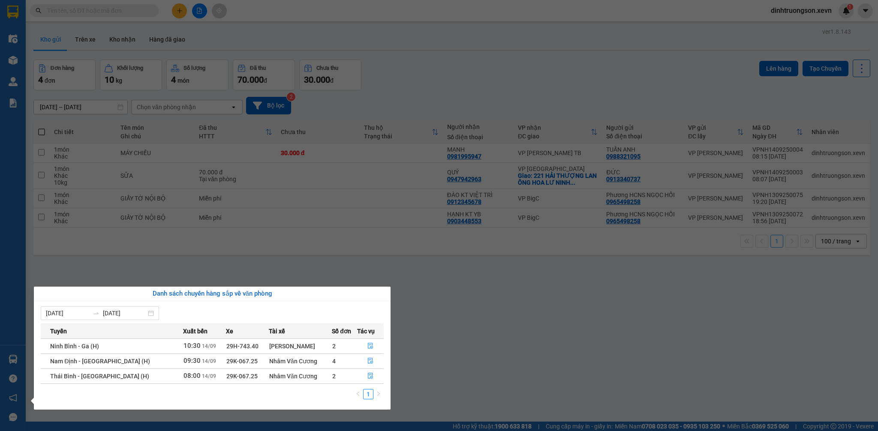
click at [488, 57] on section "Kết quả tìm kiếm ( 0 ) Bộ lọc No Data dinhtruongson.xevn 1 Điều hành xe Kho hàn…" at bounding box center [439, 215] width 878 height 431
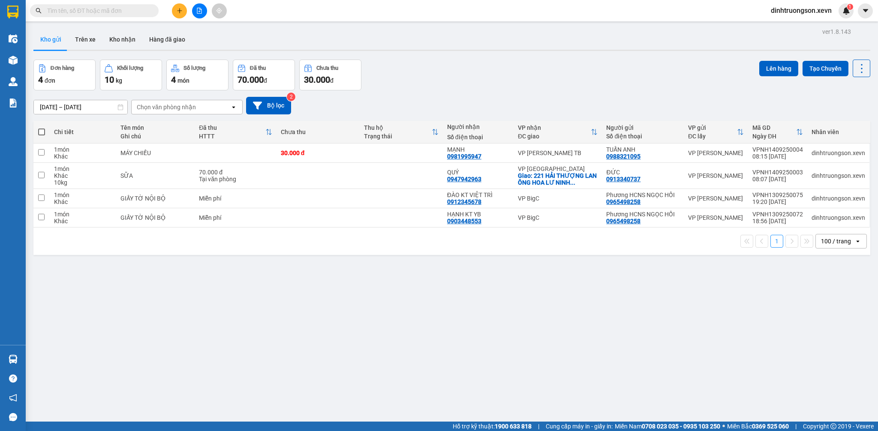
click at [455, 61] on div "Đơn hàng 4 đơn Khối lượng 10 kg Số lượng 4 món Đã thu 70.000 đ Chưa thu 30.000 …" at bounding box center [451, 75] width 836 height 31
click at [212, 297] on div "ver 1.8.143 Kho gửi Trên xe Kho nhận Hàng đã giao Đơn hàng 4 đơn Khối lượng 10 …" at bounding box center [451, 241] width 843 height 431
click at [428, 77] on div "Đơn hàng 4 đơn Khối lượng 10 kg Số lượng 4 món Đã thu 70.000 đ Chưa thu 30.000 …" at bounding box center [451, 75] width 836 height 31
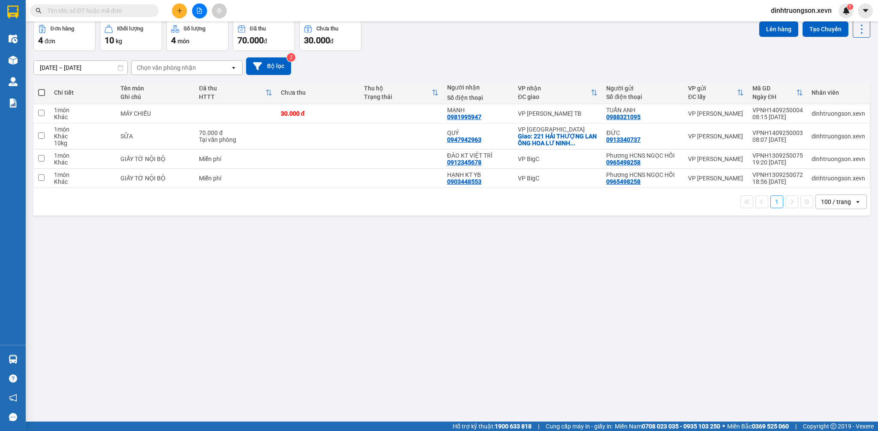
click at [542, 219] on div "ver 1.8.143 Kho gửi Trên xe Kho nhận Hàng đã giao Đơn hàng 4 đơn Khối lượng 10 …" at bounding box center [451, 201] width 843 height 431
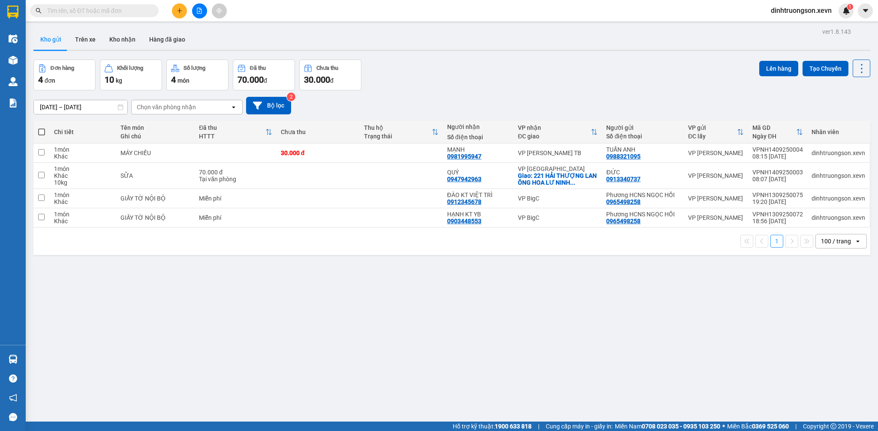
click at [417, 85] on div "Đơn hàng 4 đơn Khối lượng 10 kg Số lượng 4 món Đã thu 70.000 đ Chưa thu 30.000 …" at bounding box center [451, 75] width 836 height 31
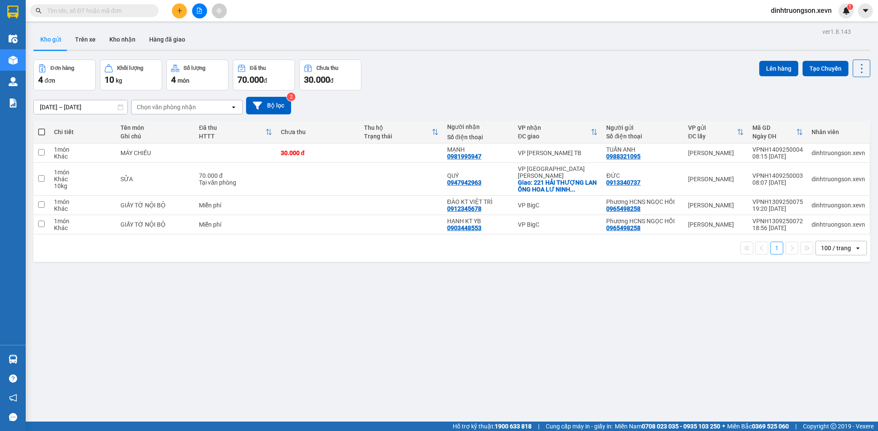
click at [409, 43] on div "Kho gửi Trên xe Kho nhận Hàng đã giao" at bounding box center [451, 40] width 836 height 23
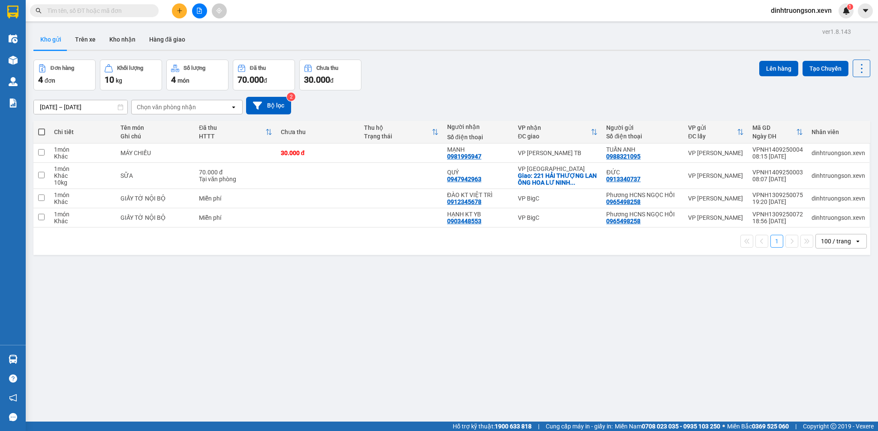
click at [426, 72] on div "Đơn hàng 4 đơn Khối lượng 10 kg Số lượng 4 món Đã thu 70.000 đ Chưa thu 30.000 …" at bounding box center [451, 75] width 836 height 31
click at [456, 74] on div "Đơn hàng 4 đơn Khối lượng 10 kg Số lượng 4 món Đã thu 70.000 đ Chưa thu 30.000 …" at bounding box center [451, 75] width 836 height 31
click at [845, 6] on div "1" at bounding box center [845, 10] width 15 height 15
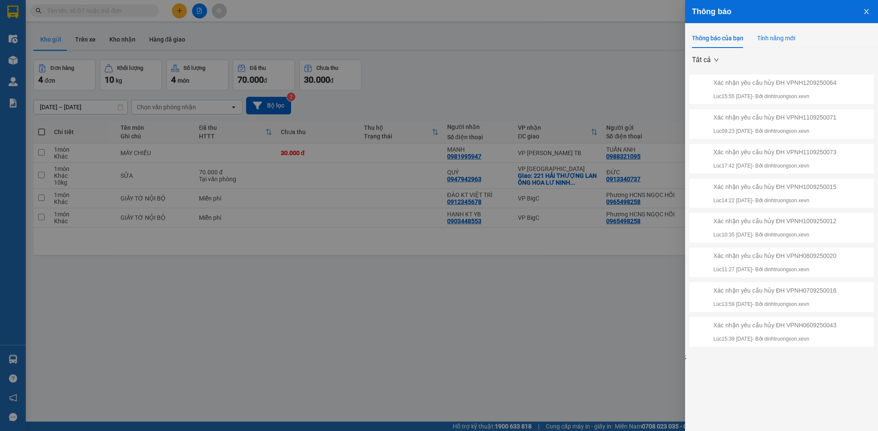
click at [776, 40] on div "Tính năng mới" at bounding box center [776, 37] width 38 height 9
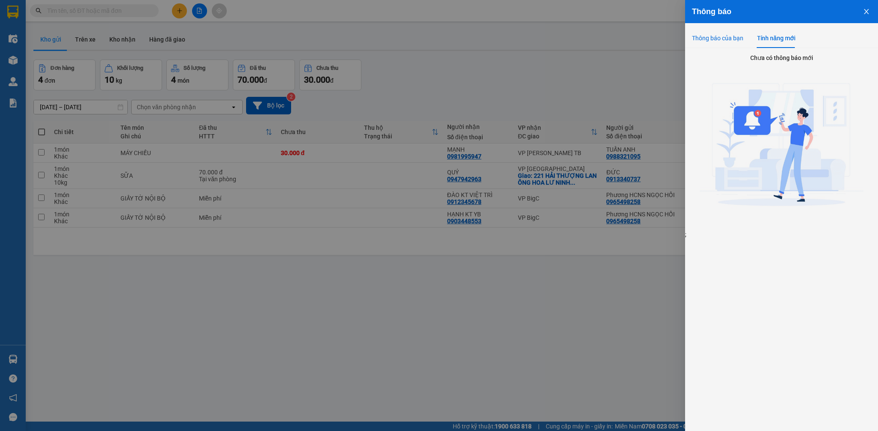
click at [730, 42] on div "Thông báo của bạn" at bounding box center [717, 37] width 51 height 9
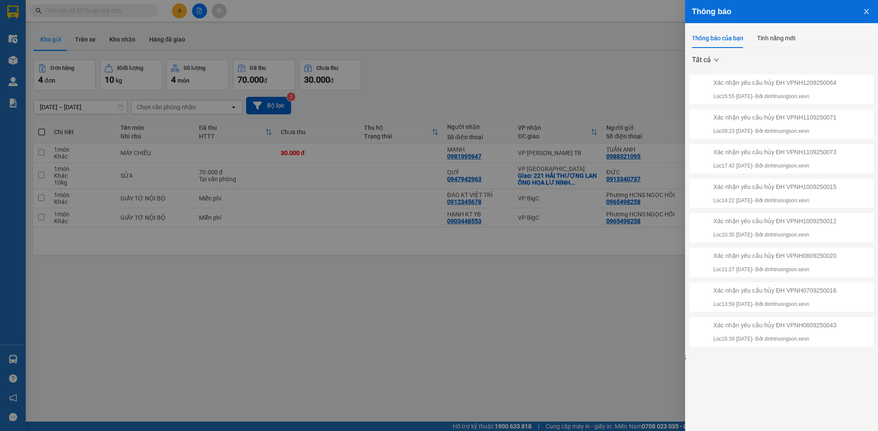
click at [866, 10] on icon "close" at bounding box center [865, 11] width 5 height 5
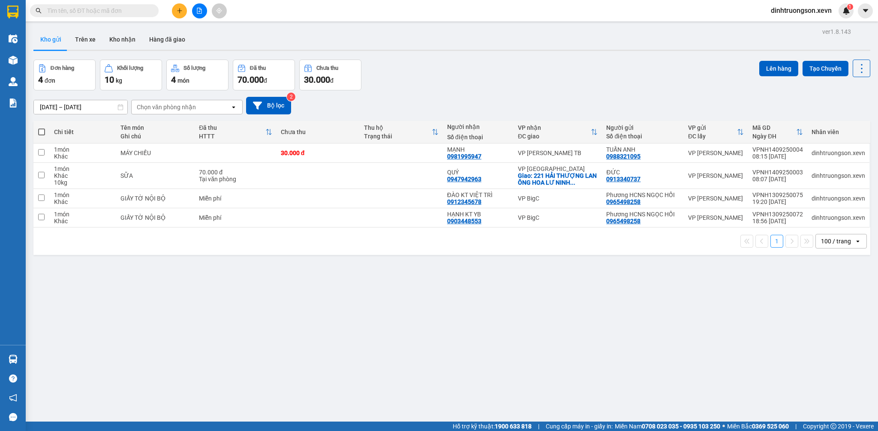
click at [591, 81] on body "Kết quả tìm kiếm ( 0 ) Bộ lọc No Data dinhtruongson.xevn 1 Điều hành xe Kho hàn…" at bounding box center [439, 215] width 878 height 431
click at [560, 78] on div "Đơn hàng 4 đơn Khối lượng 10 kg Số lượng 4 món Đã thu 70.000 đ Chưa thu 30.000 …" at bounding box center [451, 75] width 836 height 31
click at [179, 11] on icon "plus" at bounding box center [180, 11] width 6 height 6
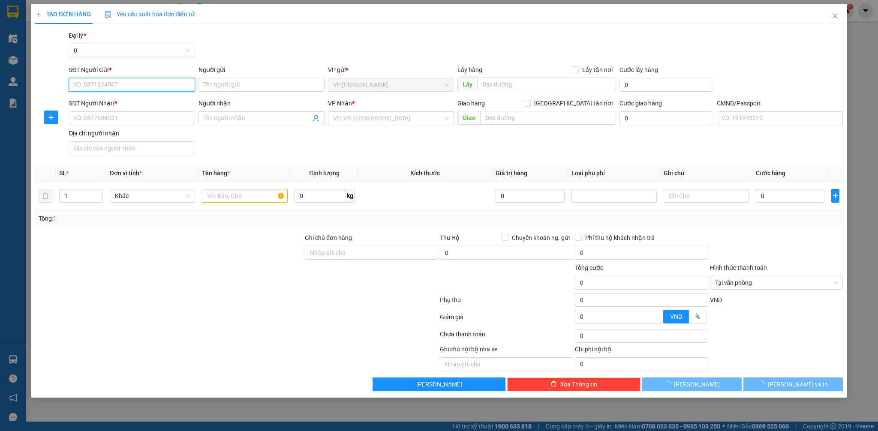
click at [147, 89] on input "SĐT Người Gửi *" at bounding box center [132, 85] width 126 height 14
type input "0972328494"
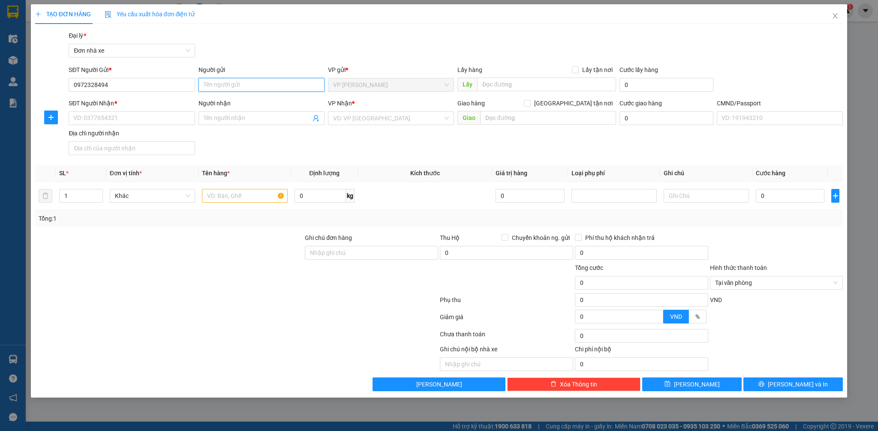
click at [231, 84] on input "Người gửi" at bounding box center [261, 85] width 126 height 14
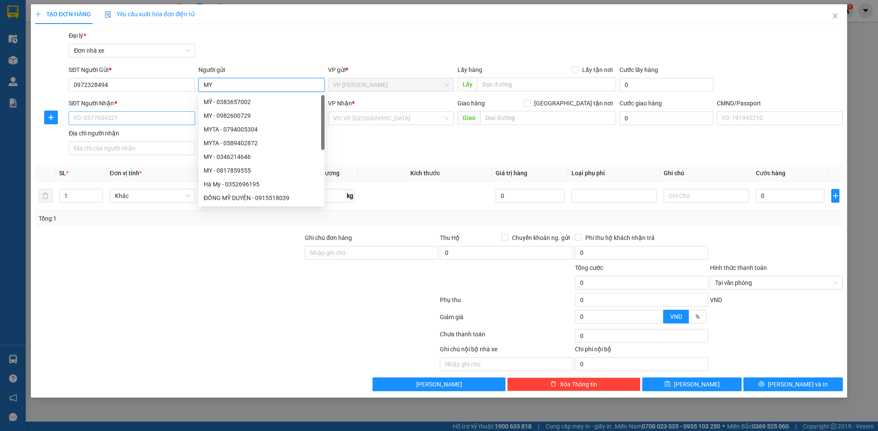
type input "MY"
click at [138, 121] on input "SĐT Người Nhận *" at bounding box center [132, 118] width 126 height 14
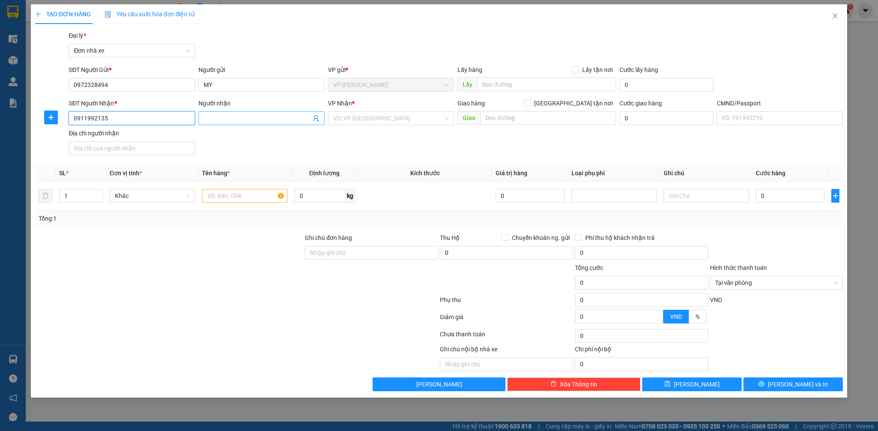
type input "0911992135"
click at [225, 120] on input "Người nhận" at bounding box center [257, 118] width 107 height 9
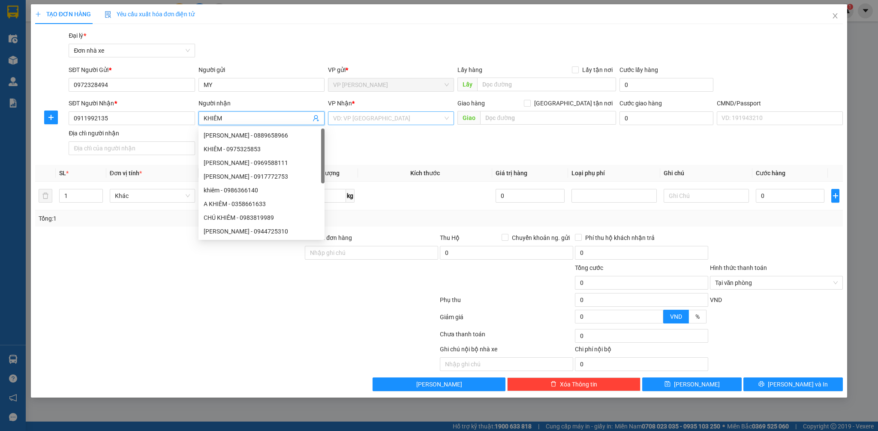
type input "KHIÊM"
click at [410, 118] on input "search" at bounding box center [388, 118] width 110 height 13
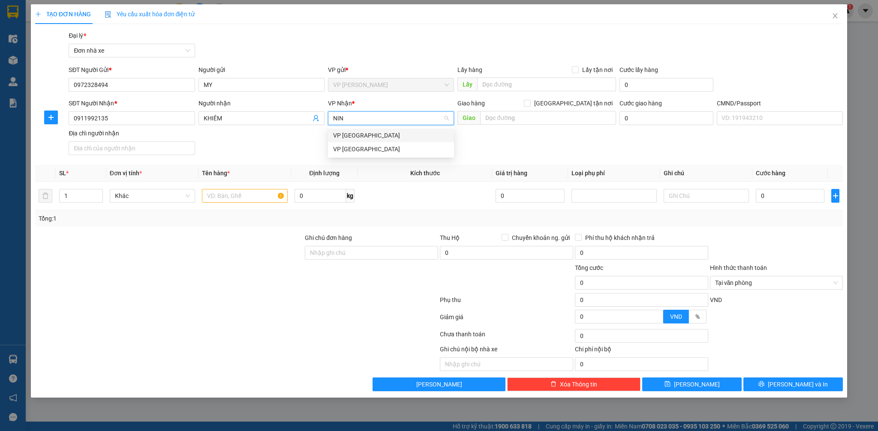
type input "NINH"
click at [400, 137] on div "VP [GEOGRAPHIC_DATA]" at bounding box center [391, 135] width 116 height 9
click at [251, 198] on input "text" at bounding box center [244, 196] width 85 height 14
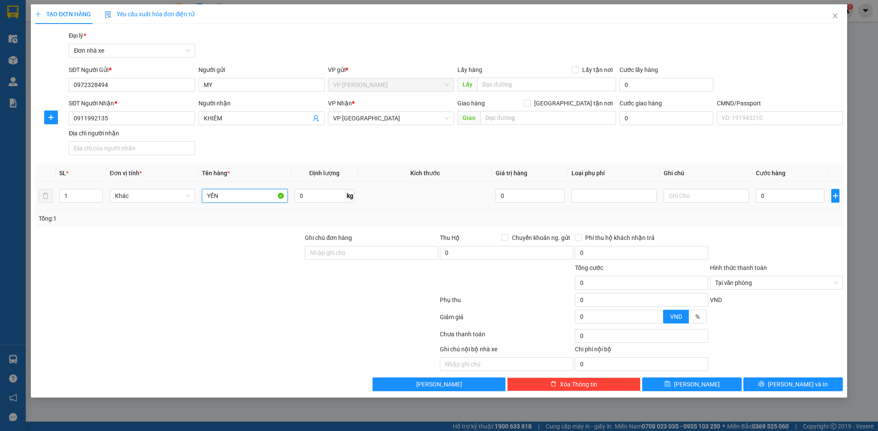
type input "YẾN"
click at [765, 204] on div "0" at bounding box center [789, 195] width 69 height 17
click at [758, 192] on input "0" at bounding box center [789, 196] width 69 height 14
type input "2"
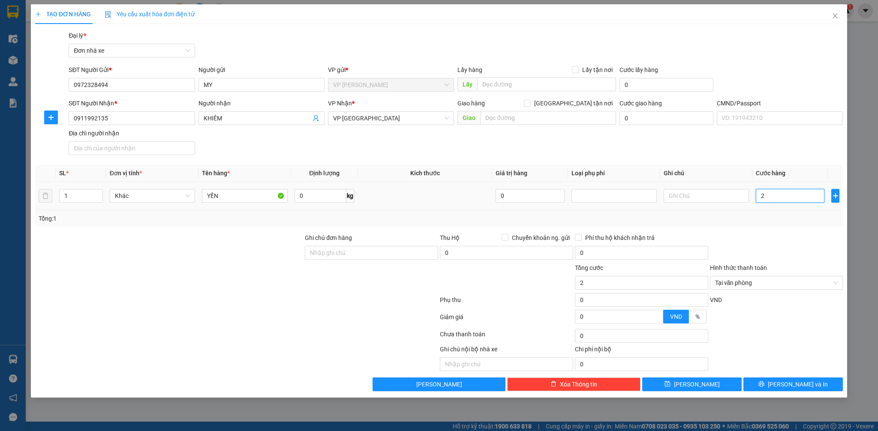
type input "25"
type input "25.000"
click at [775, 259] on div at bounding box center [776, 248] width 135 height 30
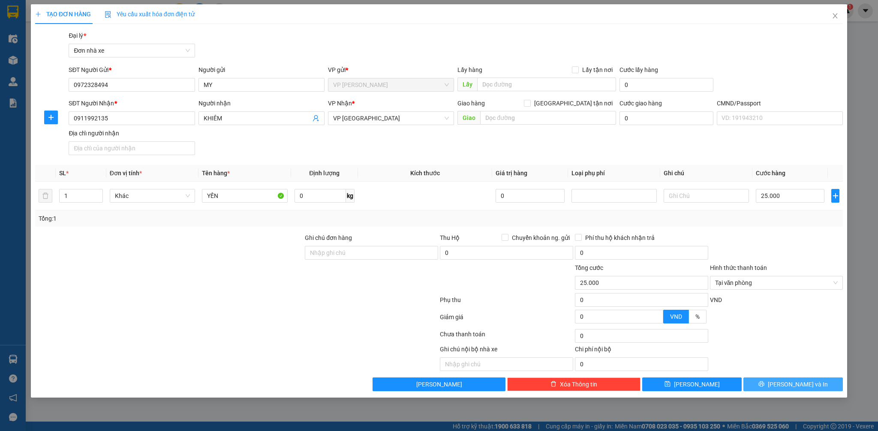
click at [796, 387] on span "Lưu và In" at bounding box center [797, 384] width 60 height 9
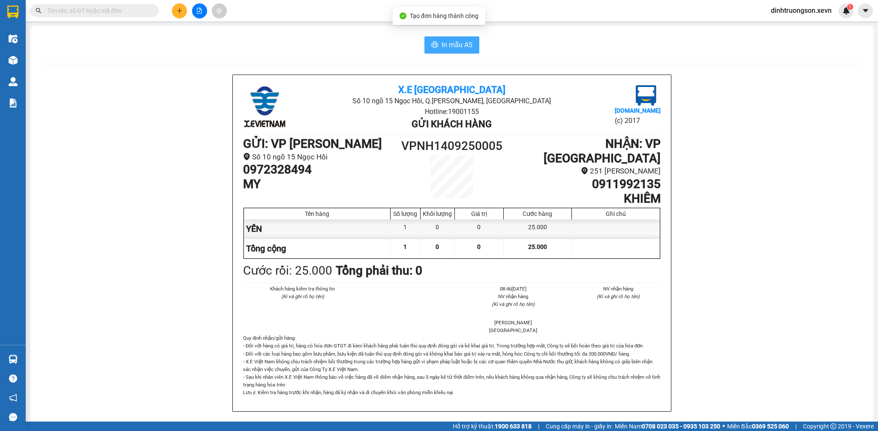
click at [454, 44] on span "In mẫu A5" at bounding box center [456, 44] width 31 height 11
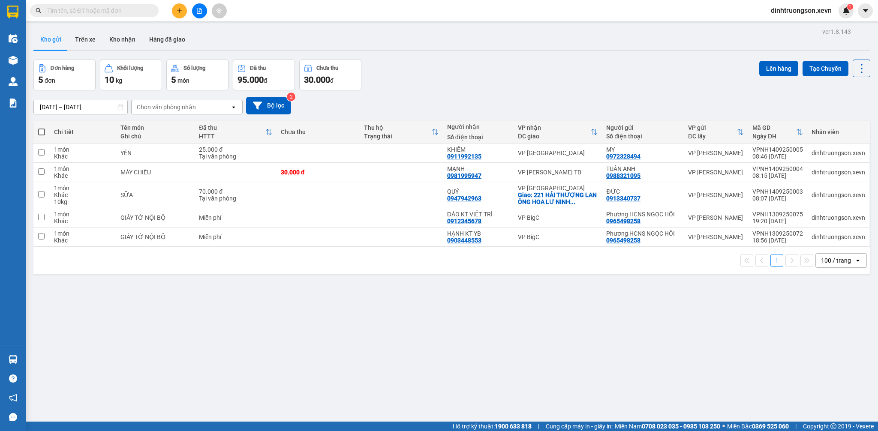
click at [454, 44] on div "Kho gửi Trên xe Kho nhận Hàng đã giao" at bounding box center [451, 40] width 836 height 23
click at [432, 67] on div "Đơn hàng 5 đơn Khối lượng 10 kg Số lượng 5 món Đã thu 95.000 đ Chưa thu 30.000 …" at bounding box center [451, 75] width 836 height 31
click at [797, 347] on div "ver 1.8.143 Kho gửi Trên xe Kho nhận Hàng đã giao Đơn hàng 5 đơn Khối lượng 10 …" at bounding box center [451, 241] width 843 height 431
click at [605, 75] on div "Đơn hàng 5 đơn Khối lượng 10 kg Số lượng 5 món Đã thu 95.000 đ Chưa thu 30.000 …" at bounding box center [451, 75] width 836 height 31
click at [678, 72] on div "Đơn hàng 5 đơn Khối lượng 10 kg Số lượng 5 món Đã thu 95.000 đ Chưa thu 30.000 …" at bounding box center [451, 75] width 836 height 31
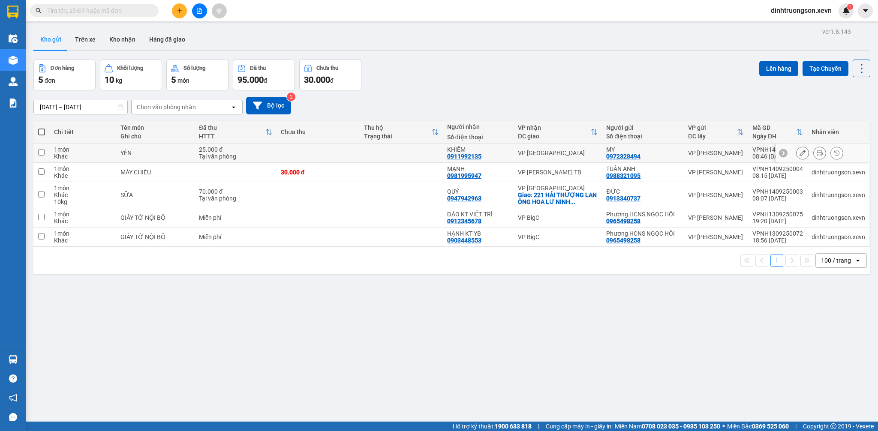
click at [387, 155] on td at bounding box center [401, 153] width 83 height 19
checkbox input "true"
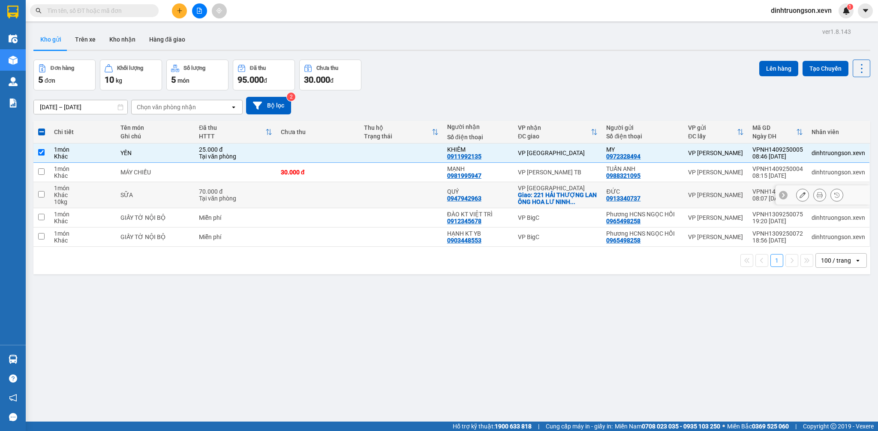
click at [406, 193] on td at bounding box center [401, 195] width 83 height 26
checkbox input "true"
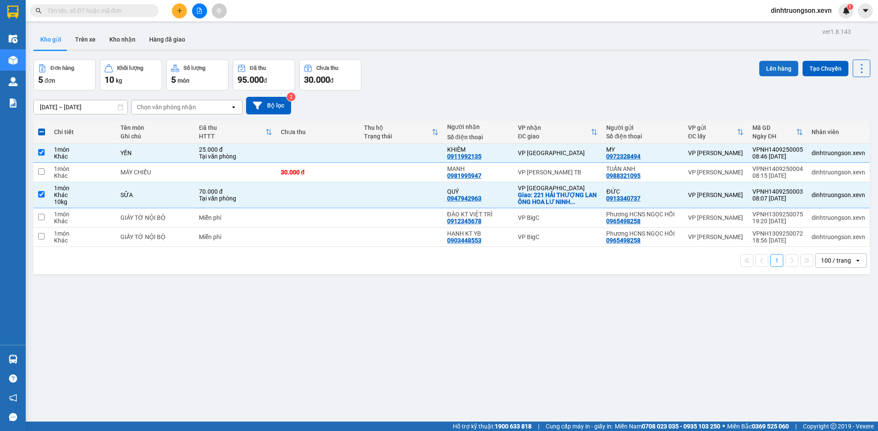
click at [769, 65] on button "Lên hàng" at bounding box center [778, 68] width 39 height 15
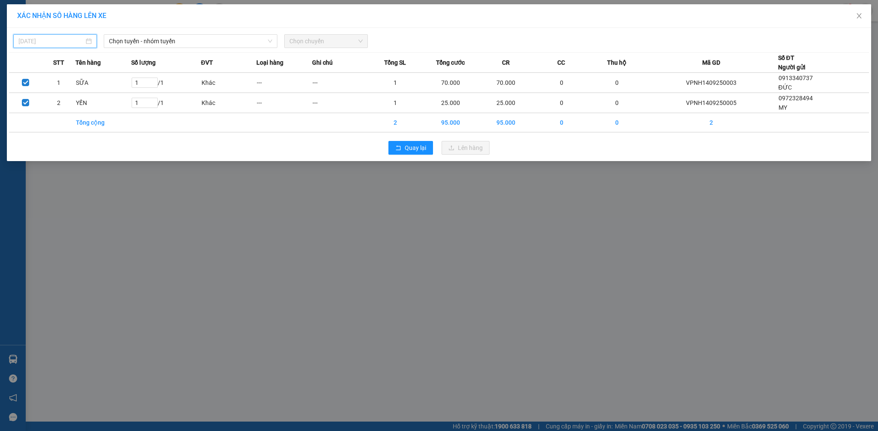
click at [57, 44] on input "[DATE]" at bounding box center [51, 40] width 66 height 9
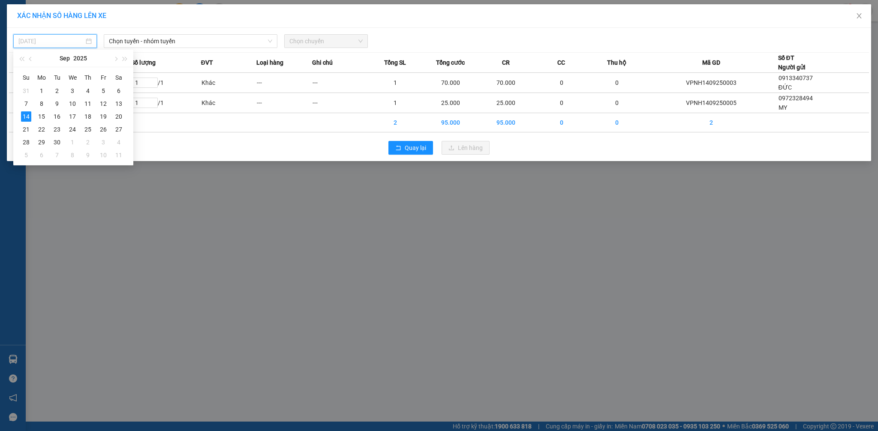
type input "[DATE]"
click at [27, 115] on div "14" at bounding box center [26, 116] width 10 height 10
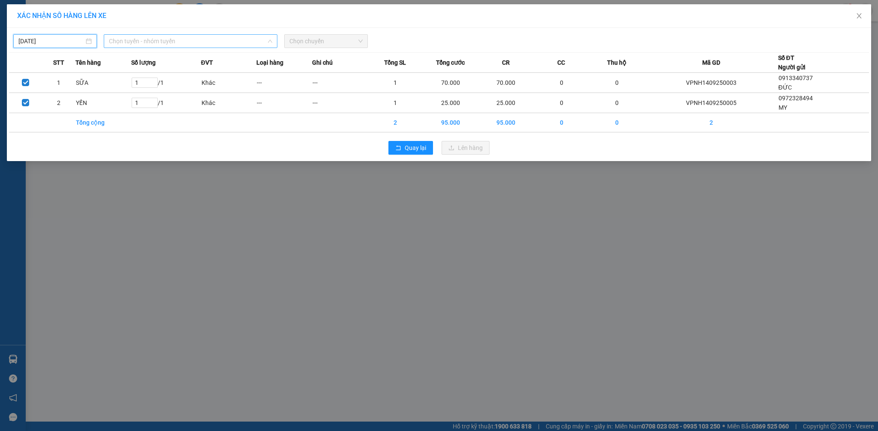
click at [163, 40] on span "Chọn tuyến - nhóm tuyến" at bounding box center [190, 41] width 163 height 13
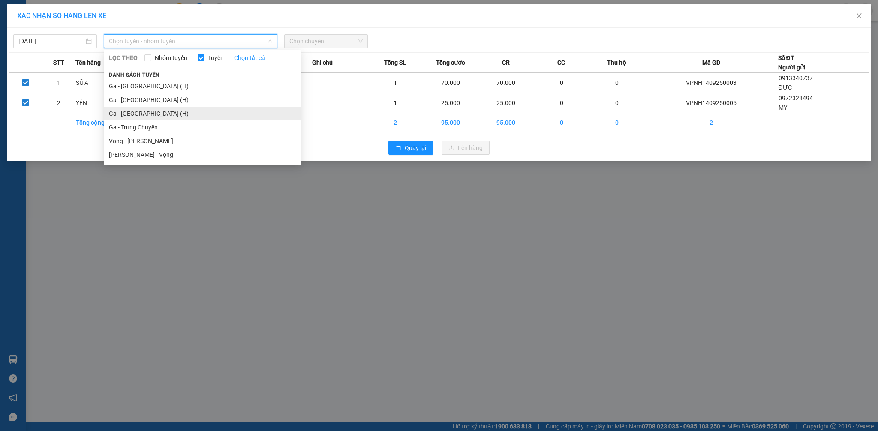
click at [169, 109] on li "Ga - [GEOGRAPHIC_DATA] (H)" at bounding box center [202, 114] width 197 height 14
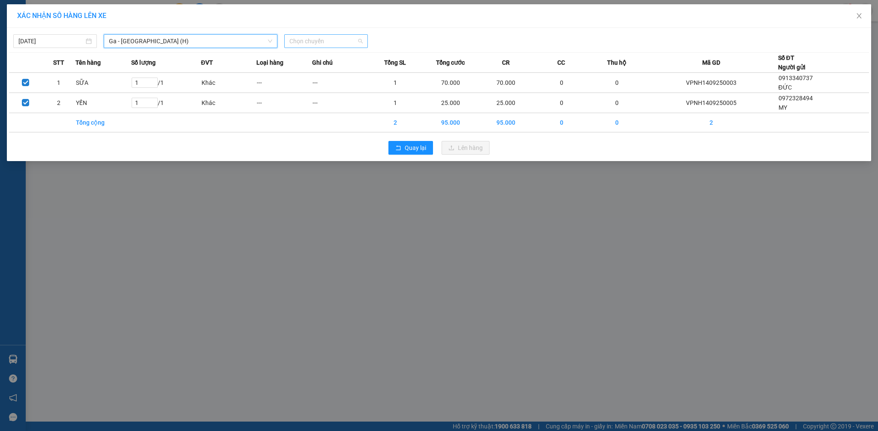
click at [303, 37] on span "Chọn chuyến" at bounding box center [325, 41] width 73 height 13
type input "08:53"
click at [352, 68] on div "Thêm chuyến " 08:53 "" at bounding box center [329, 72] width 91 height 15
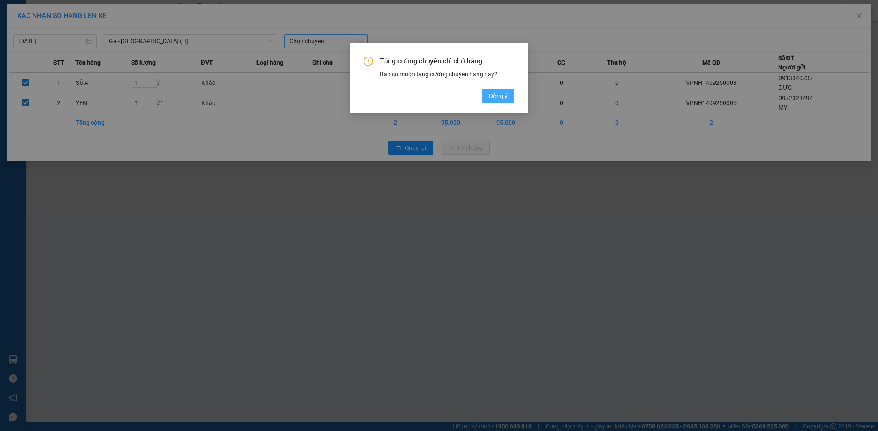
click at [497, 91] on span "Đồng ý" at bounding box center [497, 95] width 19 height 9
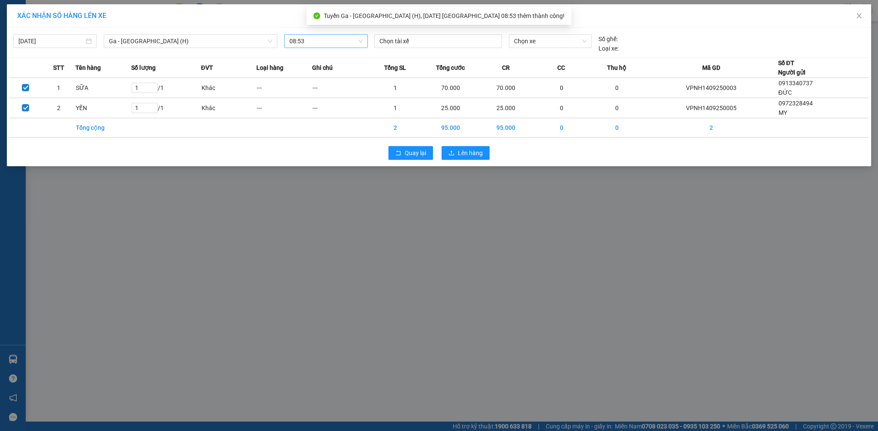
click at [541, 33] on div "[DATE] Ga - [GEOGRAPHIC_DATA] (H) LỌC THEO Nhóm tuyến Tuyến Chọn tất cả Danh sá…" at bounding box center [439, 41] width 860 height 23
click at [541, 36] on span "Chọn xe" at bounding box center [550, 41] width 72 height 13
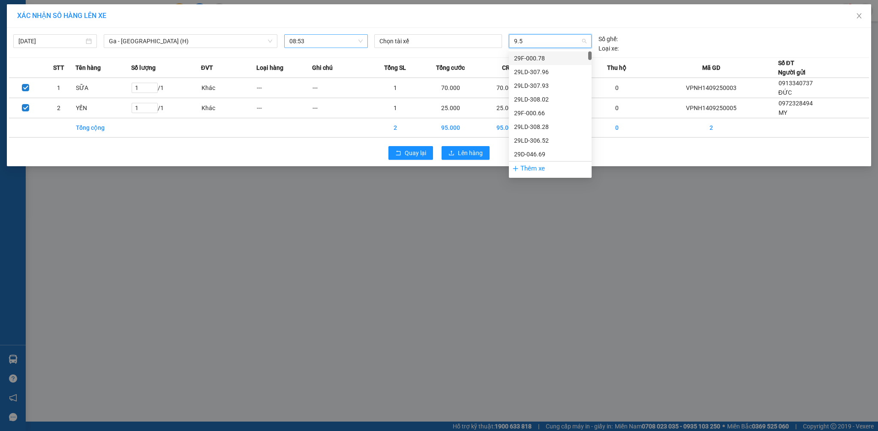
type input "9.52"
click at [558, 58] on div "29H-849.52" at bounding box center [550, 58] width 72 height 9
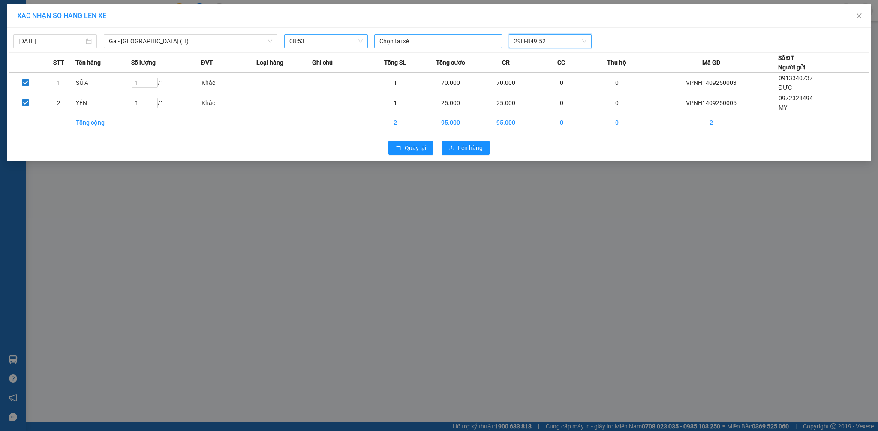
click at [481, 41] on div at bounding box center [437, 41] width 123 height 10
click at [395, 42] on div at bounding box center [437, 41] width 123 height 10
type input "[PERSON_NAME]"
click at [420, 59] on div "[PERSON_NAME]" at bounding box center [438, 58] width 118 height 9
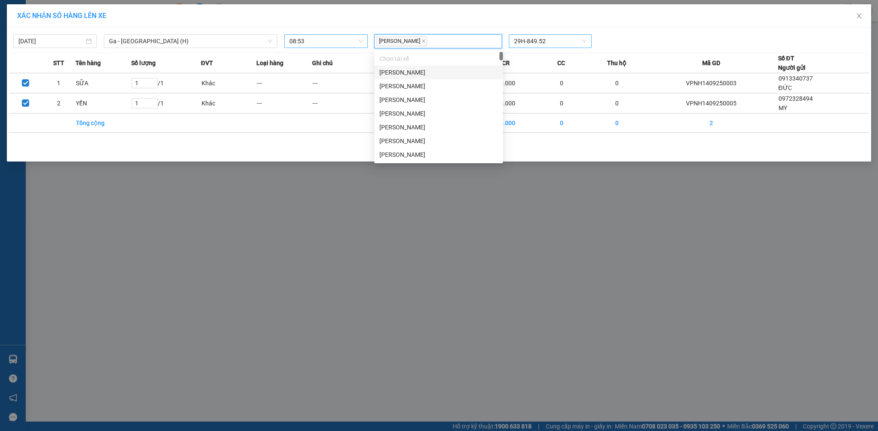
click at [611, 45] on div "[PERSON_NAME] Hùng 29H-849.52" at bounding box center [550, 41] width 359 height 14
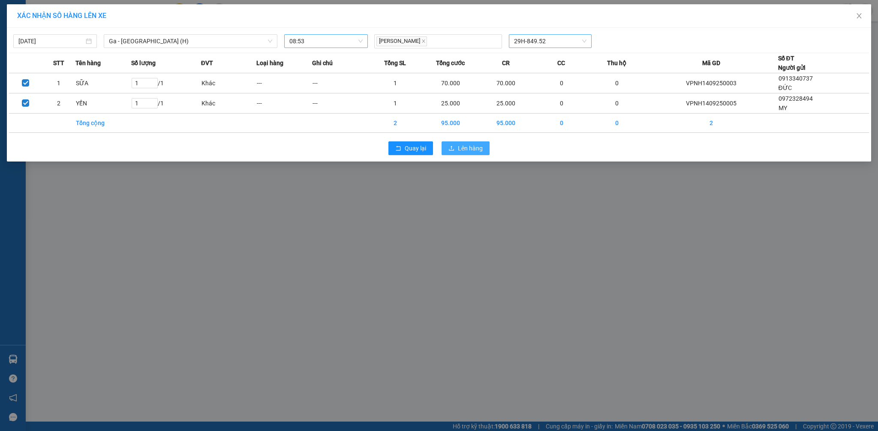
click at [485, 144] on button "Lên hàng" at bounding box center [465, 148] width 48 height 14
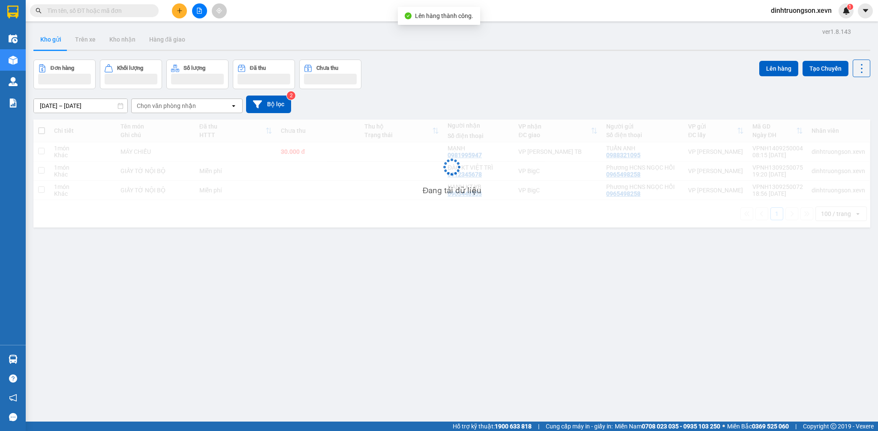
click at [180, 11] on icon "plus" at bounding box center [180, 11] width 6 height 6
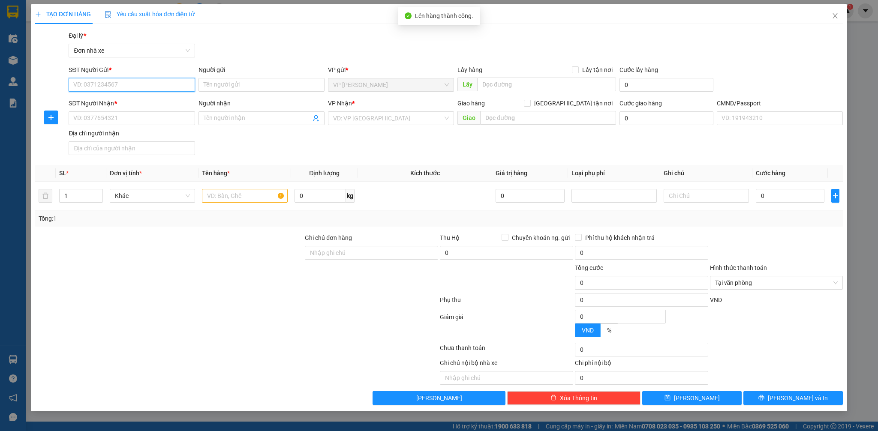
click at [150, 87] on input "SĐT Người Gửi *" at bounding box center [132, 85] width 126 height 14
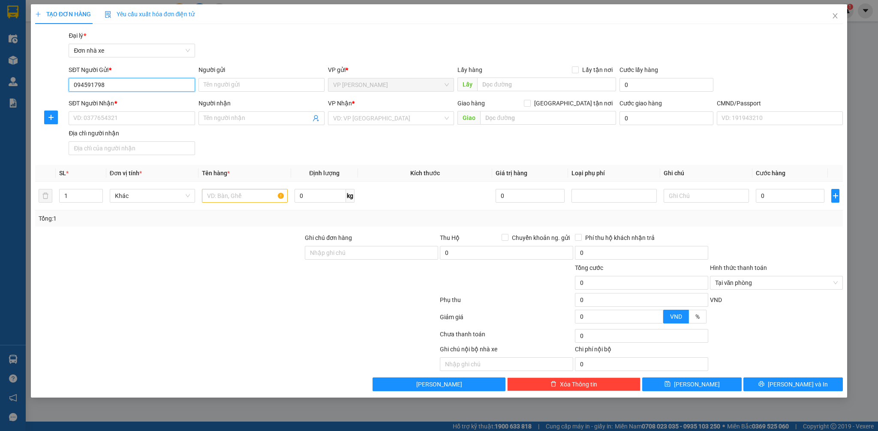
type input "0945917986"
click at [153, 102] on div "0945917986 - Yến" at bounding box center [132, 101] width 116 height 9
type input "Yến"
type input "0944423826"
type input "NHUNG"
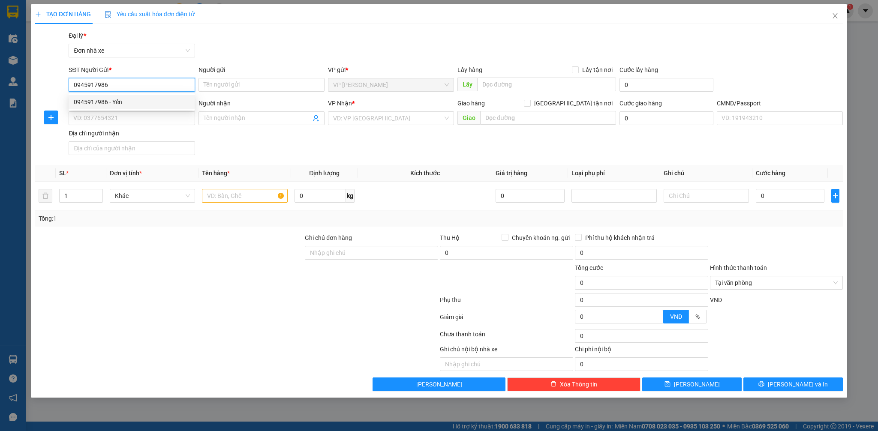
type input "036169007623 [PERSON_NAME], 5 GIẢI PHÓNG"
type input "0945917986"
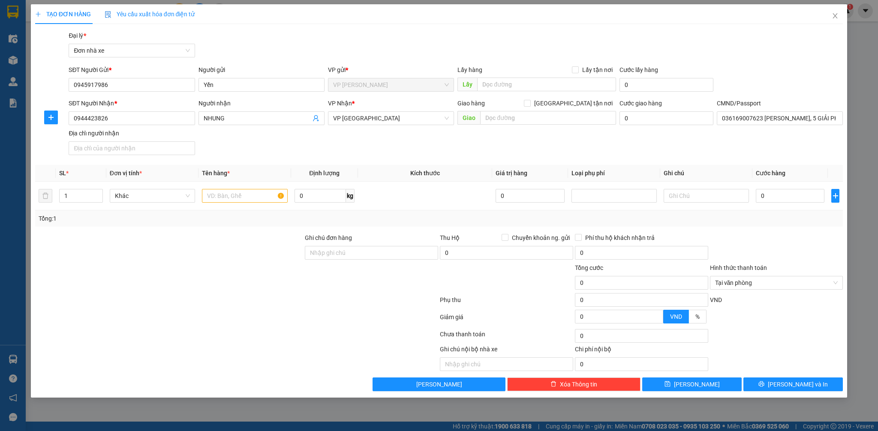
click at [159, 126] on div "SĐT Người Nhận * 0944423826" at bounding box center [132, 114] width 126 height 30
click at [158, 116] on input "0944423826" at bounding box center [132, 118] width 126 height 14
click at [154, 133] on div "0944423826 - NHUNG" at bounding box center [132, 135] width 116 height 9
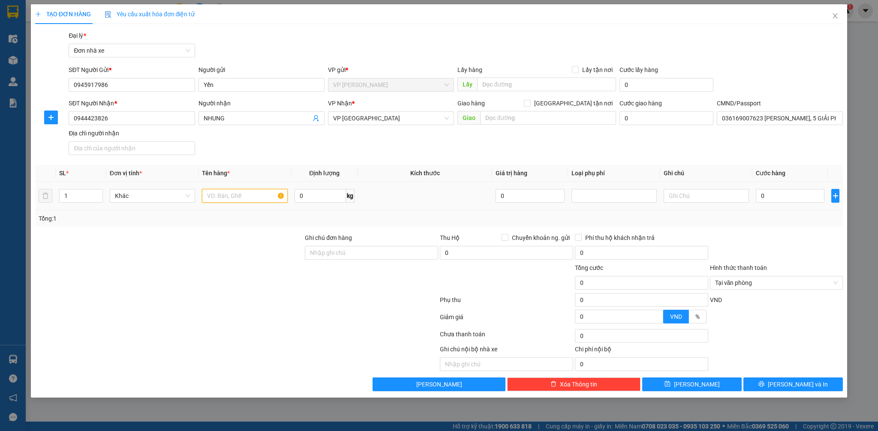
click at [246, 198] on input "text" at bounding box center [244, 196] width 85 height 14
click at [315, 198] on input "0" at bounding box center [320, 196] width 52 height 14
type input "6"
click at [255, 196] on input "text" at bounding box center [244, 196] width 85 height 14
click at [799, 201] on input "0" at bounding box center [789, 196] width 69 height 14
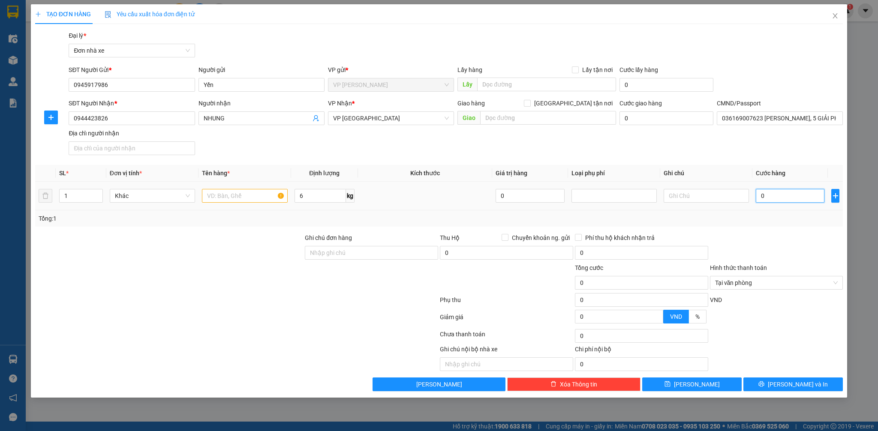
type input "3"
type input "30"
type input "30.000"
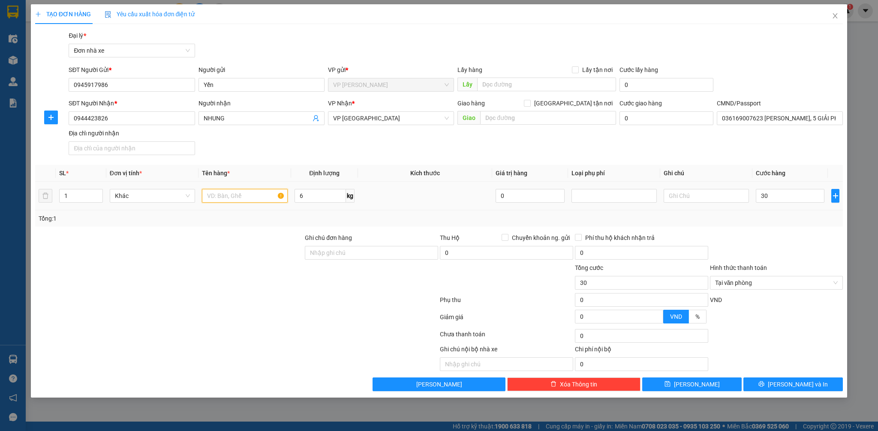
type input "30.000"
click at [264, 194] on input "text" at bounding box center [244, 196] width 85 height 14
type input "TÚI NHÃN"
click at [793, 197] on input "30.000" at bounding box center [789, 196] width 69 height 14
type input "5"
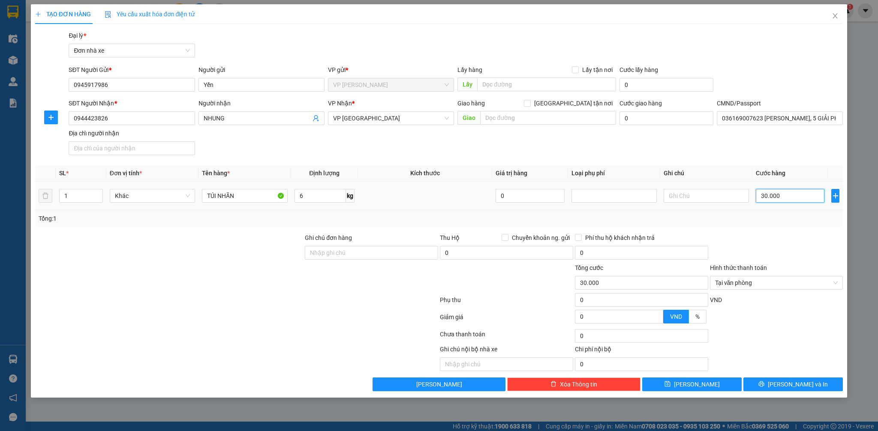
type input "5"
type input "50"
type input "50.000"
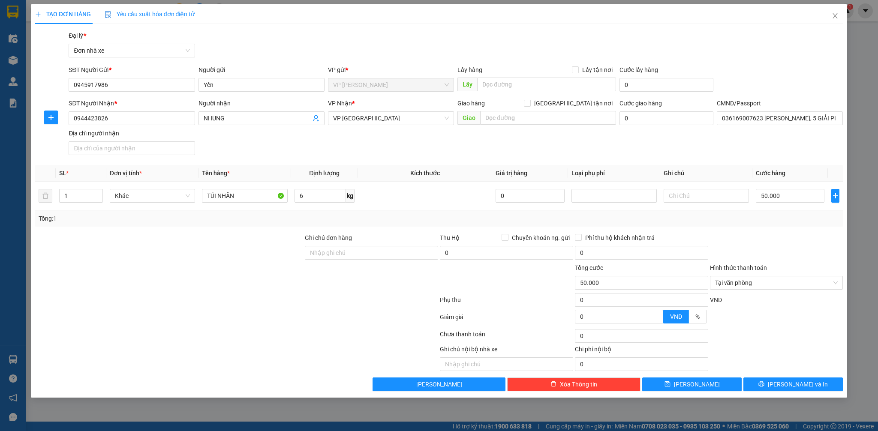
click at [803, 249] on div at bounding box center [776, 248] width 135 height 30
click at [209, 199] on input "TÚI NHÃN" at bounding box center [244, 196] width 85 height 14
type input "2K TÚI NHÃN"
click at [97, 192] on icon "up" at bounding box center [97, 193] width 3 height 3
type input "2"
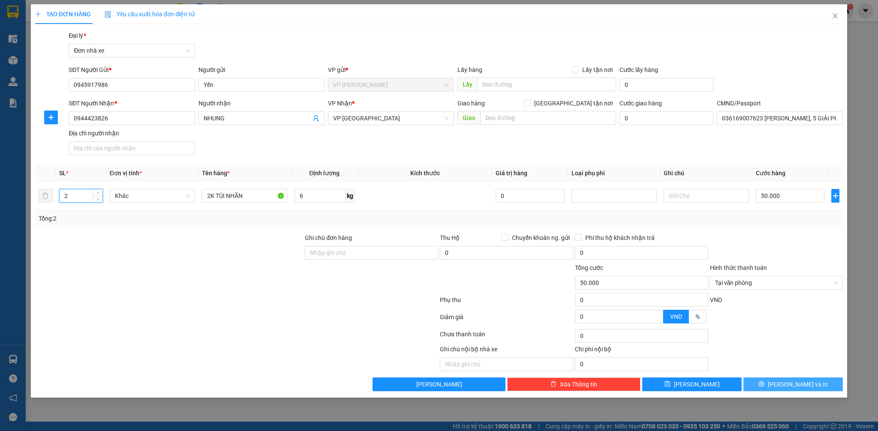
click at [794, 383] on span "[PERSON_NAME] và In" at bounding box center [797, 384] width 60 height 9
type input "0"
click at [793, 194] on input "0" at bounding box center [789, 196] width 69 height 14
type input "5"
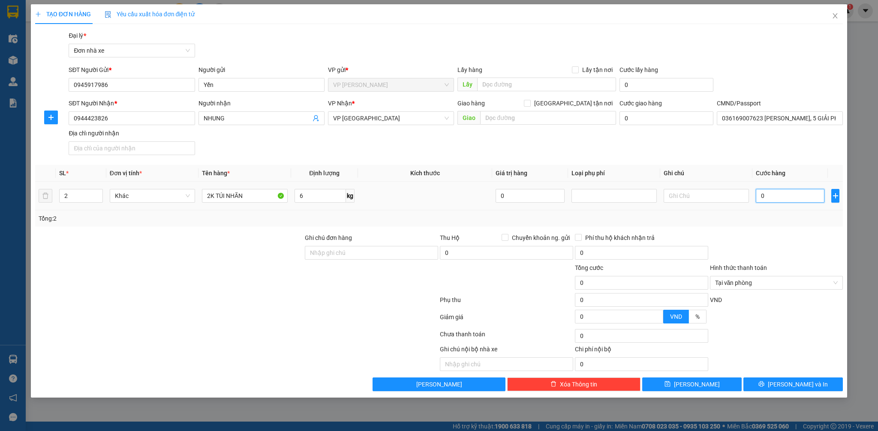
type input "5"
type input "50"
type input "50.000"
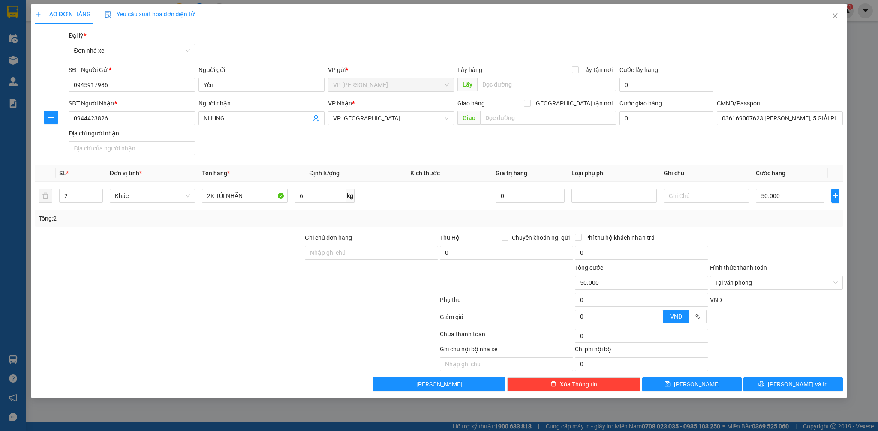
click at [792, 231] on div "Transit Pickup Surcharge Ids Transit Deliver Surcharge Ids Transit Deliver Surc…" at bounding box center [439, 211] width 808 height 360
click at [791, 387] on span "[PERSON_NAME] và In" at bounding box center [797, 384] width 60 height 9
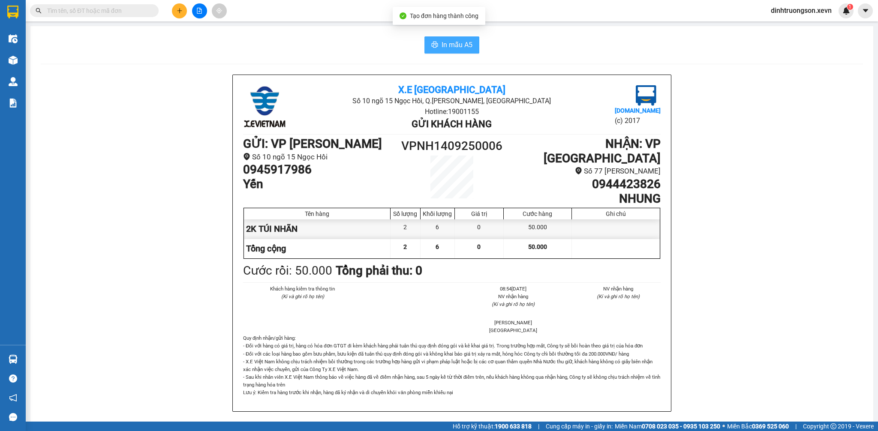
click at [446, 47] on span "In mẫu A5" at bounding box center [456, 44] width 31 height 11
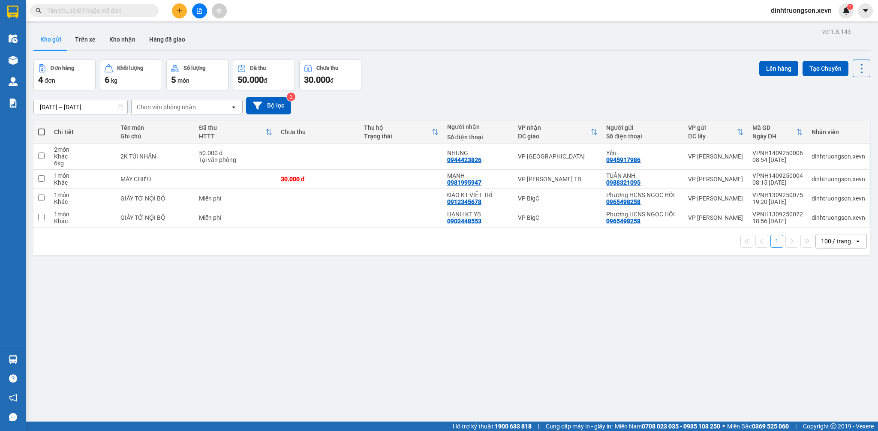
click at [516, 37] on div "Kho gửi Trên xe Kho nhận Hàng đã giao" at bounding box center [451, 40] width 836 height 23
click at [518, 73] on div "Đơn hàng 4 đơn Khối lượng 6 kg Số lượng 5 món Đã thu 50.000 đ Chưa thu 30.000 đ…" at bounding box center [451, 75] width 836 height 31
click at [590, 61] on div "Đơn hàng 4 đơn Khối lượng 6 kg Số lượng 5 món Đã thu 50.000 đ Chưa thu 30.000 đ…" at bounding box center [451, 75] width 836 height 31
click at [174, 9] on button at bounding box center [179, 10] width 15 height 15
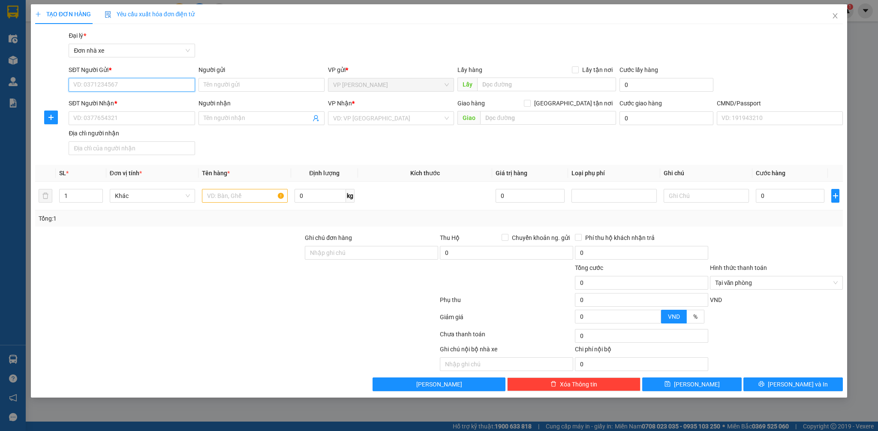
click at [131, 89] on input "SĐT Người Gửi *" at bounding box center [132, 85] width 126 height 14
type input "0968166150"
click at [137, 99] on div "0968166150 - VINH" at bounding box center [132, 101] width 116 height 9
type input "VINH"
type input "0979132626"
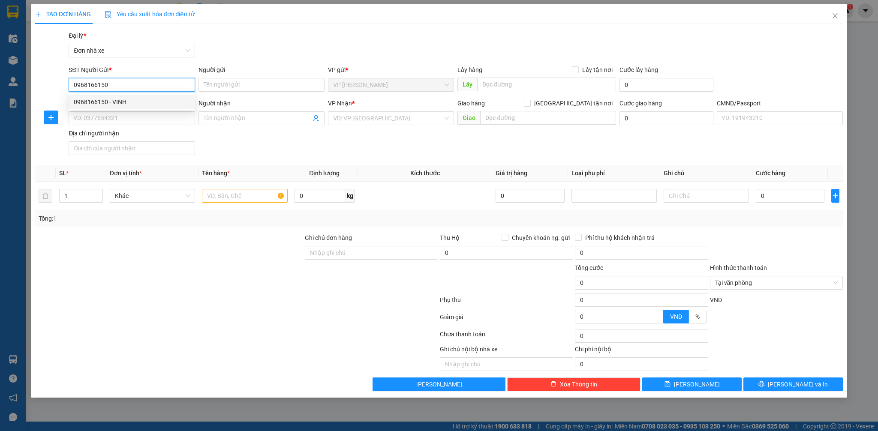
type input "NGUYỆT"
type input "[PERSON_NAME] 0394700402"
type input "0968166150"
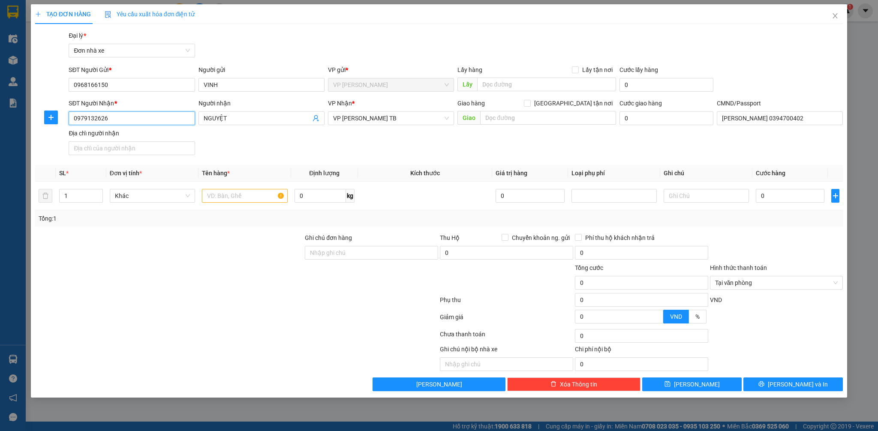
click at [151, 118] on input "0979132626" at bounding box center [132, 118] width 126 height 14
click at [177, 138] on div "0979132626 - NGUYỆT" at bounding box center [132, 135] width 116 height 9
click at [272, 195] on input "text" at bounding box center [244, 196] width 85 height 14
click at [248, 197] on input "text" at bounding box center [244, 196] width 85 height 14
type input "NƯỚC ÉP"
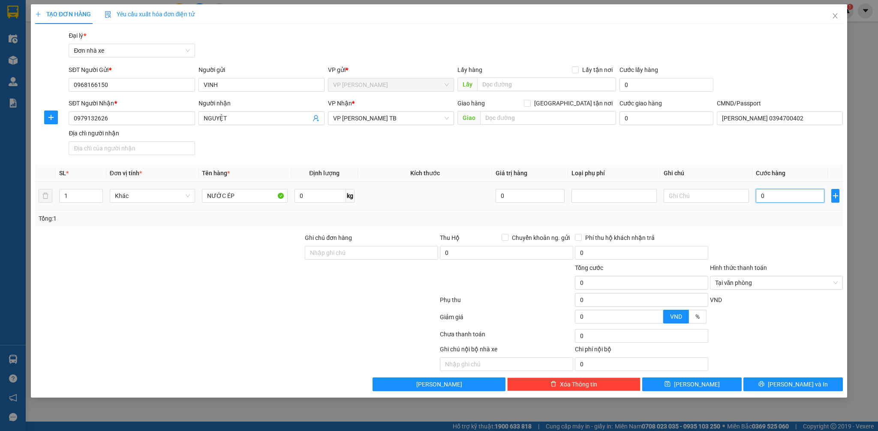
click at [797, 196] on input "0" at bounding box center [789, 196] width 69 height 14
type input "45"
type input "45.000"
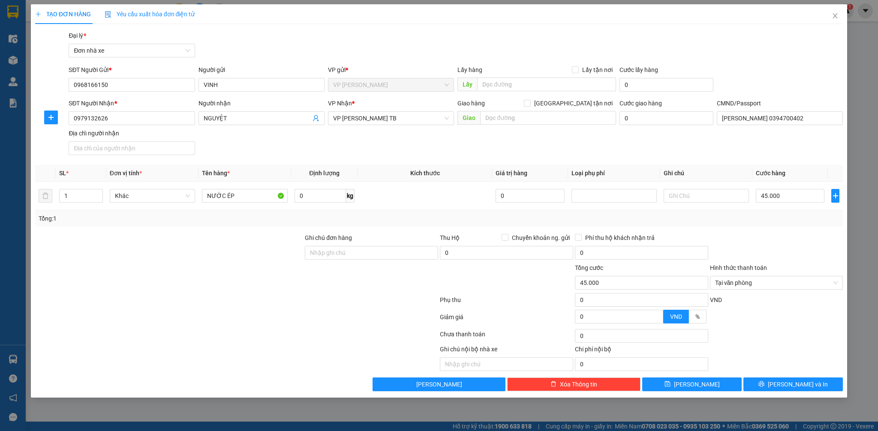
click at [809, 237] on div at bounding box center [776, 248] width 135 height 30
click at [837, 286] on span "Tại văn phòng" at bounding box center [776, 282] width 123 height 13
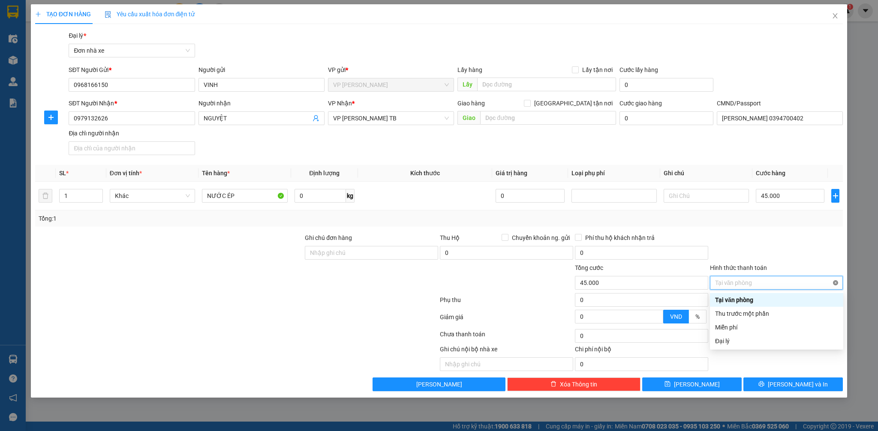
type input "45.000"
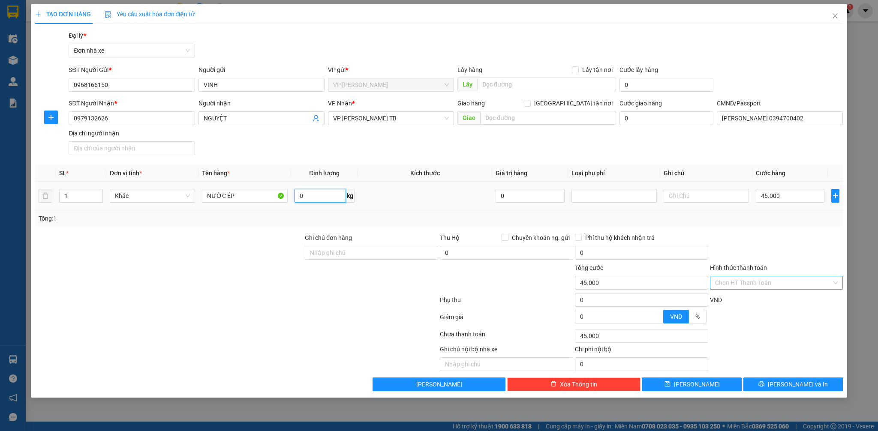
click at [330, 196] on input "0" at bounding box center [320, 196] width 52 height 14
type input "12"
click at [811, 390] on button "[PERSON_NAME] và In" at bounding box center [792, 385] width 99 height 14
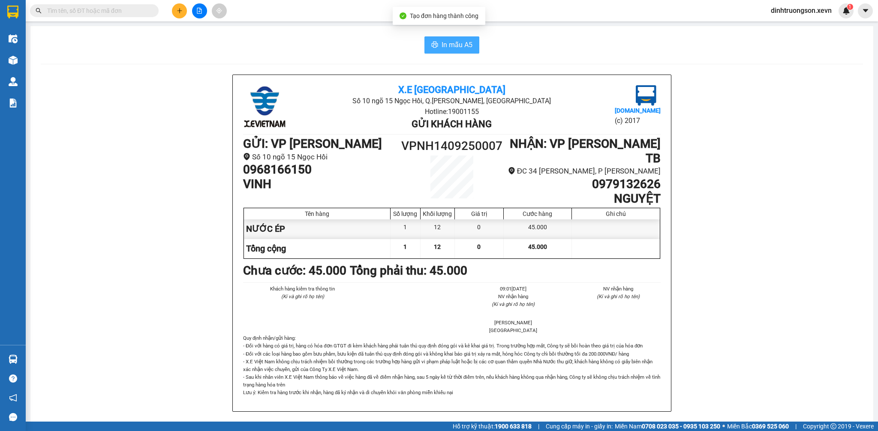
click at [449, 47] on span "In mẫu A5" at bounding box center [456, 44] width 31 height 11
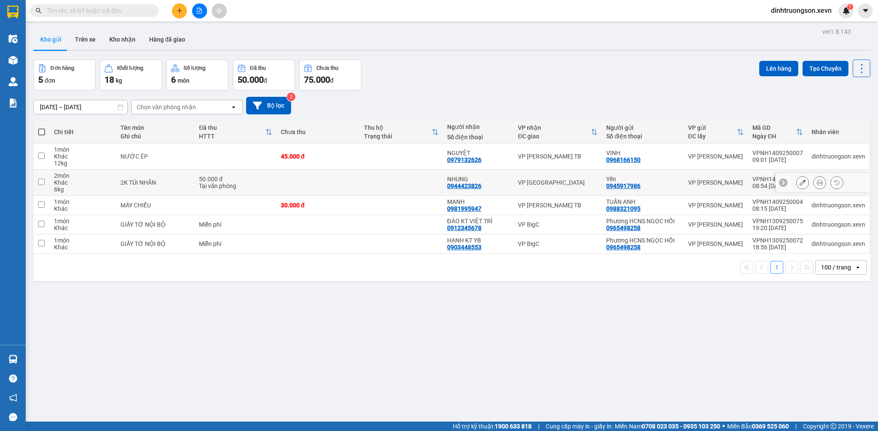
click at [417, 186] on td at bounding box center [401, 183] width 83 height 26
checkbox input "true"
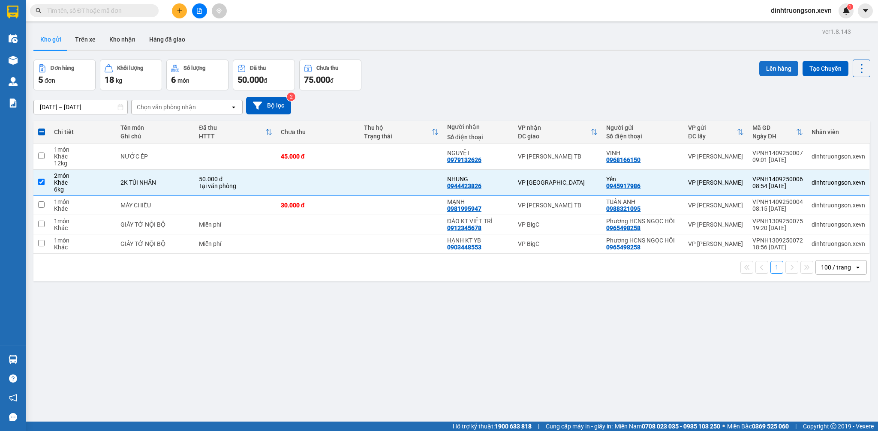
click at [764, 65] on button "Lên hàng" at bounding box center [778, 68] width 39 height 15
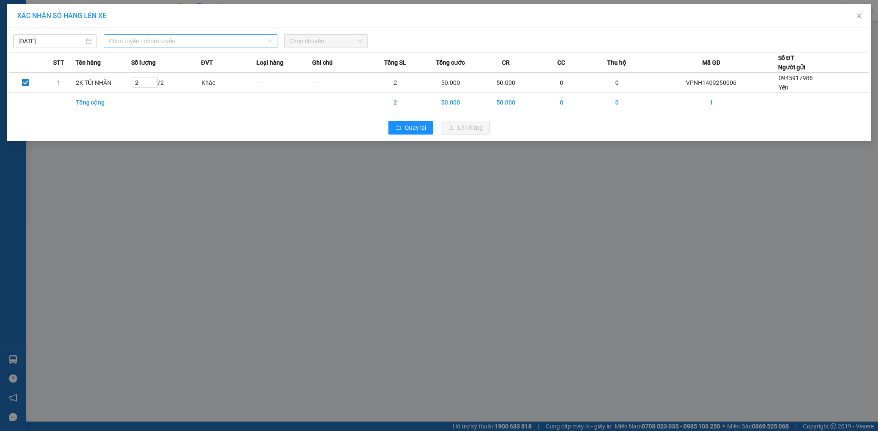
click at [177, 44] on span "Chọn tuyến - nhóm tuyến" at bounding box center [190, 41] width 163 height 13
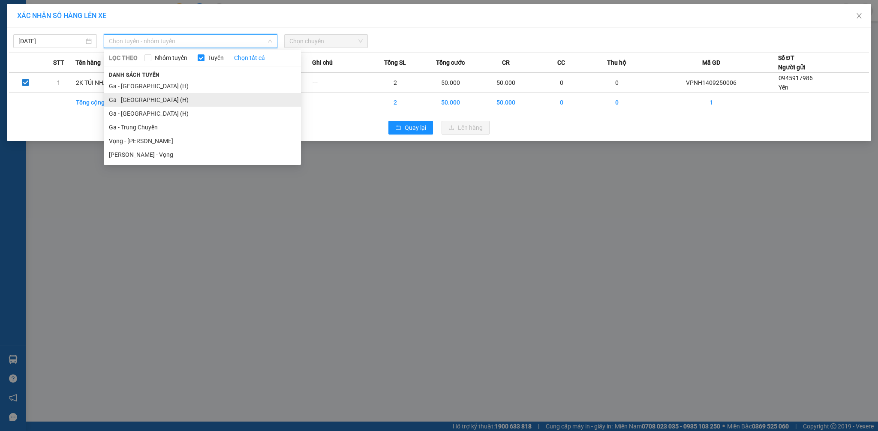
click at [154, 101] on li "Ga - [GEOGRAPHIC_DATA] (H)" at bounding box center [202, 100] width 197 height 14
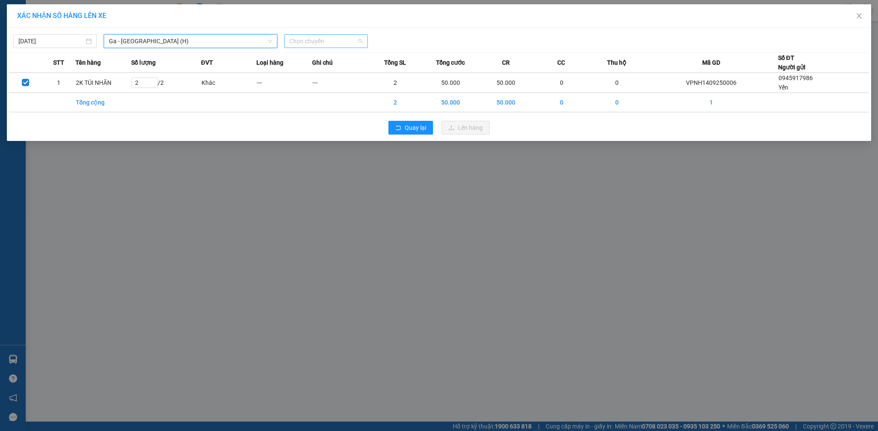
click at [309, 38] on span "Chọn chuyến" at bounding box center [325, 41] width 73 height 13
type input "09:02"
click at [344, 67] on div "Thêm chuyến " 09:02 "" at bounding box center [329, 72] width 91 height 15
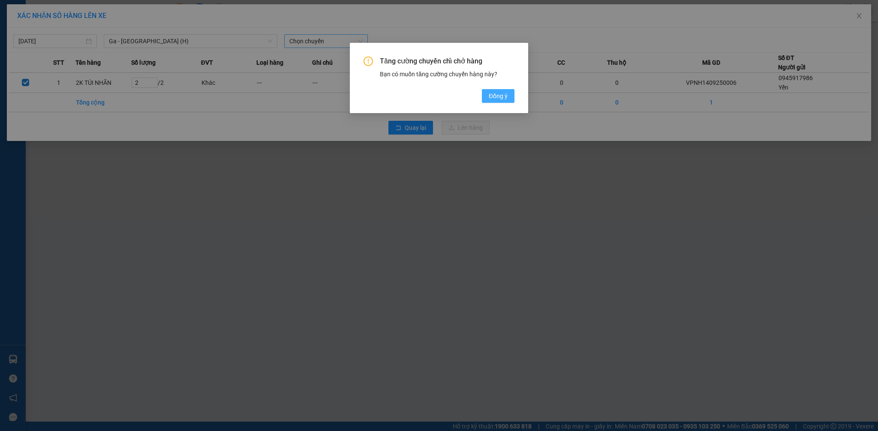
click at [488, 95] on span "Đồng ý" at bounding box center [497, 95] width 19 height 9
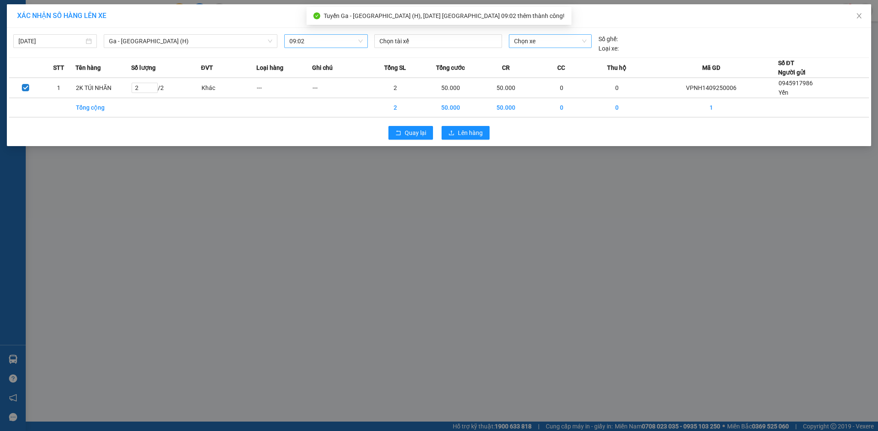
click at [531, 45] on span "Chọn xe" at bounding box center [550, 41] width 72 height 13
click at [521, 45] on span "Chọn xe" at bounding box center [550, 41] width 72 height 13
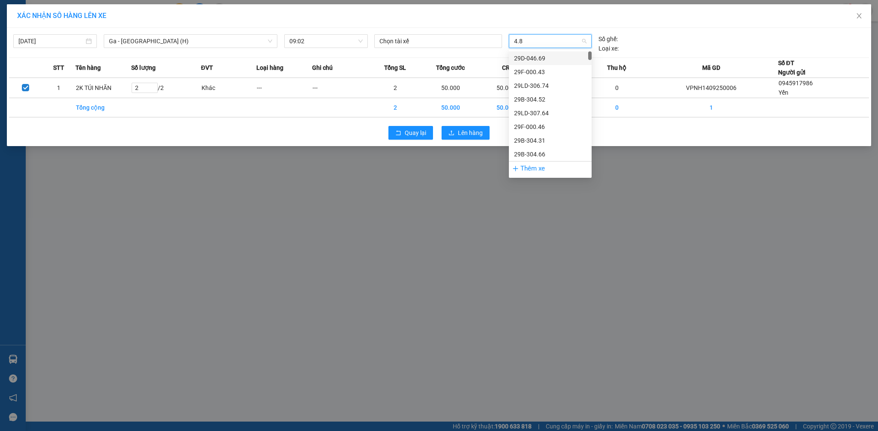
type input "4.84"
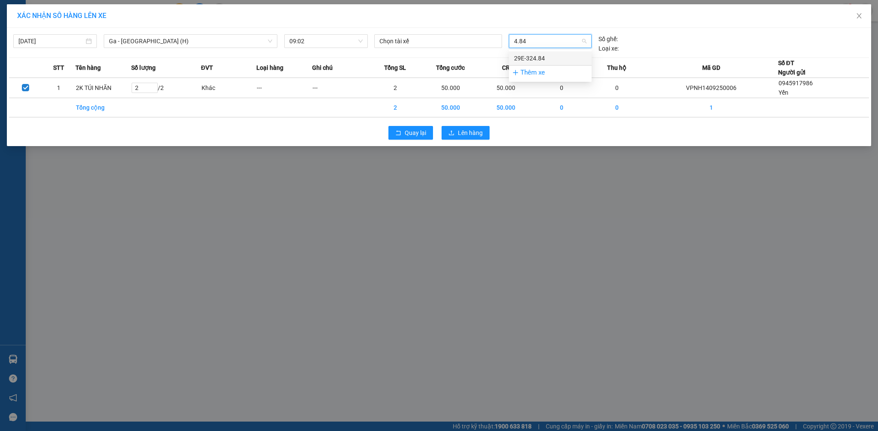
click at [537, 56] on div "29E-324.84" at bounding box center [550, 58] width 72 height 9
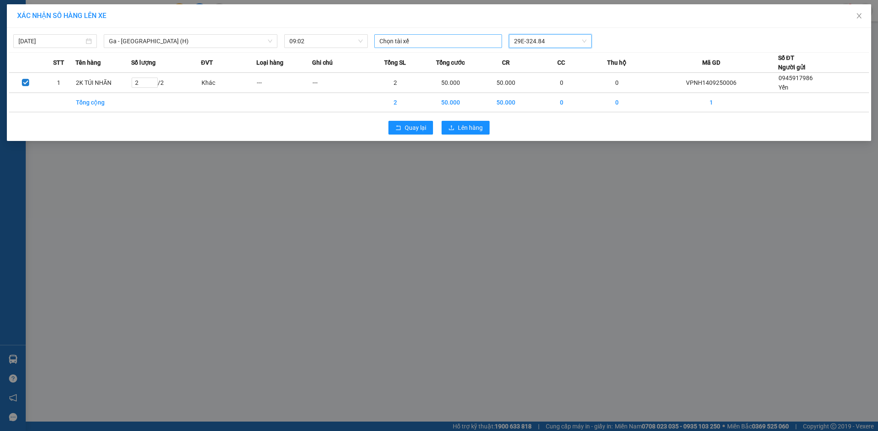
click at [462, 40] on div at bounding box center [437, 41] width 123 height 10
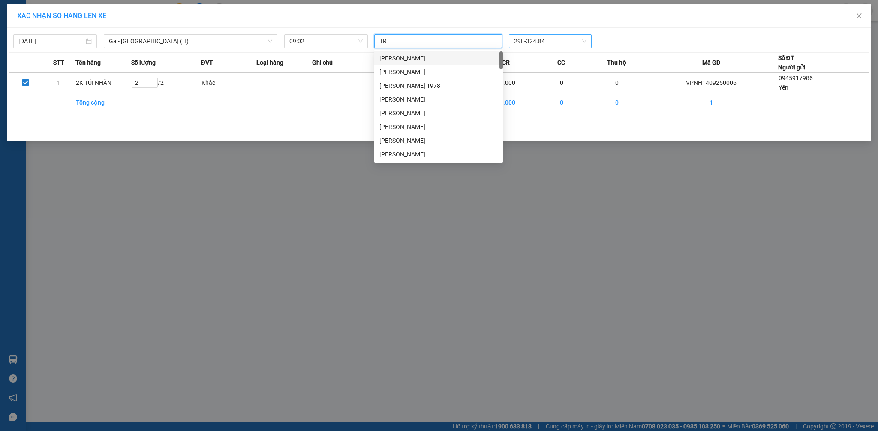
type input "T"
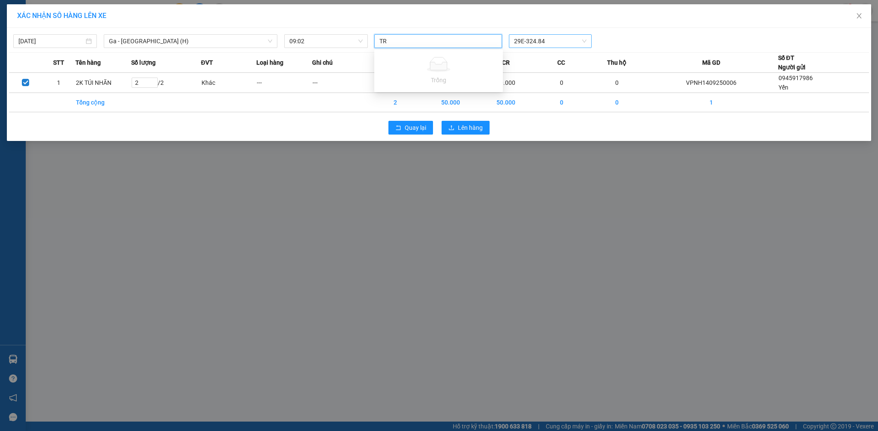
type input "T"
type input "[PERSON_NAME]"
click at [453, 57] on div "[PERSON_NAME]" at bounding box center [438, 58] width 118 height 9
click at [621, 44] on div "[PERSON_NAME] 29E-324.84" at bounding box center [550, 41] width 359 height 14
click at [457, 130] on button "Lên hàng" at bounding box center [465, 128] width 48 height 14
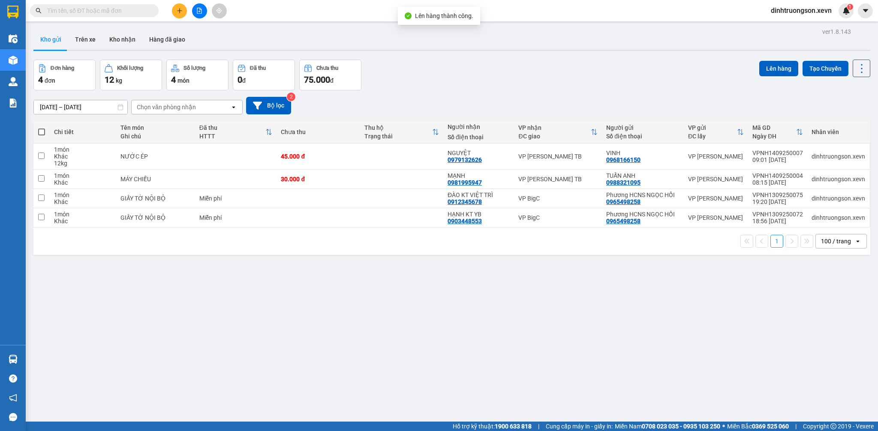
click at [447, 106] on div "[DATE] – [DATE] Press the down arrow key to interact with the calendar and sele…" at bounding box center [451, 106] width 836 height 18
click at [843, 10] on img at bounding box center [846, 11] width 8 height 8
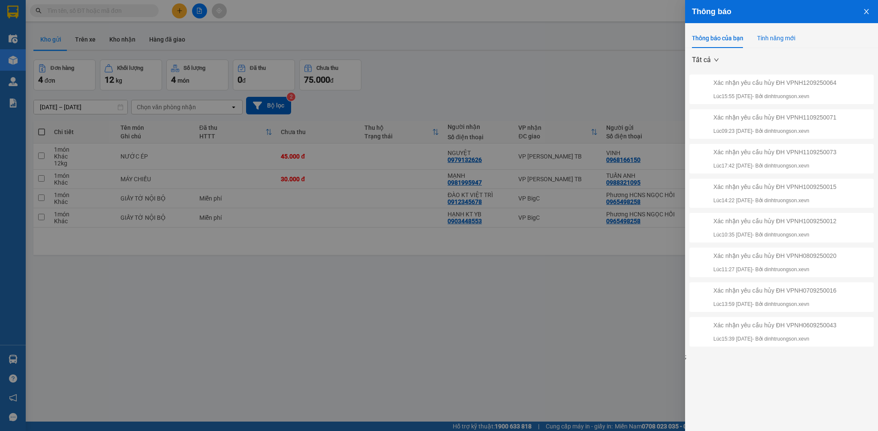
click at [776, 35] on div "Tính năng mới" at bounding box center [776, 37] width 38 height 9
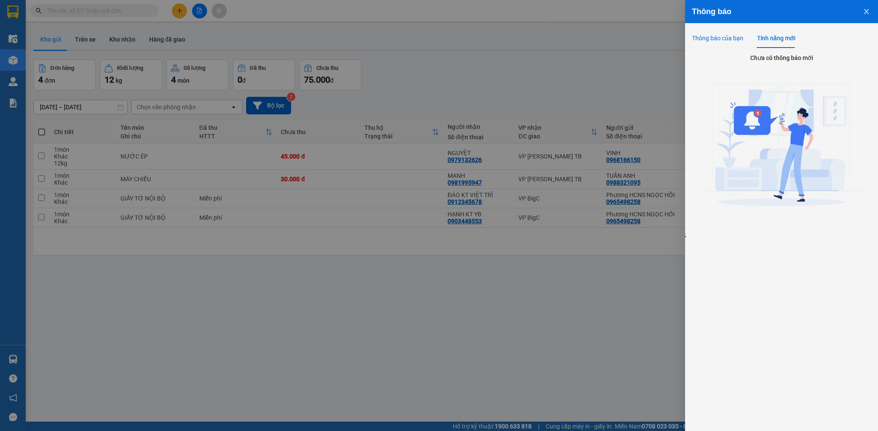
click at [727, 38] on div "Thông báo của bạn" at bounding box center [717, 37] width 51 height 9
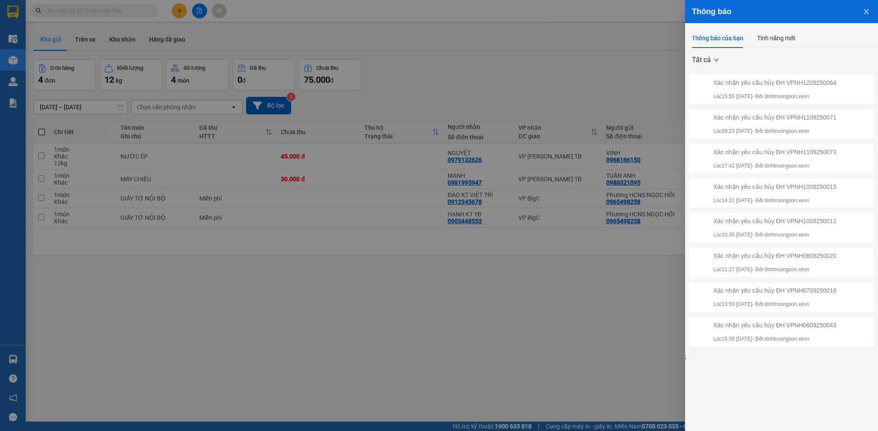
click at [861, 7] on button "Close" at bounding box center [865, 11] width 23 height 22
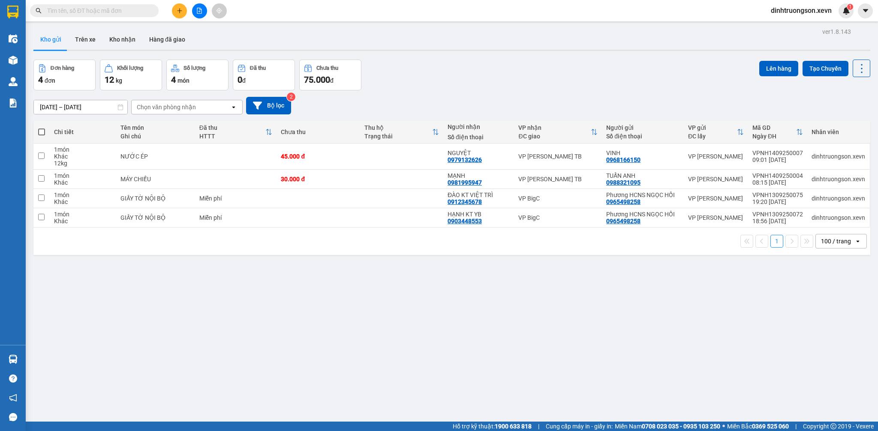
click at [495, 66] on div "Đơn hàng 4 đơn Khối lượng 12 kg Số lượng 4 món Đã thu 0 đ Chưa thu 75.000 đ Lên…" at bounding box center [451, 75] width 836 height 31
click at [119, 36] on button "Kho nhận" at bounding box center [122, 39] width 40 height 21
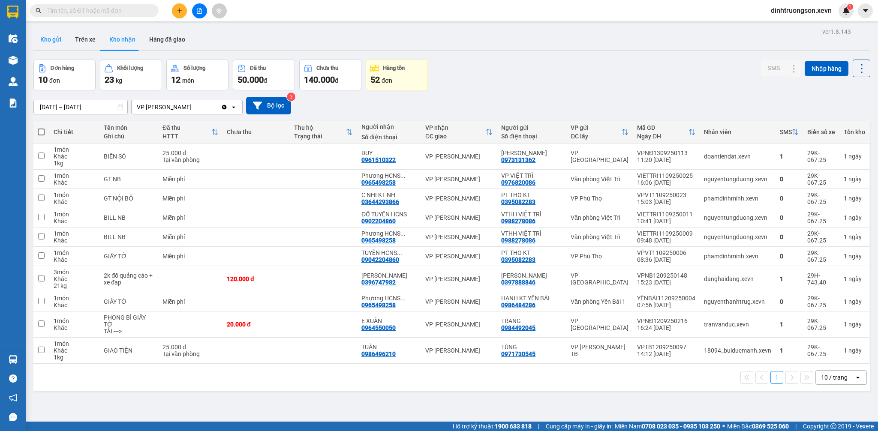
click at [45, 40] on button "Kho gửi" at bounding box center [50, 39] width 35 height 21
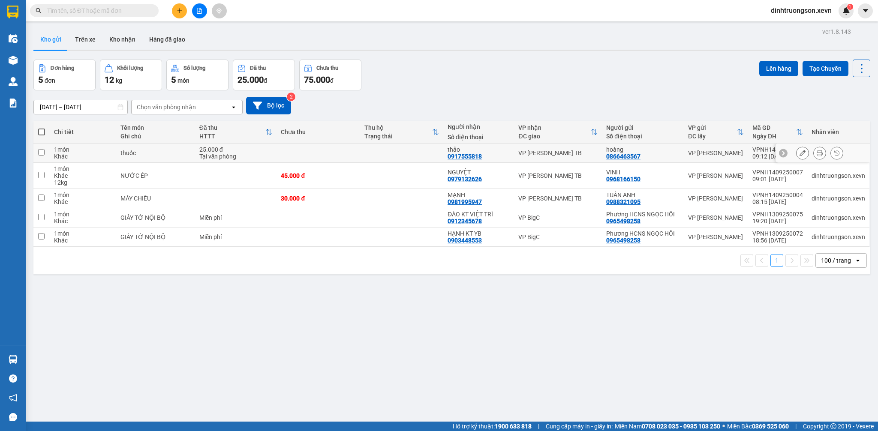
click at [816, 151] on icon at bounding box center [819, 153] width 6 height 6
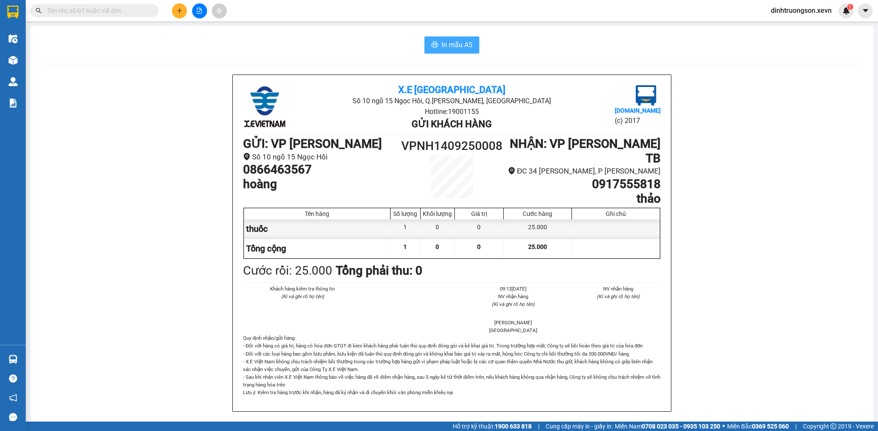
click at [450, 38] on button "In mẫu A5" at bounding box center [451, 44] width 55 height 17
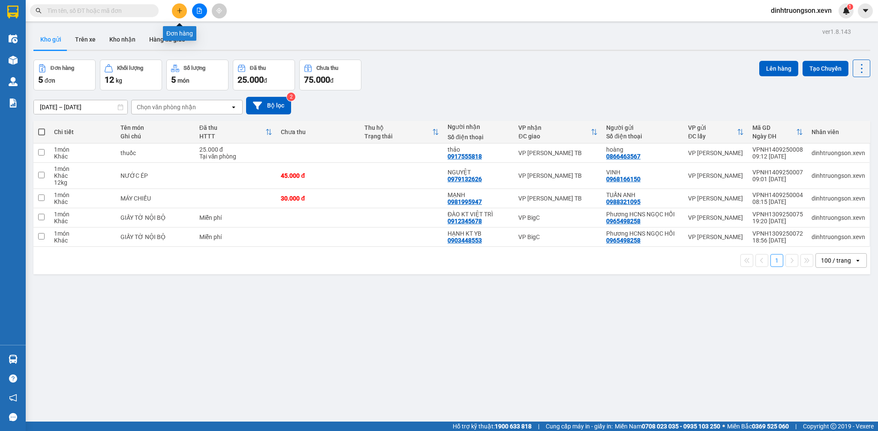
click at [184, 15] on button at bounding box center [179, 10] width 15 height 15
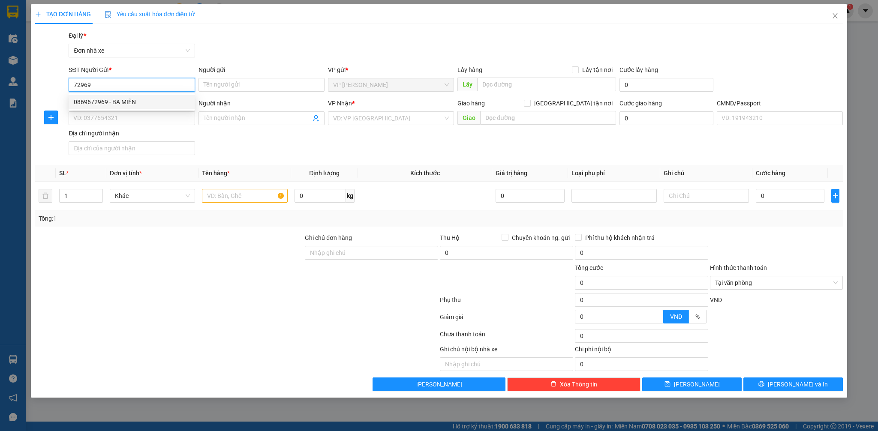
click at [140, 103] on div "0869672969 - BA MIỀN" at bounding box center [132, 101] width 116 height 9
type input "0869672969"
type input "BA MIỀN"
type input "0963665422"
type input "[PERSON_NAME]"
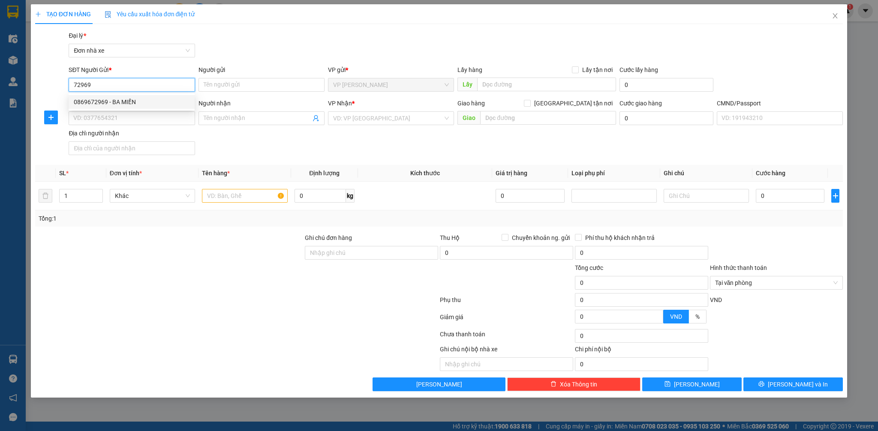
type input "037088010176 [PERSON_NAME]"
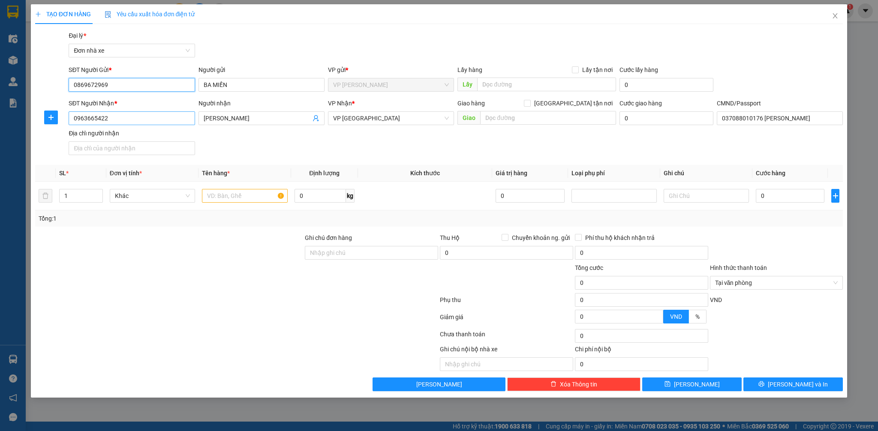
type input "0869672969"
click at [149, 123] on input "0963665422" at bounding box center [132, 118] width 126 height 14
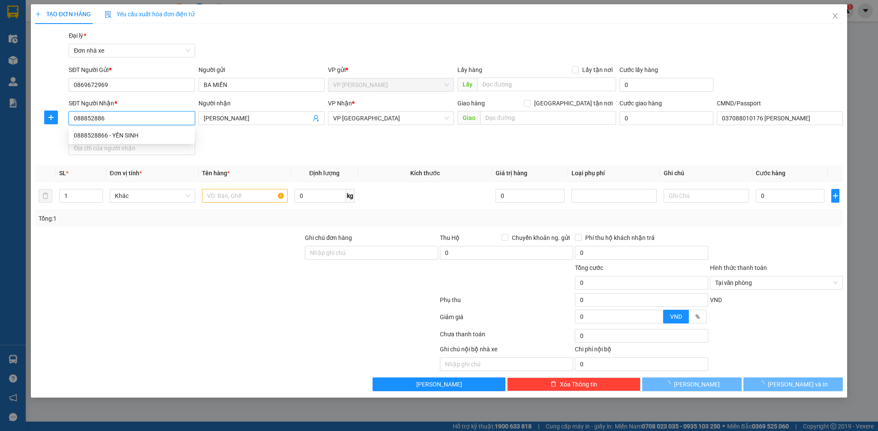
type input "0888528866"
click at [138, 135] on div "0888528866 - YẾN SINH" at bounding box center [132, 135] width 116 height 9
type input "YẾN SINH"
type input "0158083006447 [GEOGRAPHIC_DATA]"
type input "0888528866"
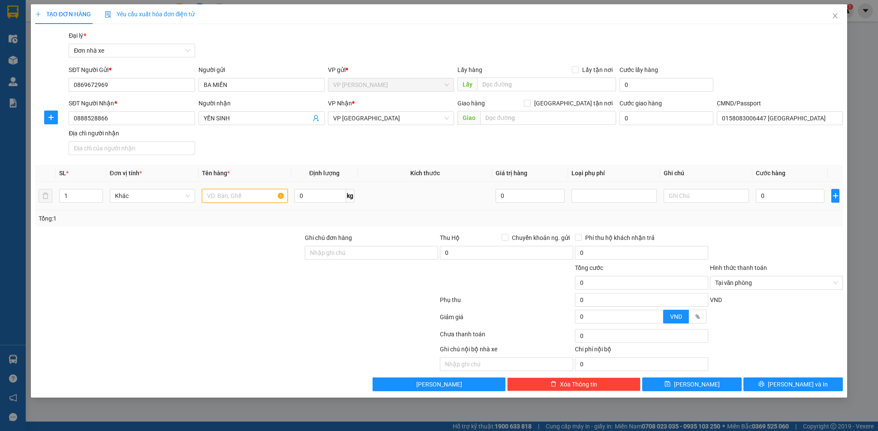
click at [239, 201] on input "text" at bounding box center [244, 196] width 85 height 14
type input "TRANH"
click at [97, 191] on span "up" at bounding box center [98, 193] width 5 height 5
type input "2"
click at [318, 199] on input "0" at bounding box center [320, 196] width 52 height 14
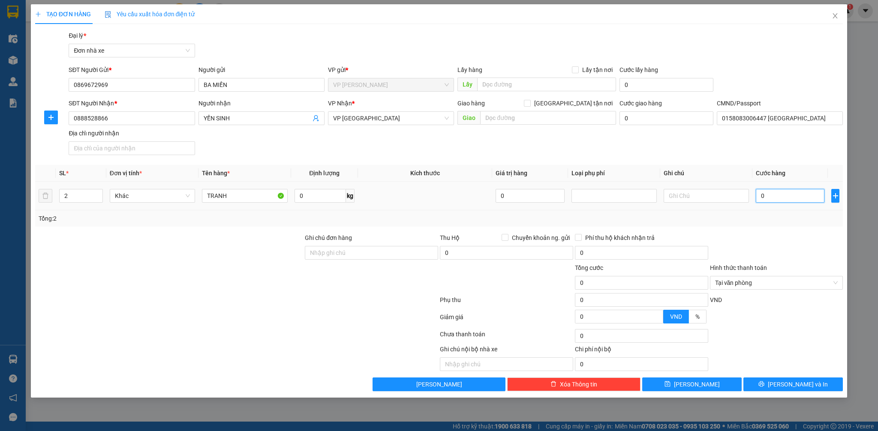
click at [764, 200] on input "0" at bounding box center [789, 196] width 69 height 14
type input "8"
type input "85"
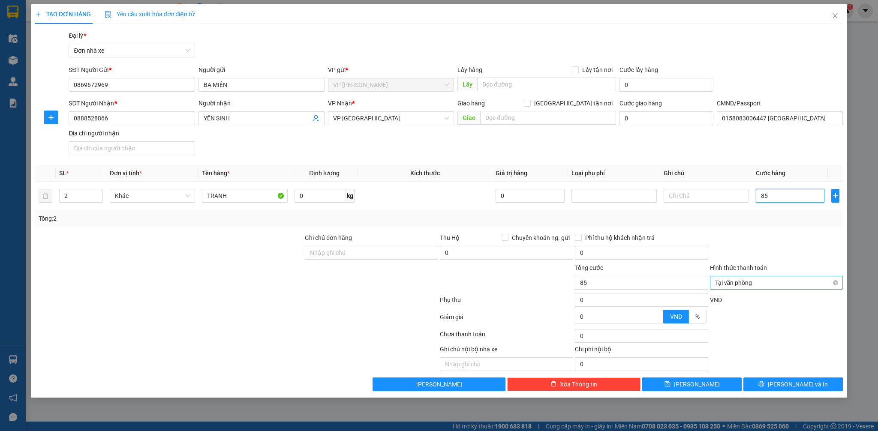
click at [833, 280] on span "Tại văn phòng" at bounding box center [776, 282] width 123 height 13
type input "85.000"
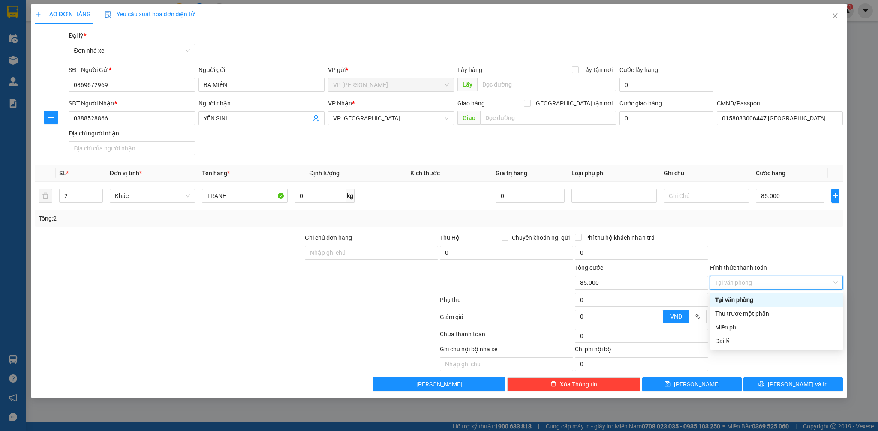
click at [813, 252] on div at bounding box center [776, 248] width 135 height 30
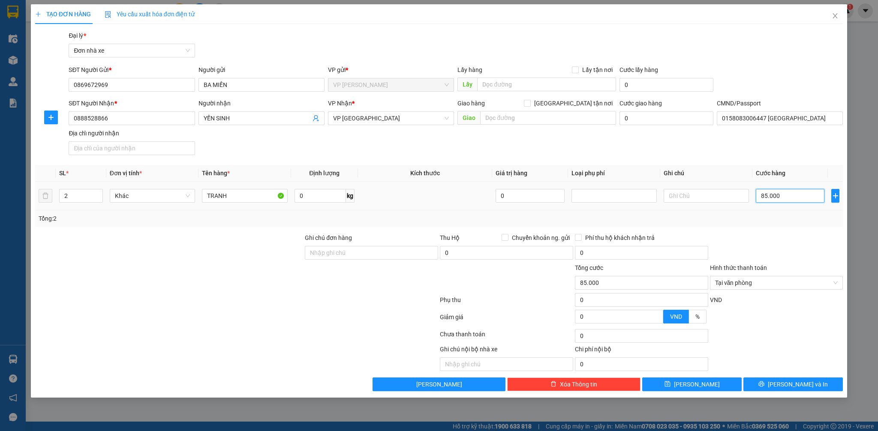
click at [783, 199] on input "85.000" at bounding box center [789, 196] width 69 height 14
type input "7"
type input "75"
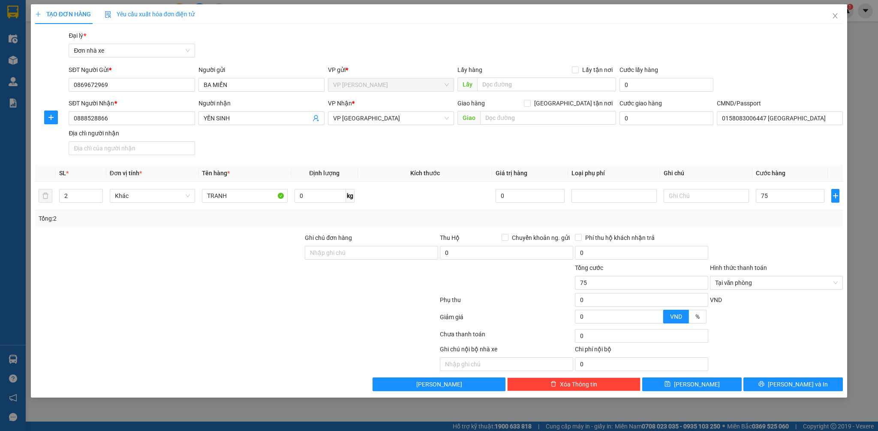
type input "75.000"
click at [794, 243] on div at bounding box center [776, 248] width 135 height 30
type input "75.000"
click at [807, 383] on span "Lưu và In" at bounding box center [797, 384] width 60 height 9
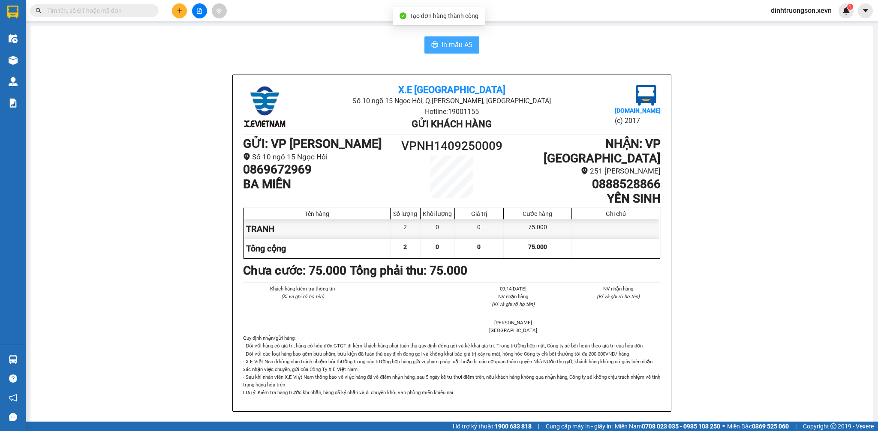
click at [455, 47] on span "In mẫu A5" at bounding box center [456, 44] width 31 height 11
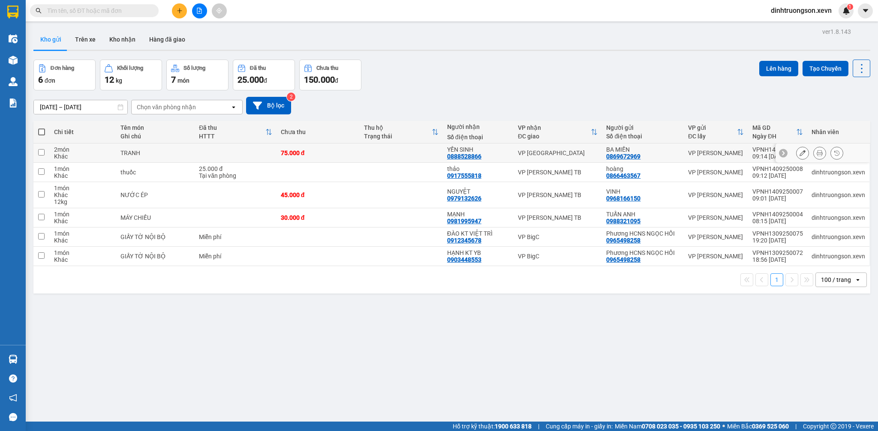
click at [799, 153] on icon at bounding box center [802, 153] width 6 height 6
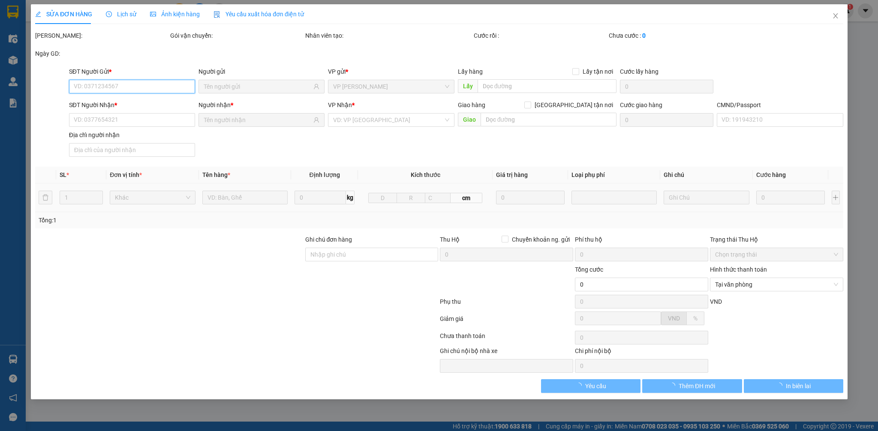
type input "0869672969"
type input "0888528866"
type input "0158083006447 NGUYỄN XUÂN THÀNH"
type input "75.000"
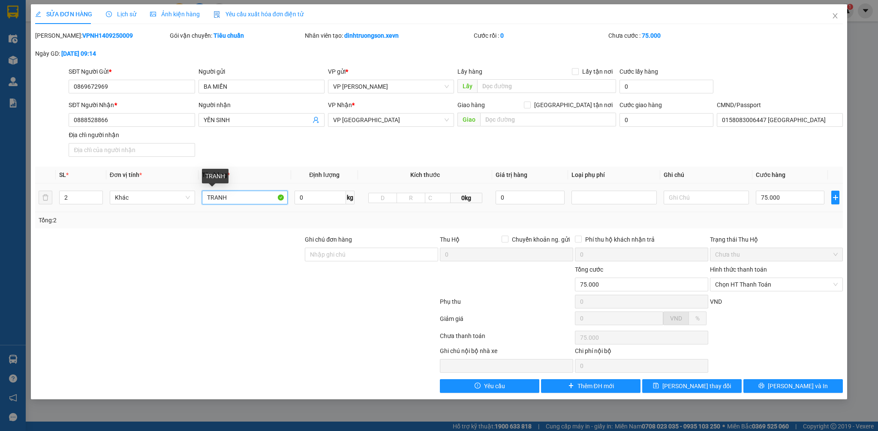
click at [206, 201] on input "TRANH" at bounding box center [244, 198] width 85 height 14
type input "2K TRANH"
click at [684, 386] on span "Lưu thay đổi" at bounding box center [696, 385] width 69 height 9
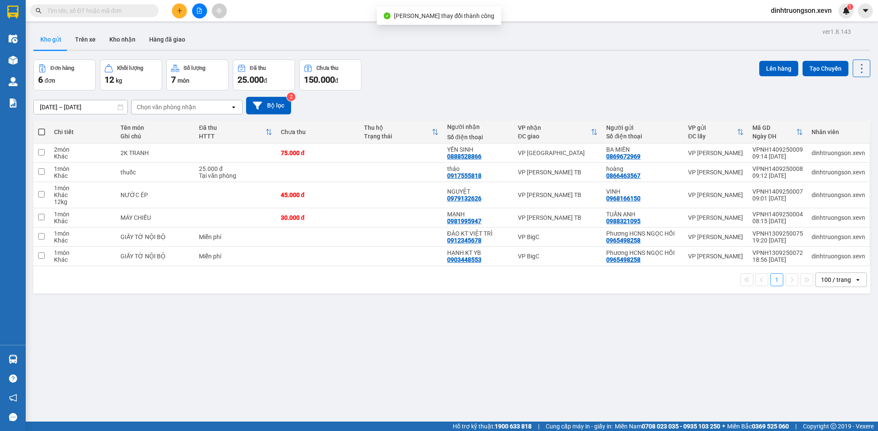
click at [515, 51] on div at bounding box center [451, 50] width 836 height 1
